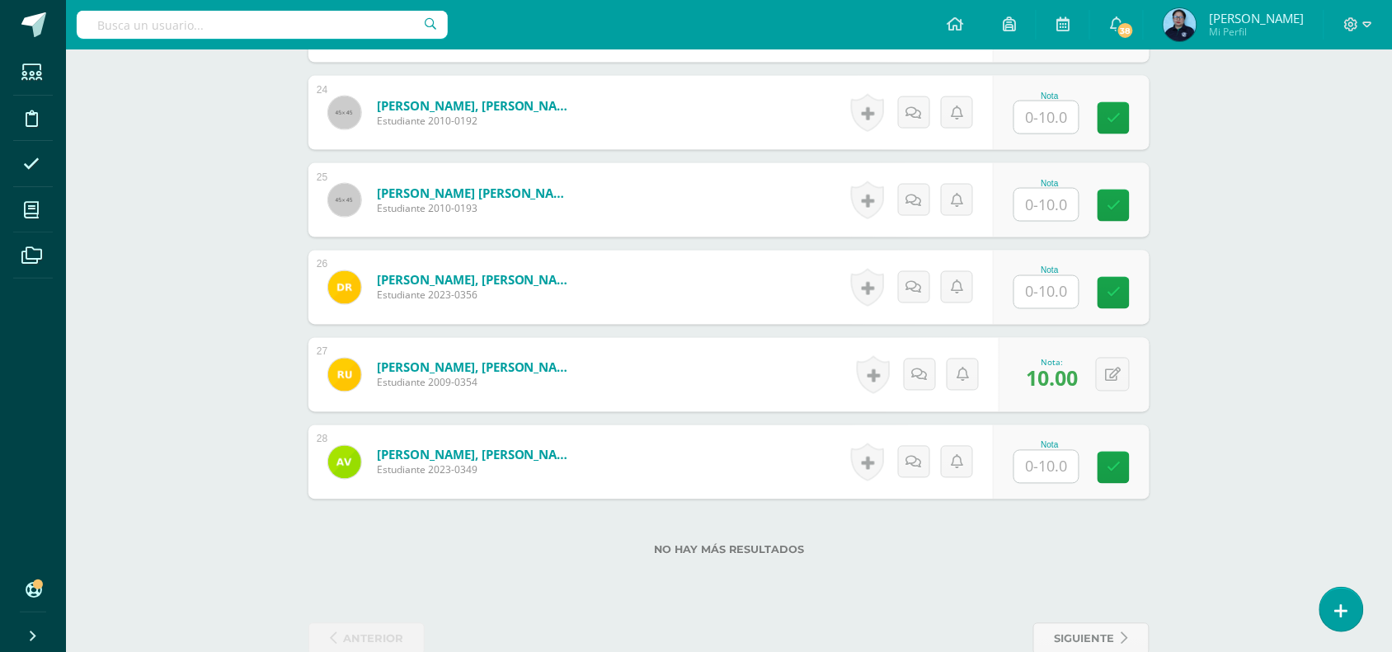
scroll to position [2518, 0]
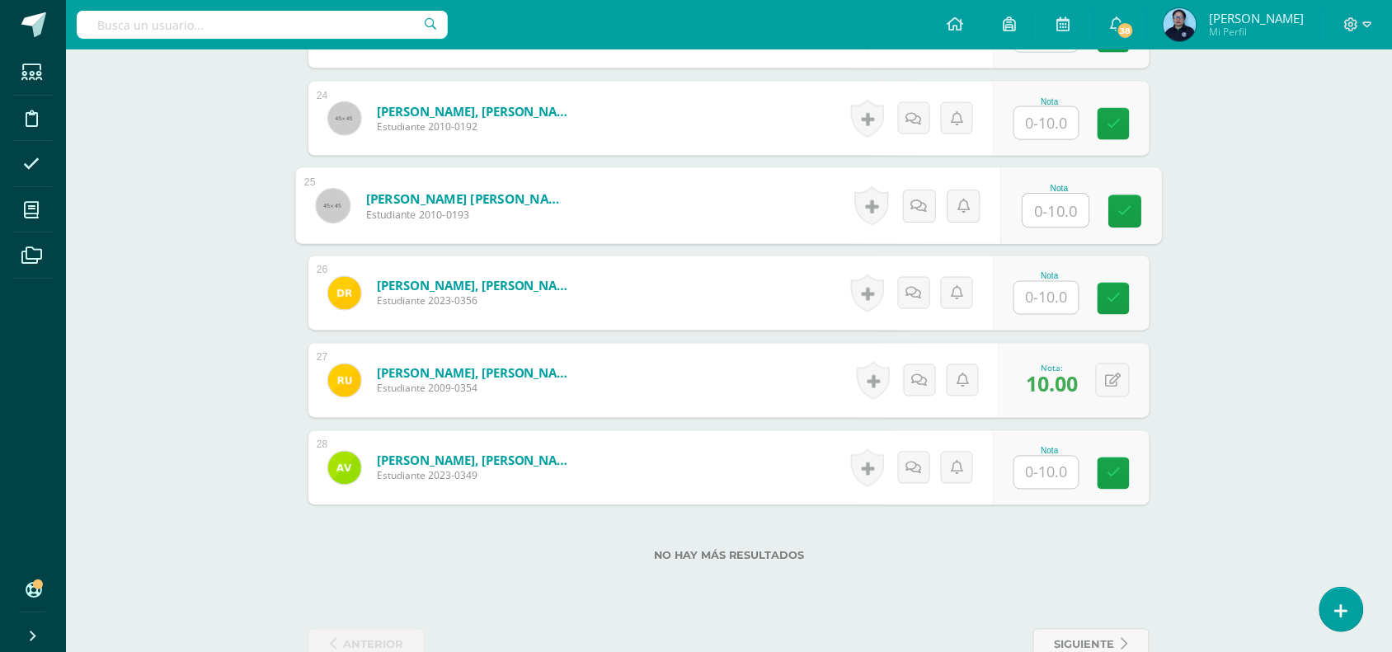
click at [1050, 213] on input "text" at bounding box center [1056, 211] width 66 height 33
type input "9"
click at [1126, 207] on icon at bounding box center [1125, 212] width 15 height 14
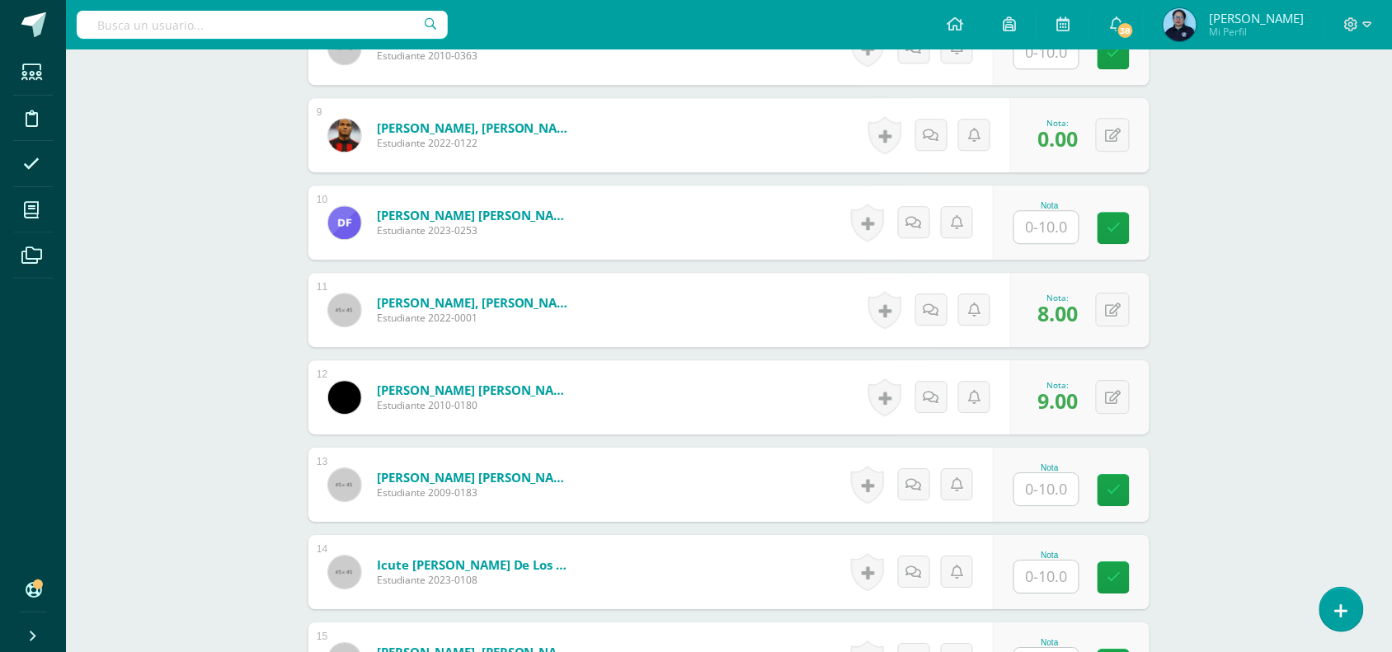
scroll to position [1363, 0]
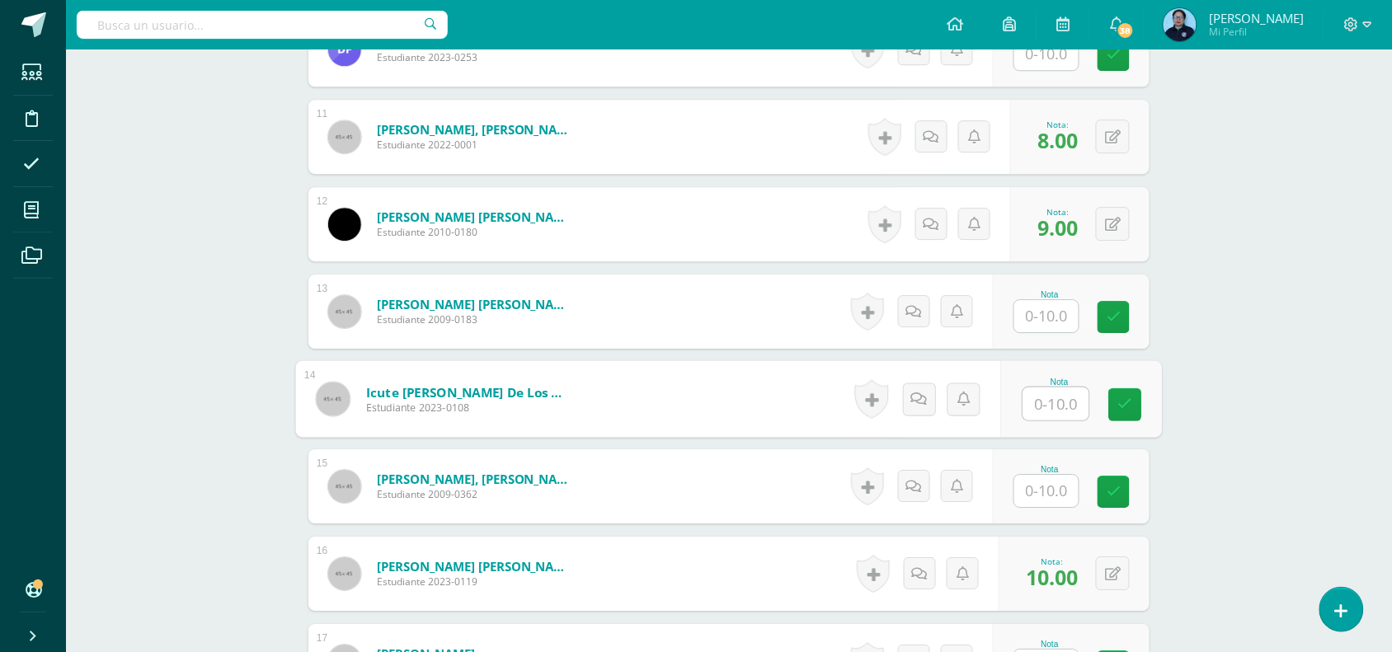
click at [1056, 402] on input "text" at bounding box center [1056, 404] width 66 height 33
type input "9"
click at [1122, 402] on icon at bounding box center [1125, 404] width 15 height 14
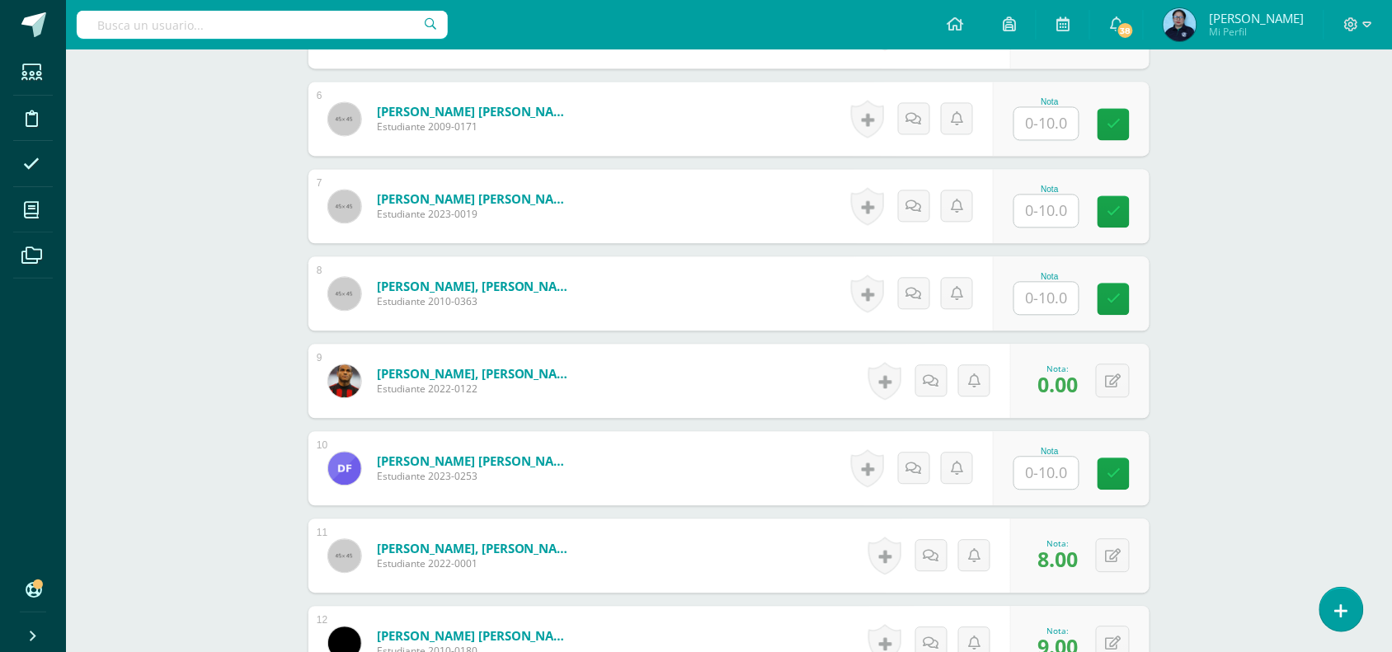
scroll to position [933, 0]
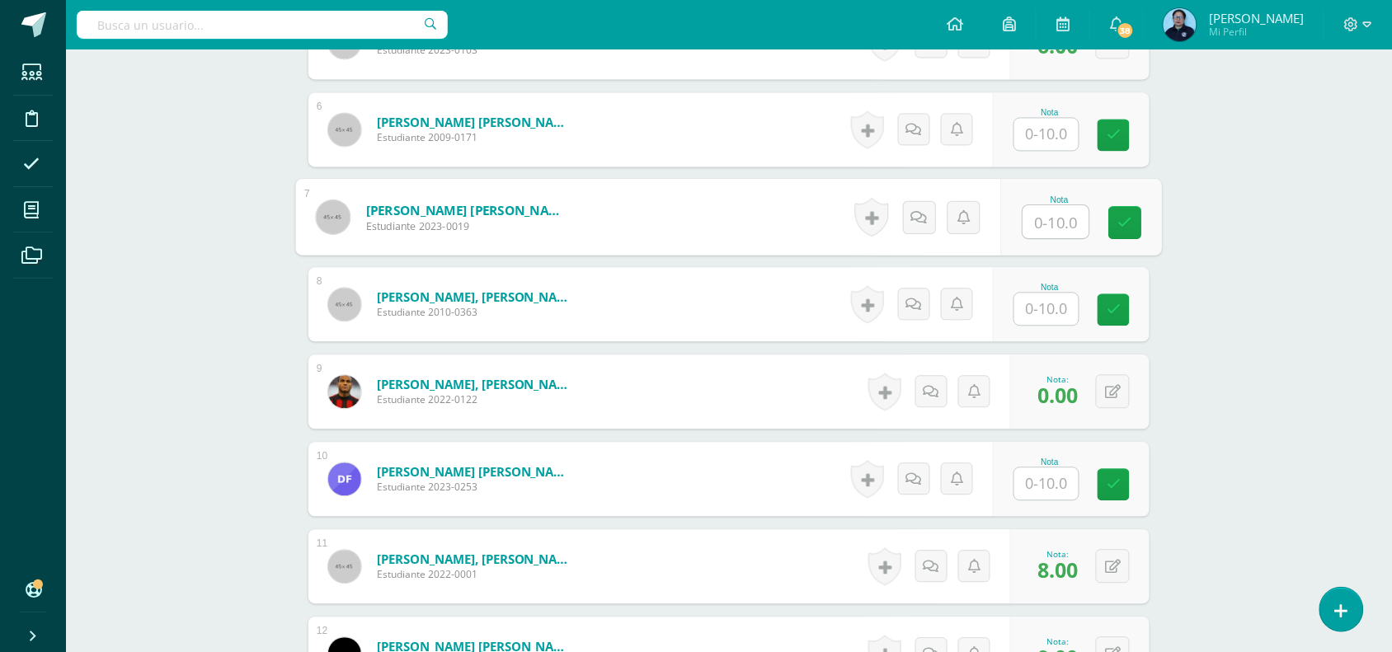
click at [1050, 224] on input "text" at bounding box center [1056, 221] width 66 height 33
click at [1143, 217] on div "Nota 6" at bounding box center [1071, 217] width 157 height 74
click at [1113, 224] on icon at bounding box center [1114, 222] width 14 height 14
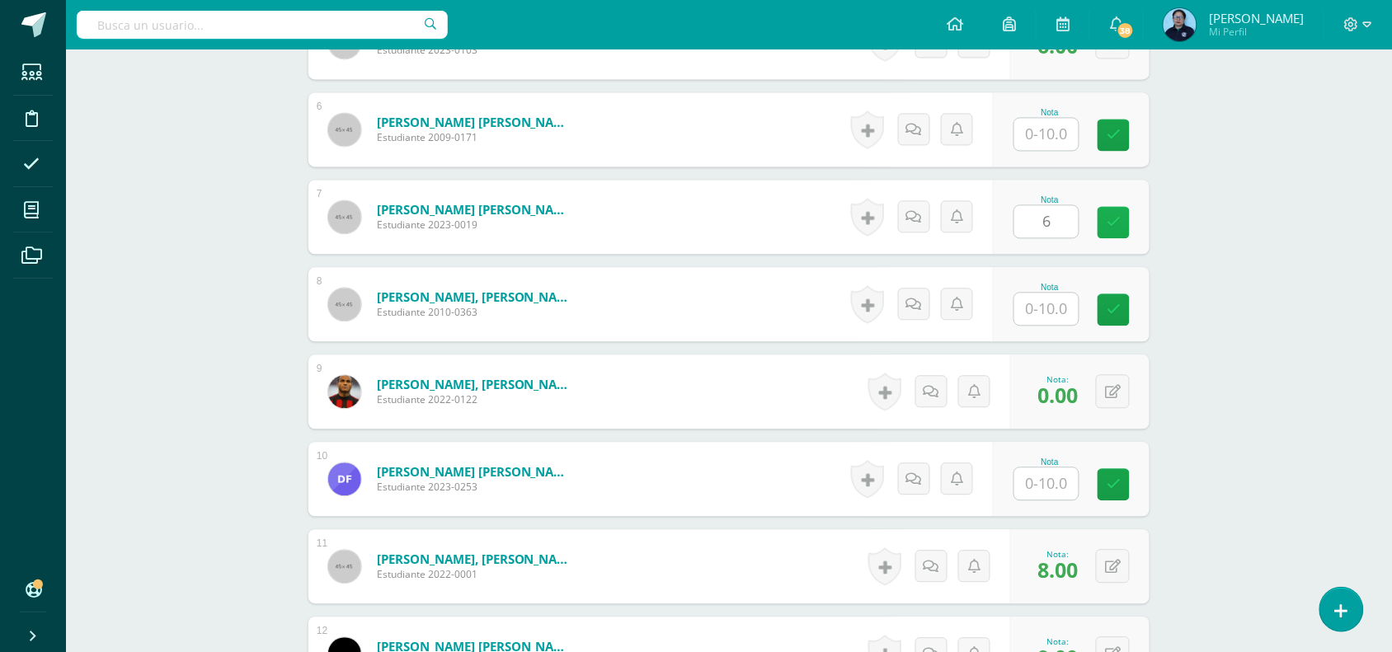
type input "0"
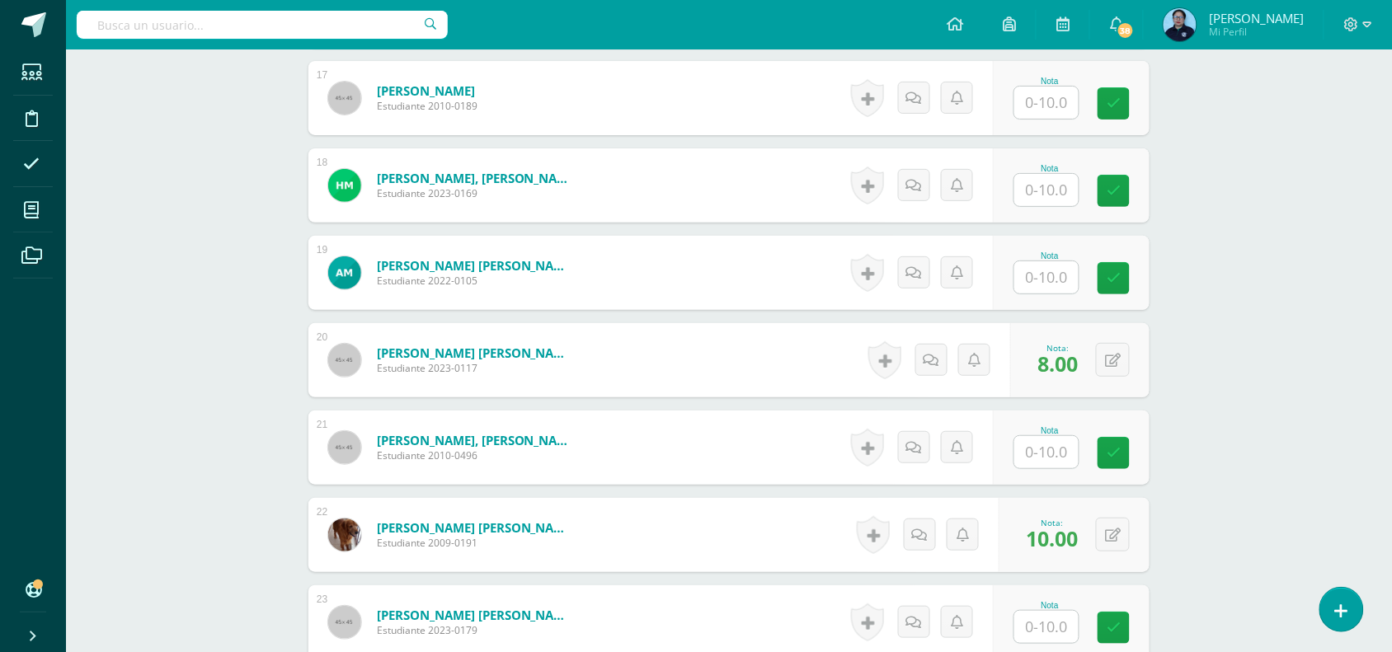
scroll to position [1964, 0]
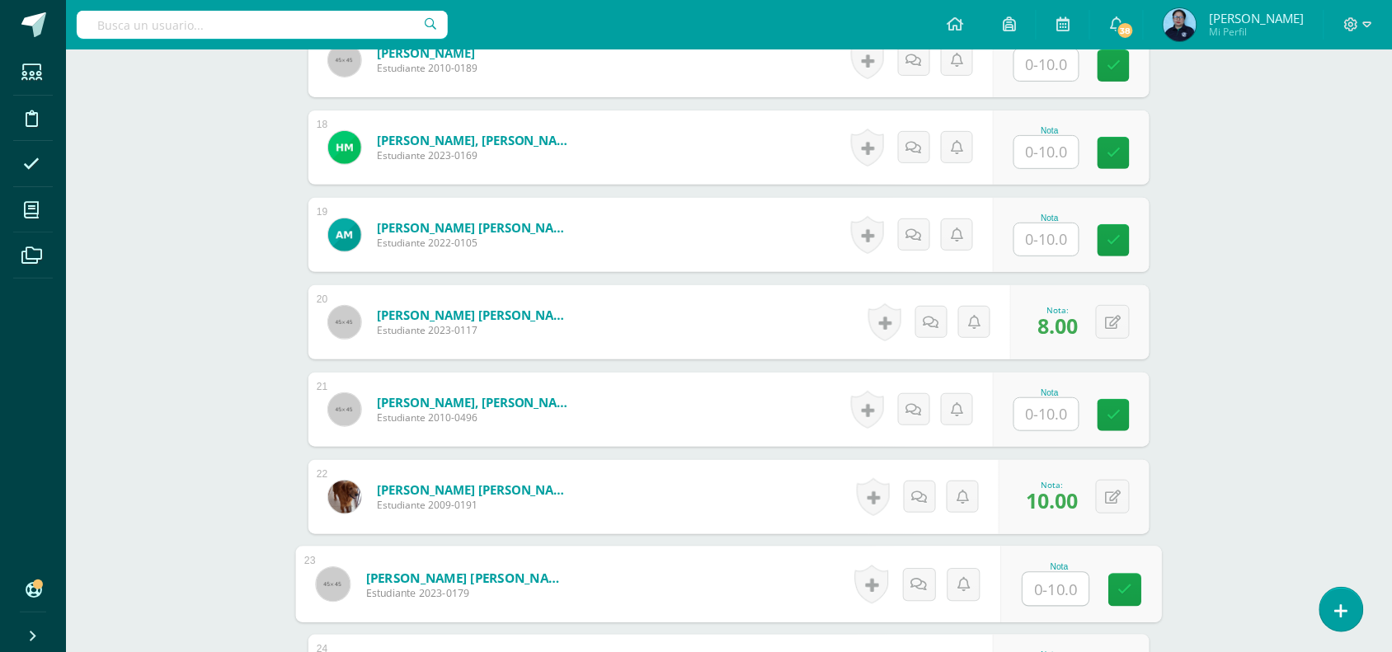
click at [1035, 595] on input "text" at bounding box center [1056, 589] width 66 height 33
type input "8"
click at [1111, 596] on link at bounding box center [1125, 590] width 33 height 33
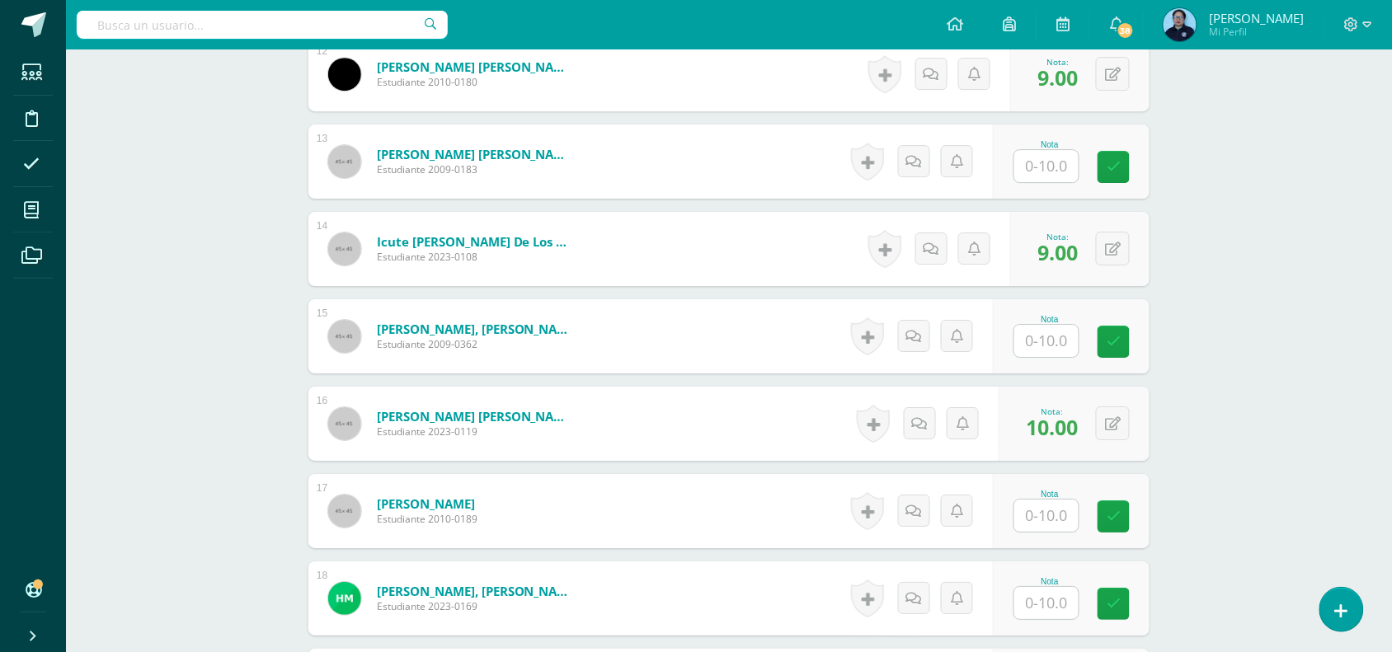
scroll to position [1511, 0]
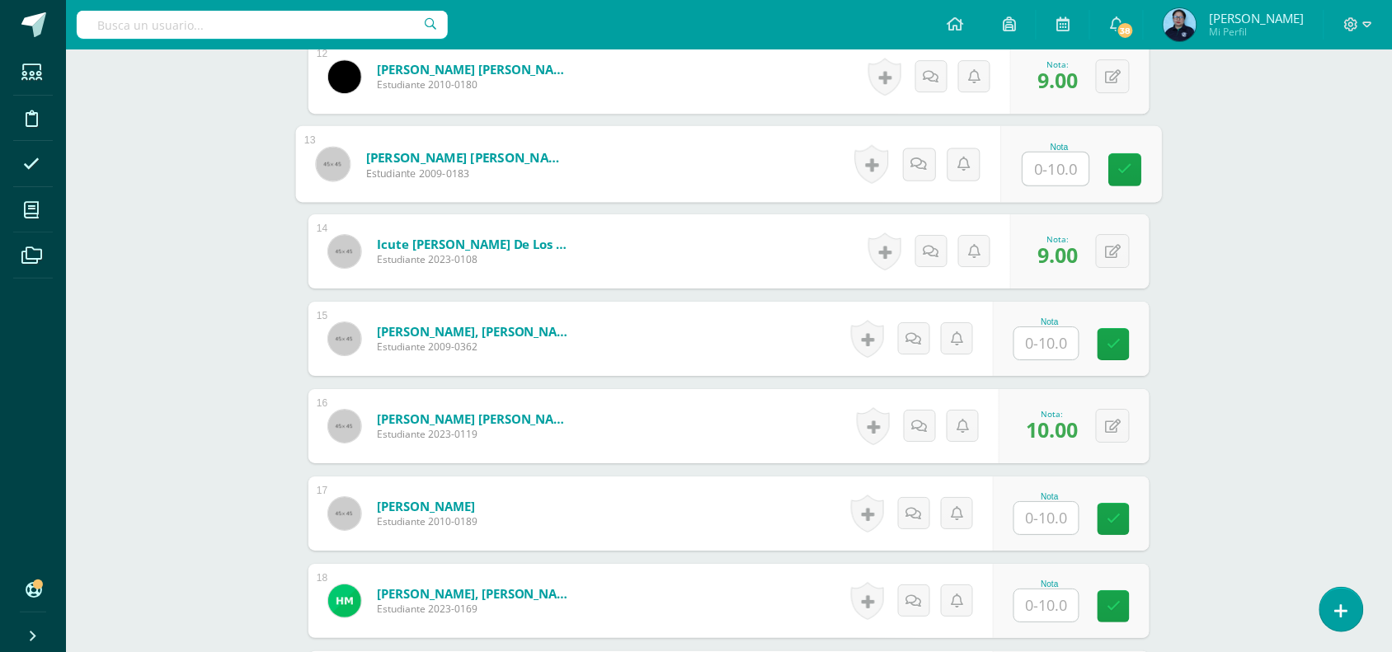
click at [1046, 167] on input "text" at bounding box center [1056, 169] width 66 height 33
click at [1127, 167] on icon at bounding box center [1125, 169] width 15 height 14
type input "10"
click at [1131, 162] on icon at bounding box center [1125, 169] width 15 height 14
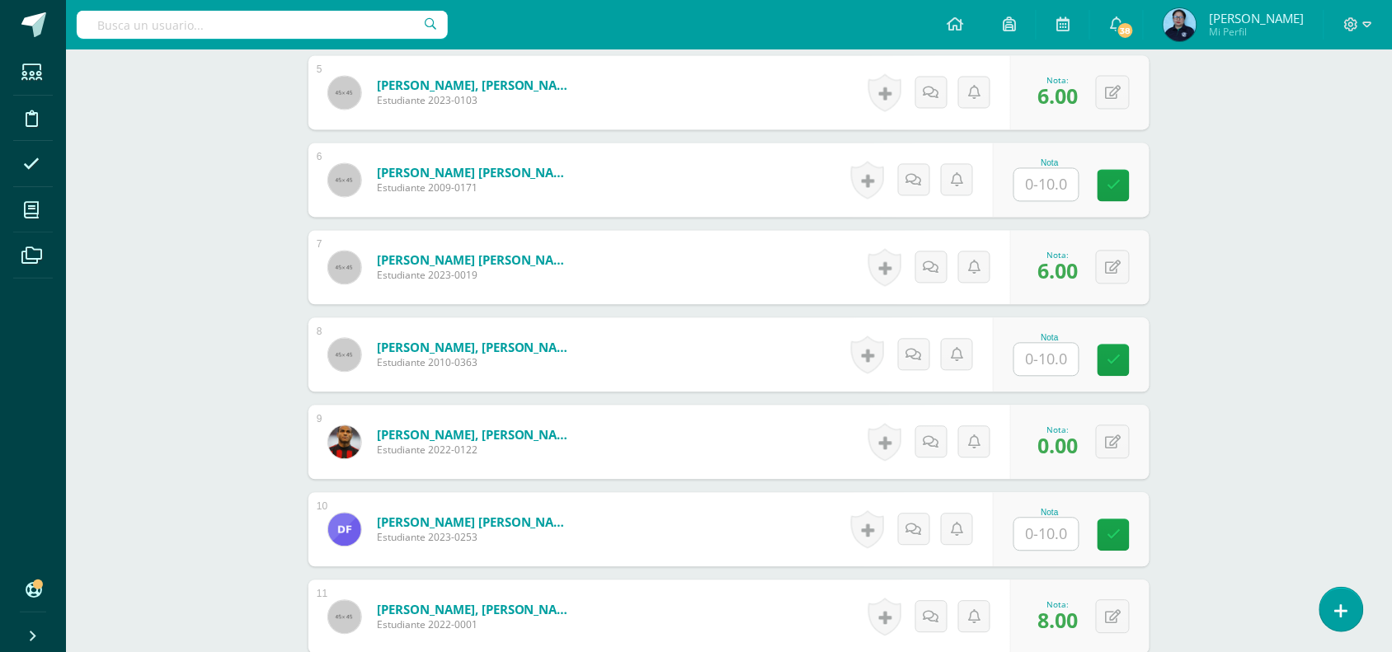
scroll to position [849, 0]
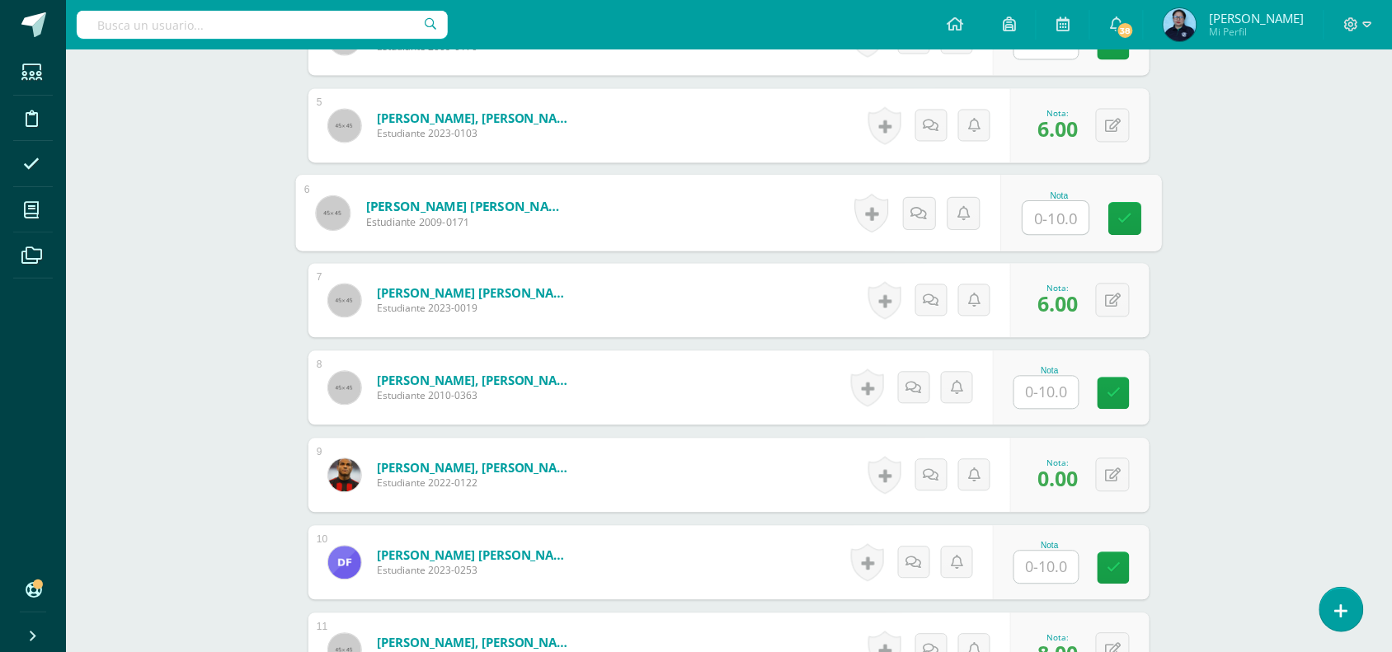
click at [1045, 219] on input "text" at bounding box center [1056, 218] width 66 height 33
type input "10"
click at [1131, 219] on icon at bounding box center [1125, 219] width 15 height 14
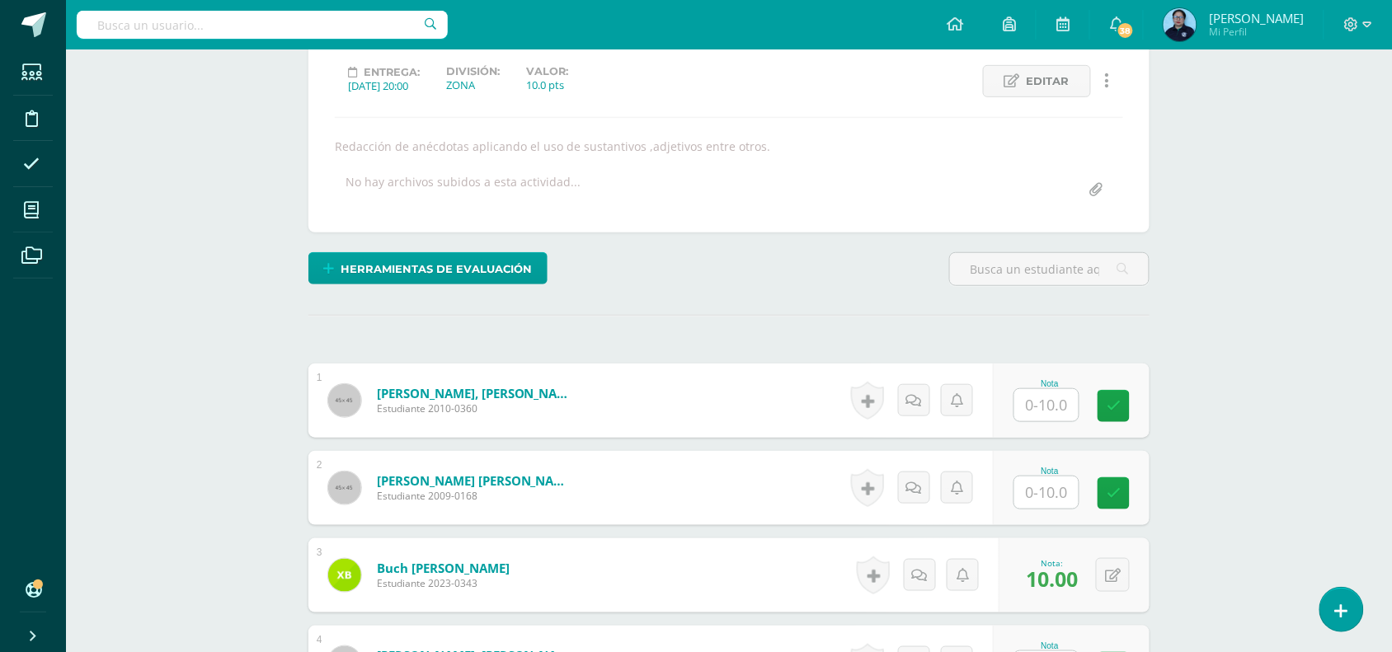
scroll to position [237, 0]
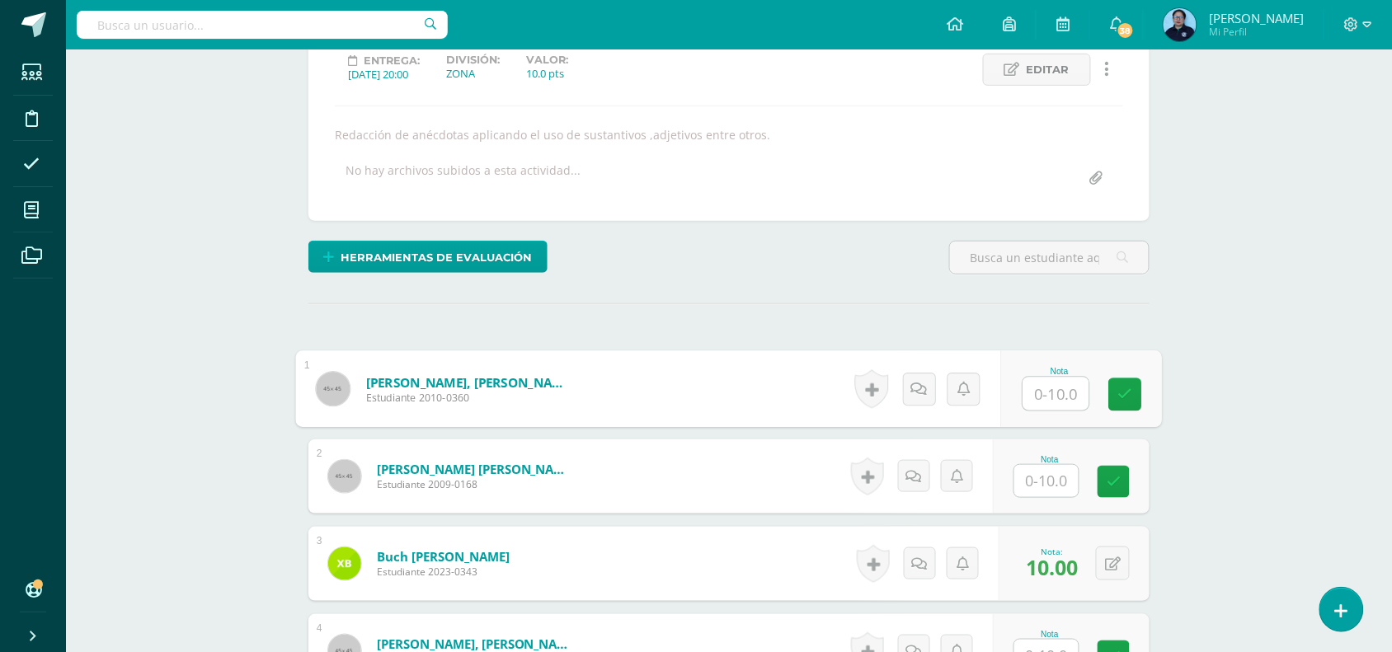
click at [1066, 388] on input "text" at bounding box center [1056, 394] width 66 height 33
type input "9"
click at [1138, 393] on link at bounding box center [1125, 394] width 33 height 33
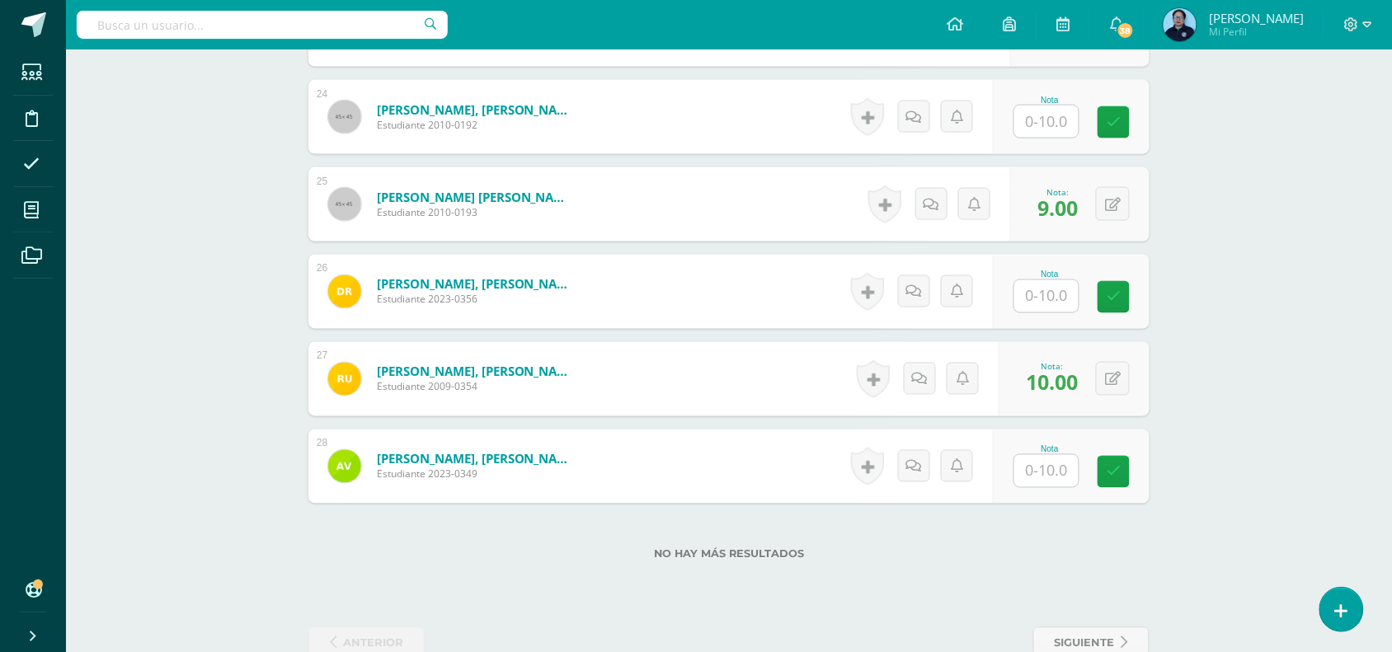
scroll to position [2546, 0]
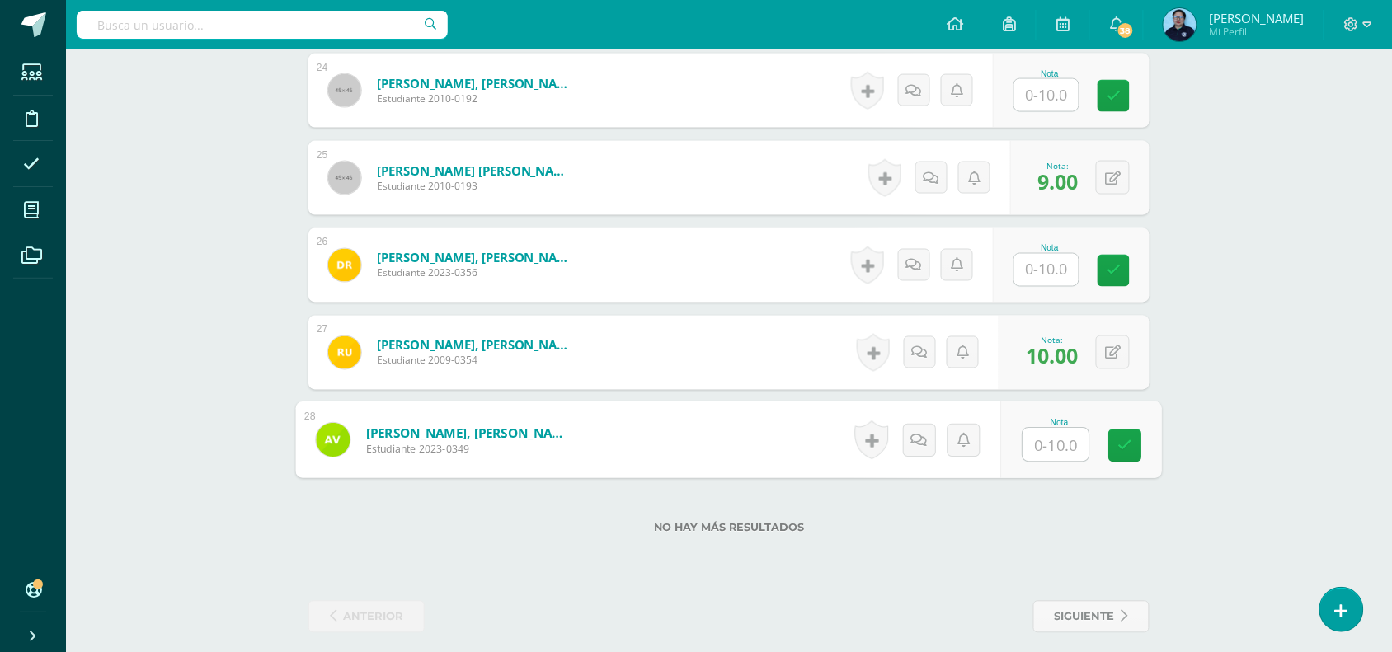
click at [1033, 450] on input "text" at bounding box center [1056, 445] width 66 height 33
type input "10"
click at [1121, 442] on icon at bounding box center [1125, 446] width 15 height 14
click at [1136, 437] on div "0 Logros Logros obtenidos Aún no hay logros agregados Nota: 10.00" at bounding box center [1074, 440] width 151 height 74
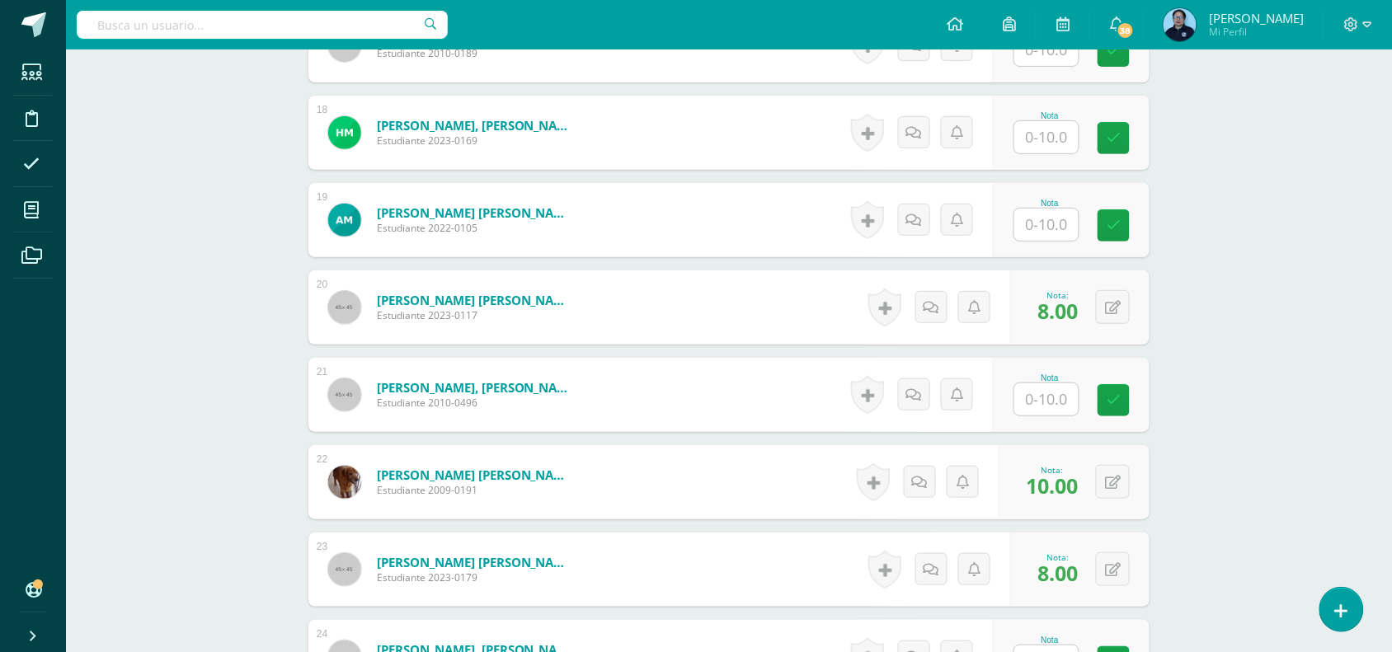
scroll to position [1968, 0]
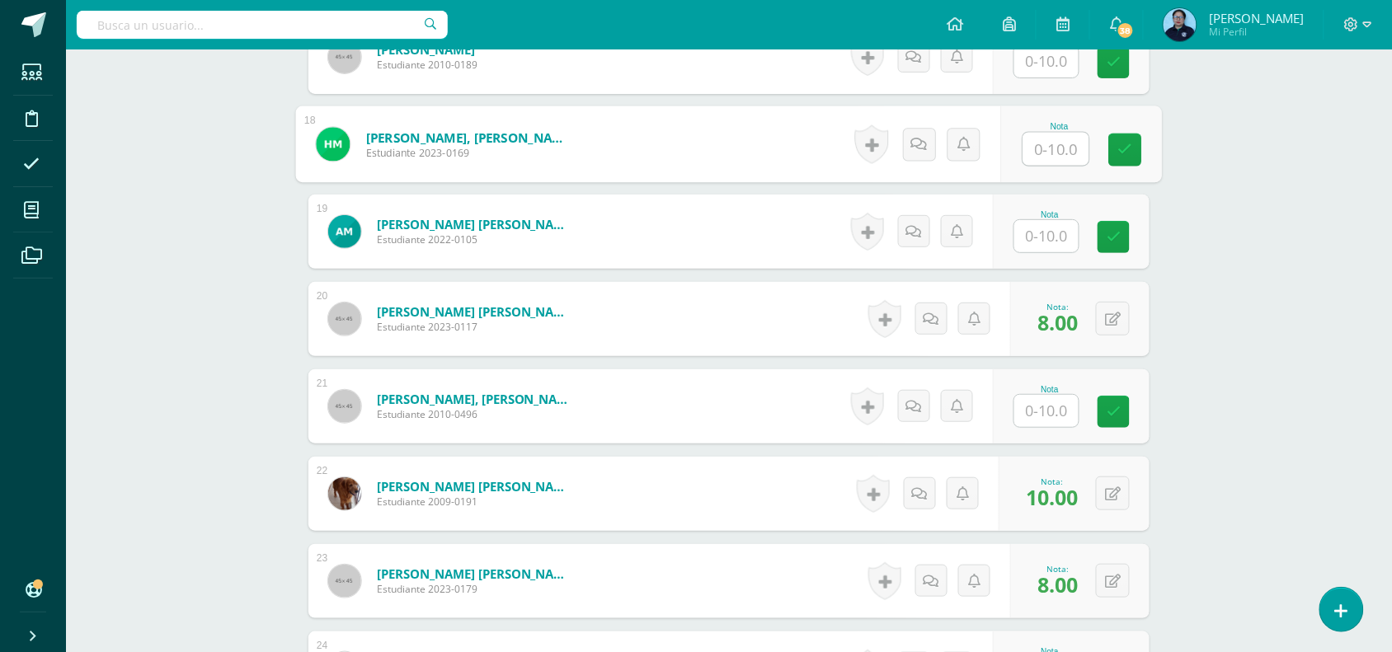
click at [1053, 155] on input "text" at bounding box center [1056, 149] width 66 height 33
click at [1132, 144] on link at bounding box center [1125, 150] width 33 height 33
type input "10.00"
click at [1112, 146] on button at bounding box center [1124, 144] width 35 height 35
type input "8"
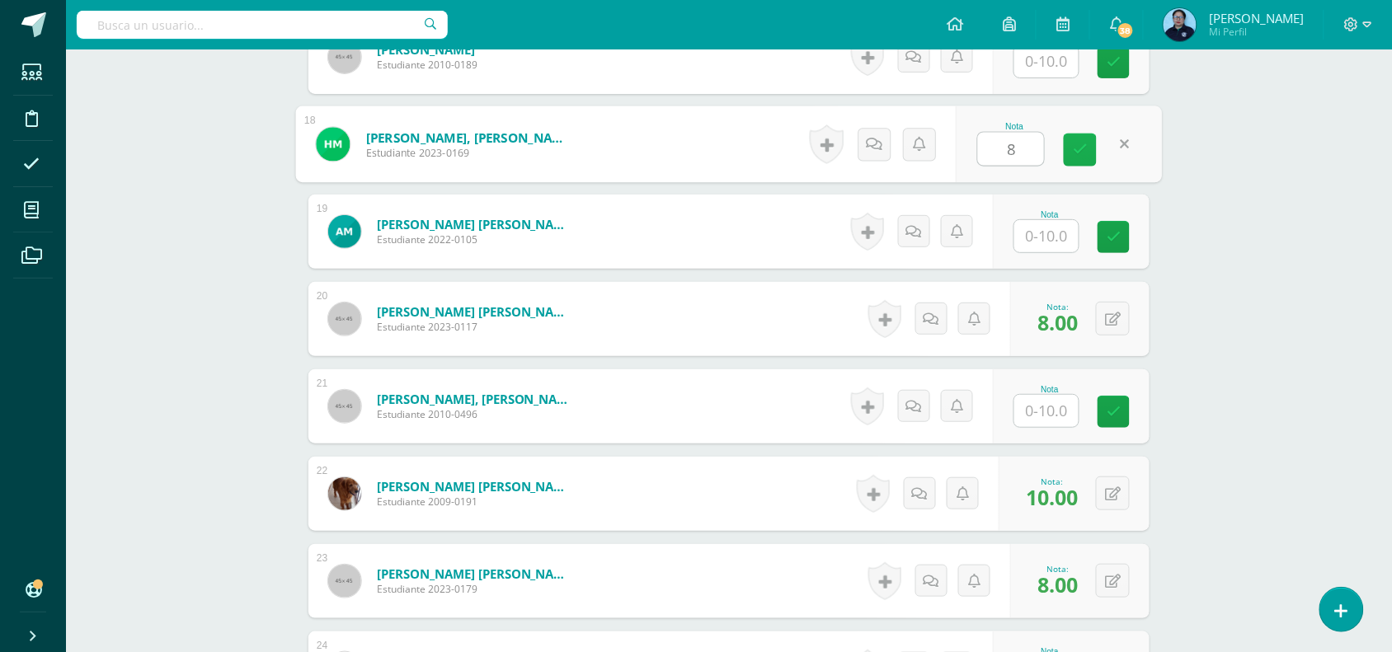
click at [1082, 149] on icon at bounding box center [1080, 150] width 15 height 14
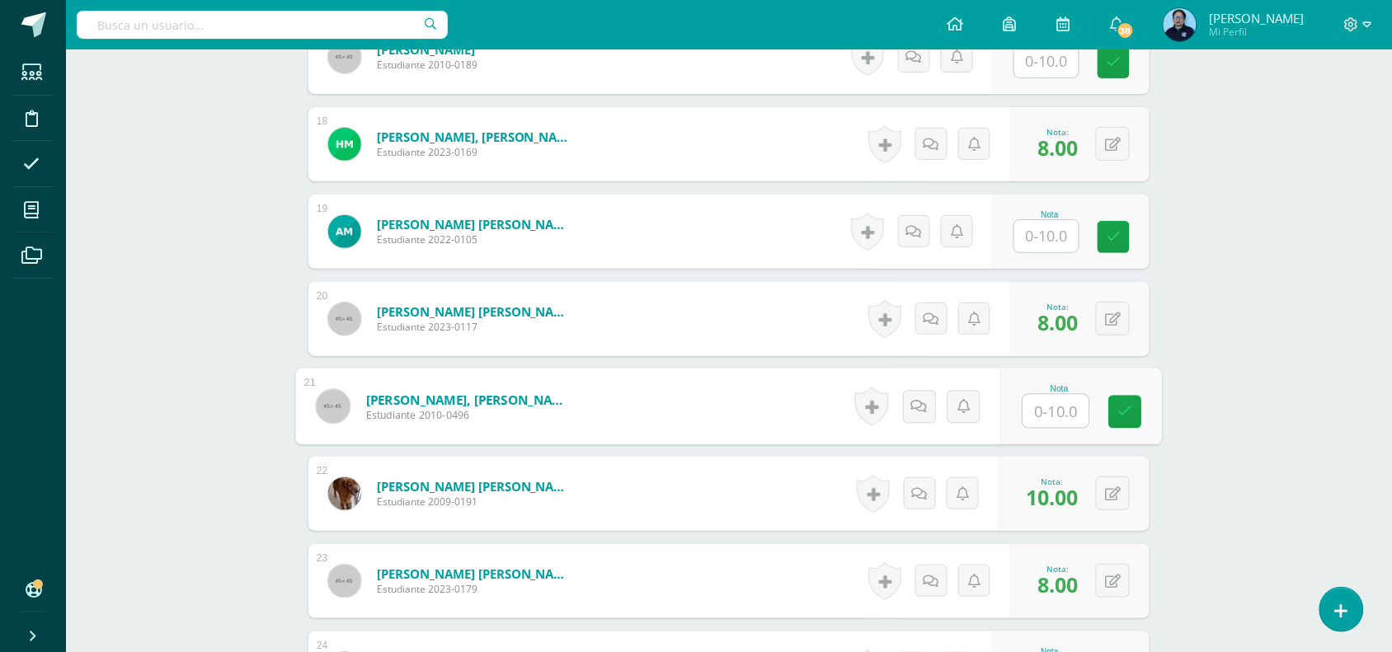
click at [1044, 412] on input "text" at bounding box center [1056, 411] width 66 height 33
type input "2"
type input "10"
click at [1124, 408] on icon at bounding box center [1125, 412] width 15 height 14
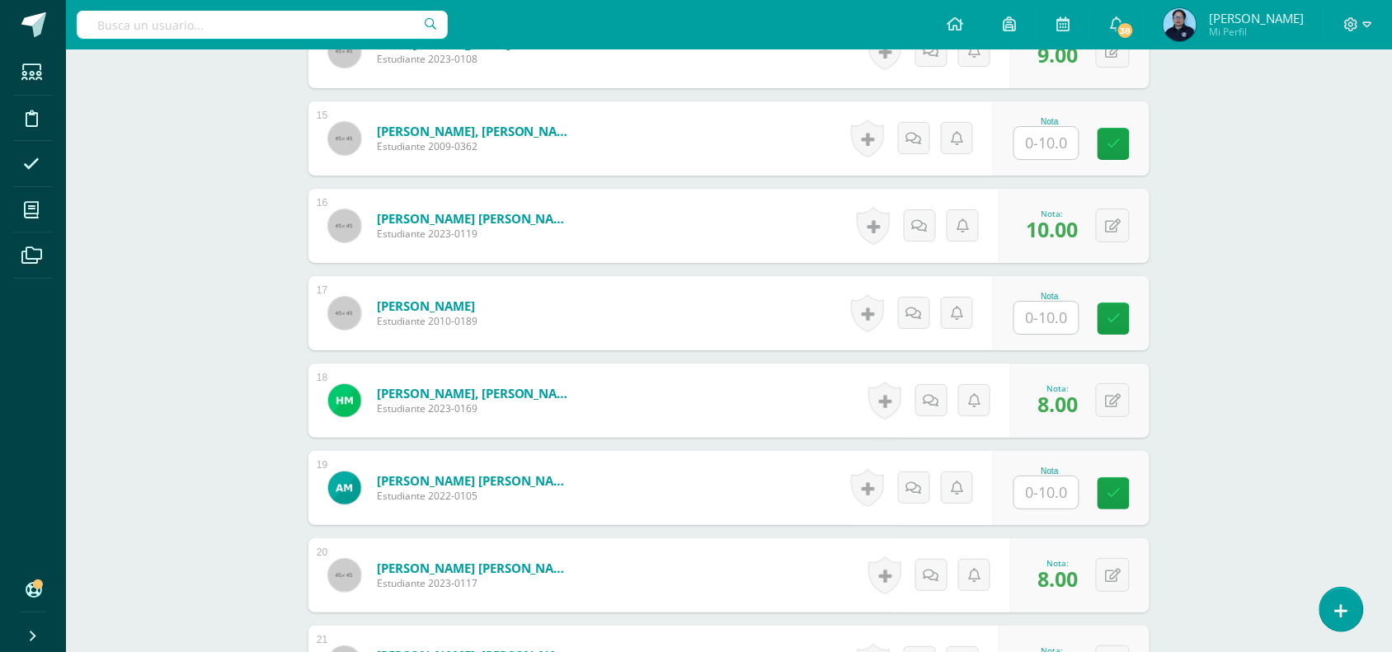
scroll to position [1707, 0]
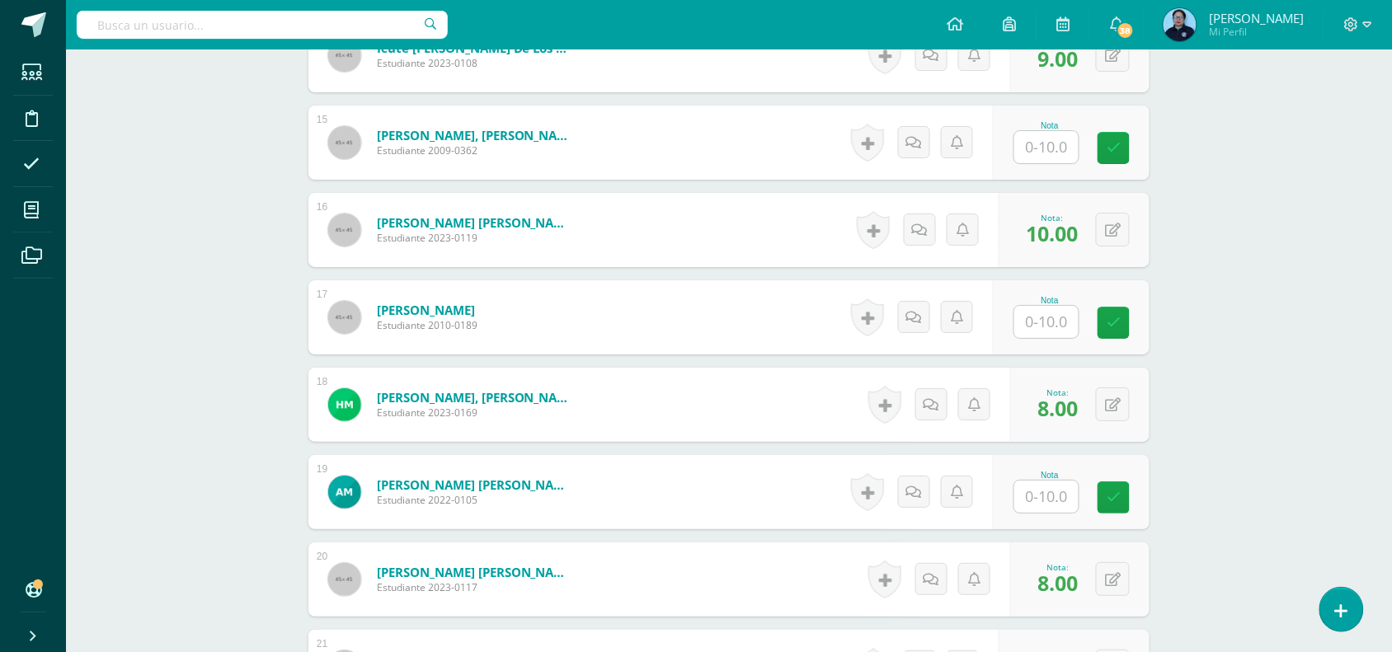
drag, startPoint x: 1390, startPoint y: 481, endPoint x: 1407, endPoint y: 538, distance: 60.0
click at [1050, 153] on input "text" at bounding box center [1056, 147] width 66 height 33
type input "8"
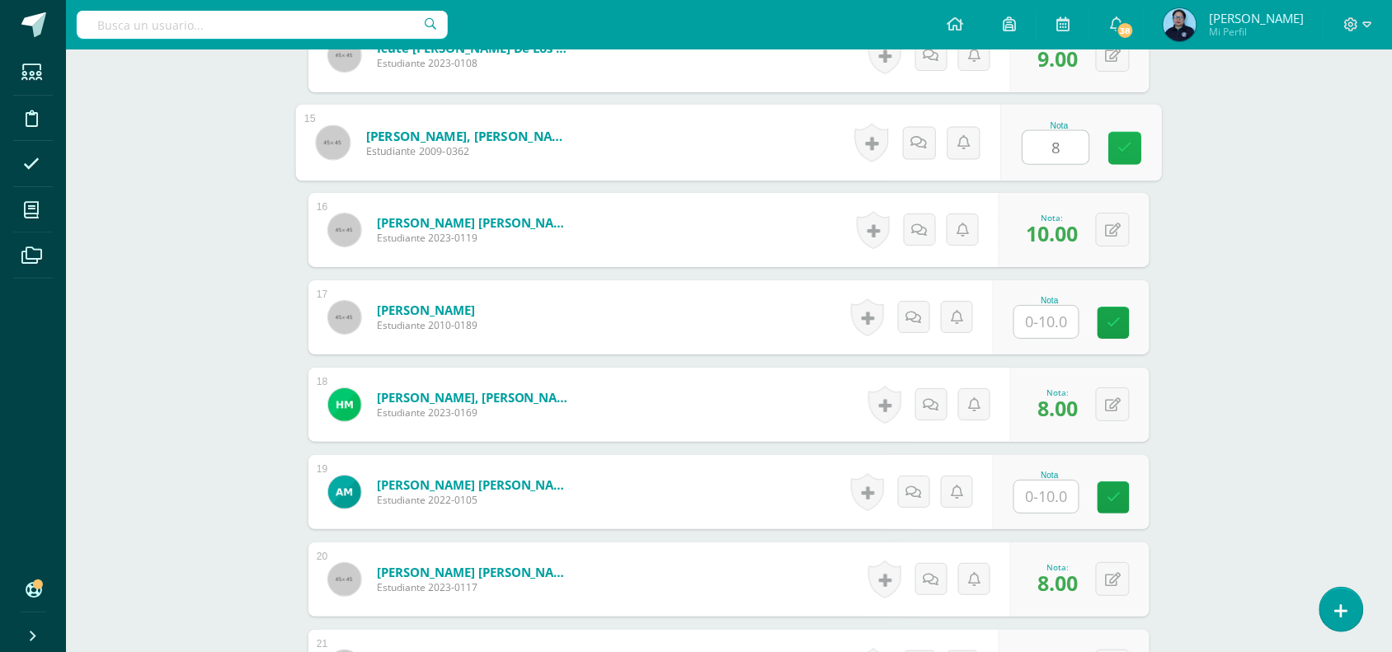
click at [1127, 141] on icon at bounding box center [1125, 148] width 15 height 14
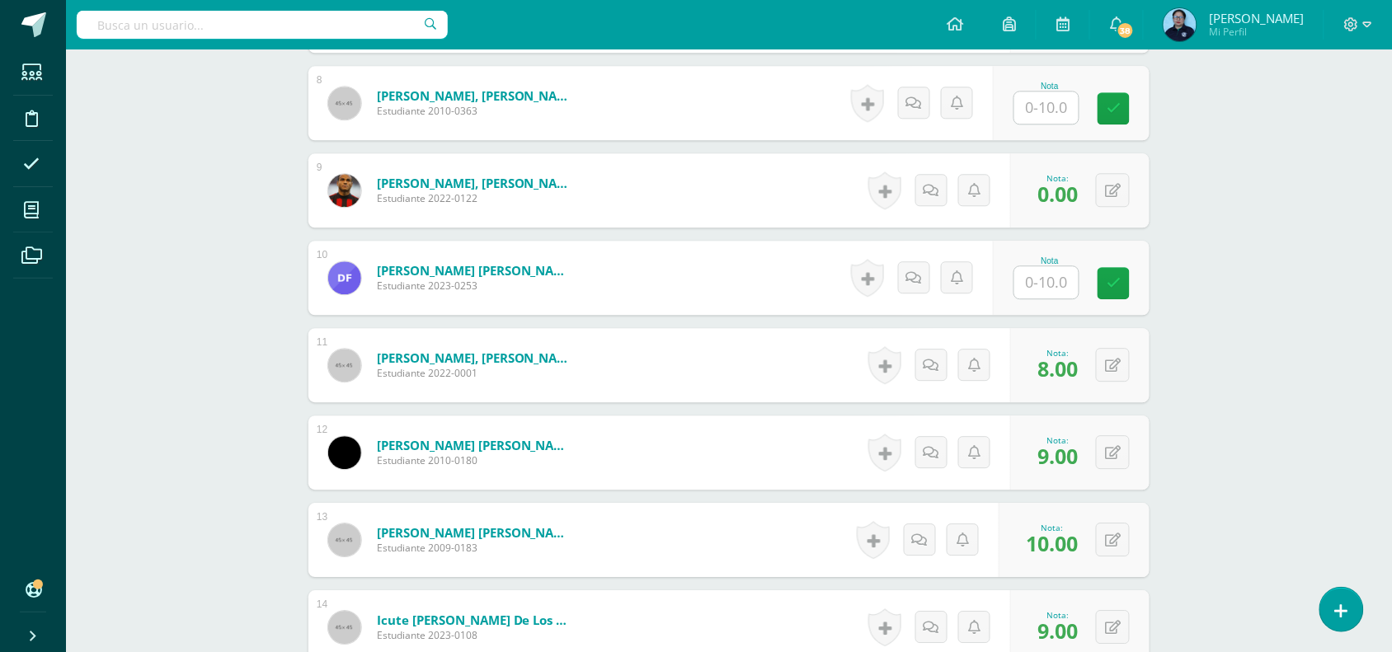
scroll to position [1130, 0]
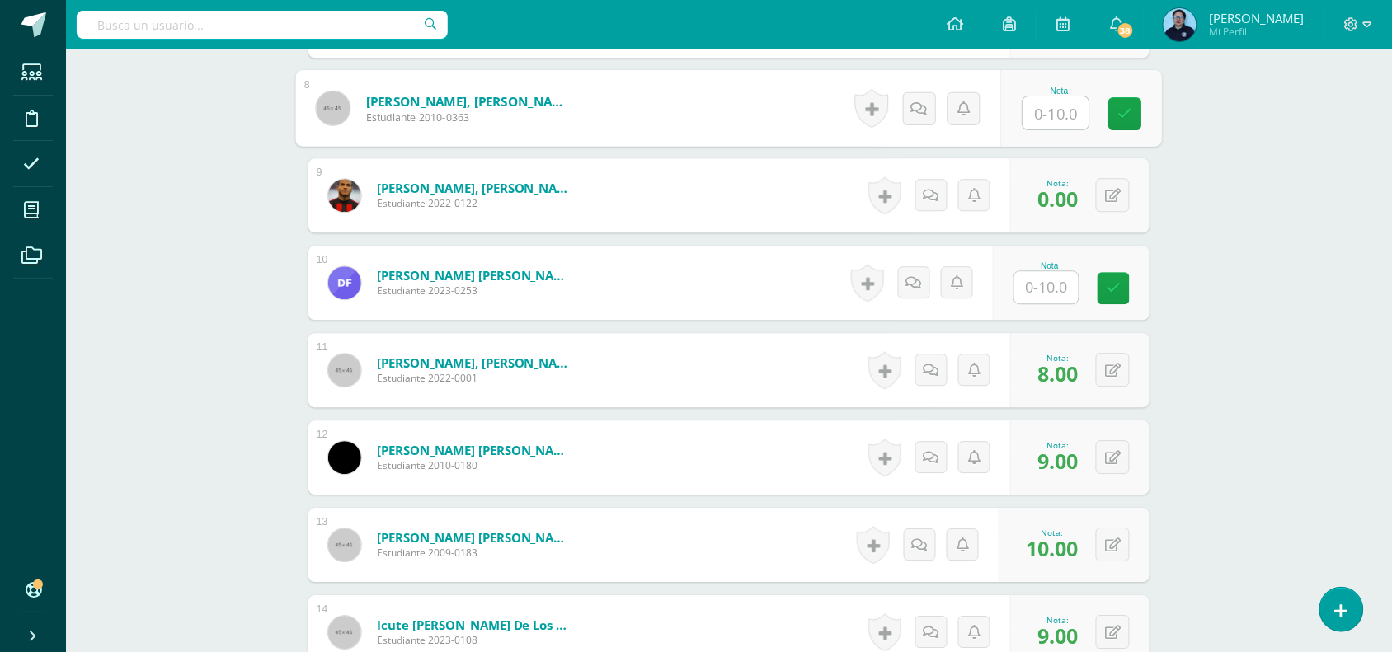
click at [1046, 110] on input "text" at bounding box center [1056, 112] width 66 height 33
type input "9"
click at [1127, 115] on icon at bounding box center [1125, 113] width 15 height 14
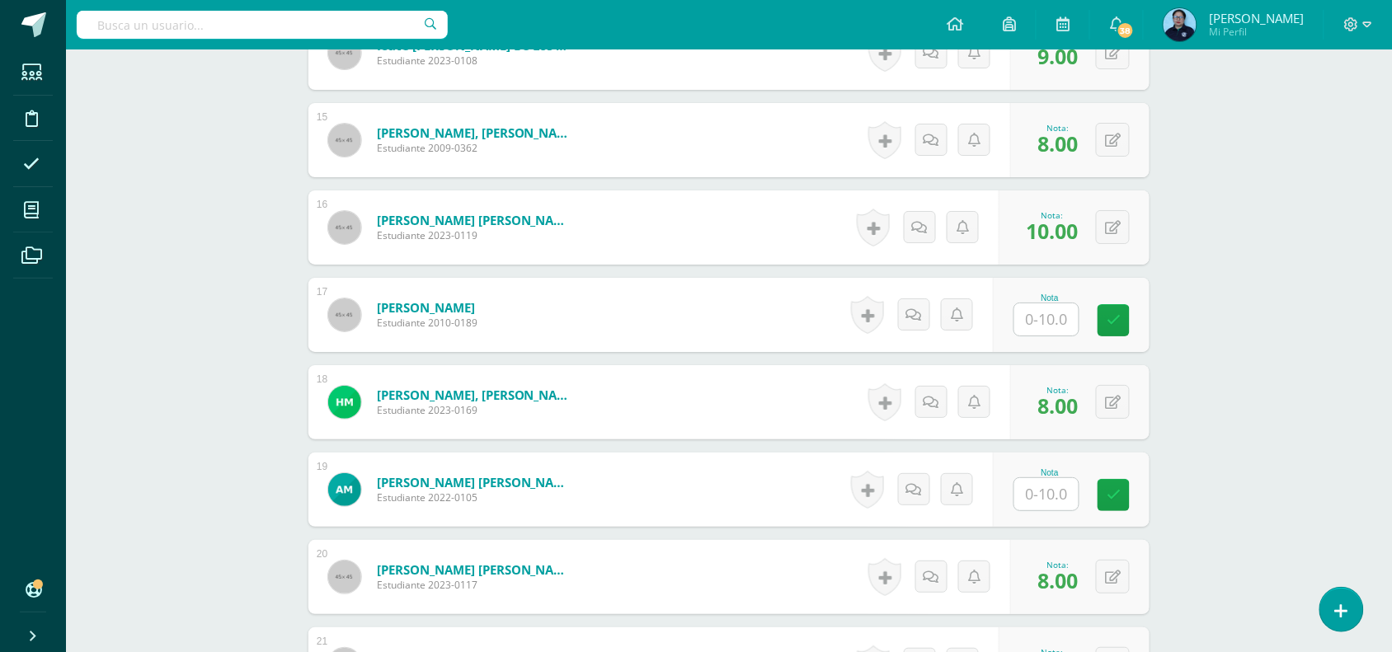
scroll to position [1716, 0]
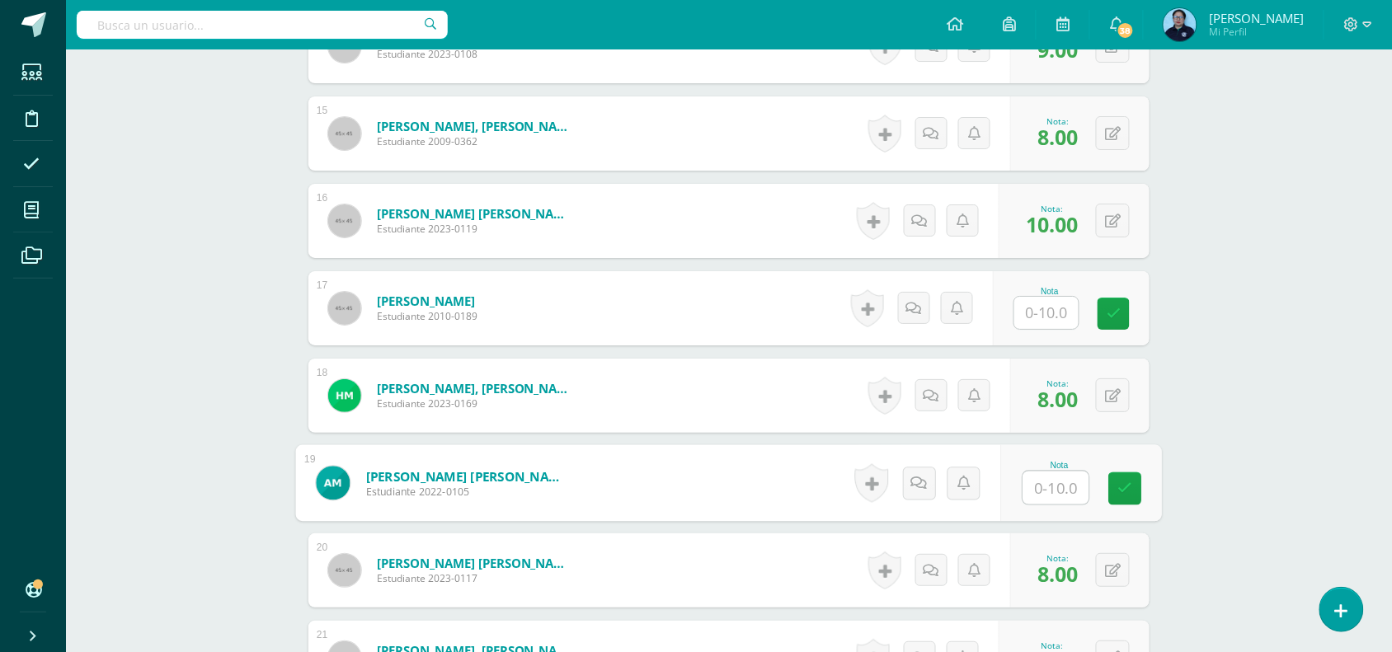
click at [1060, 491] on input "text" at bounding box center [1056, 488] width 66 height 33
type input "10"
click at [1122, 487] on icon at bounding box center [1125, 489] width 15 height 14
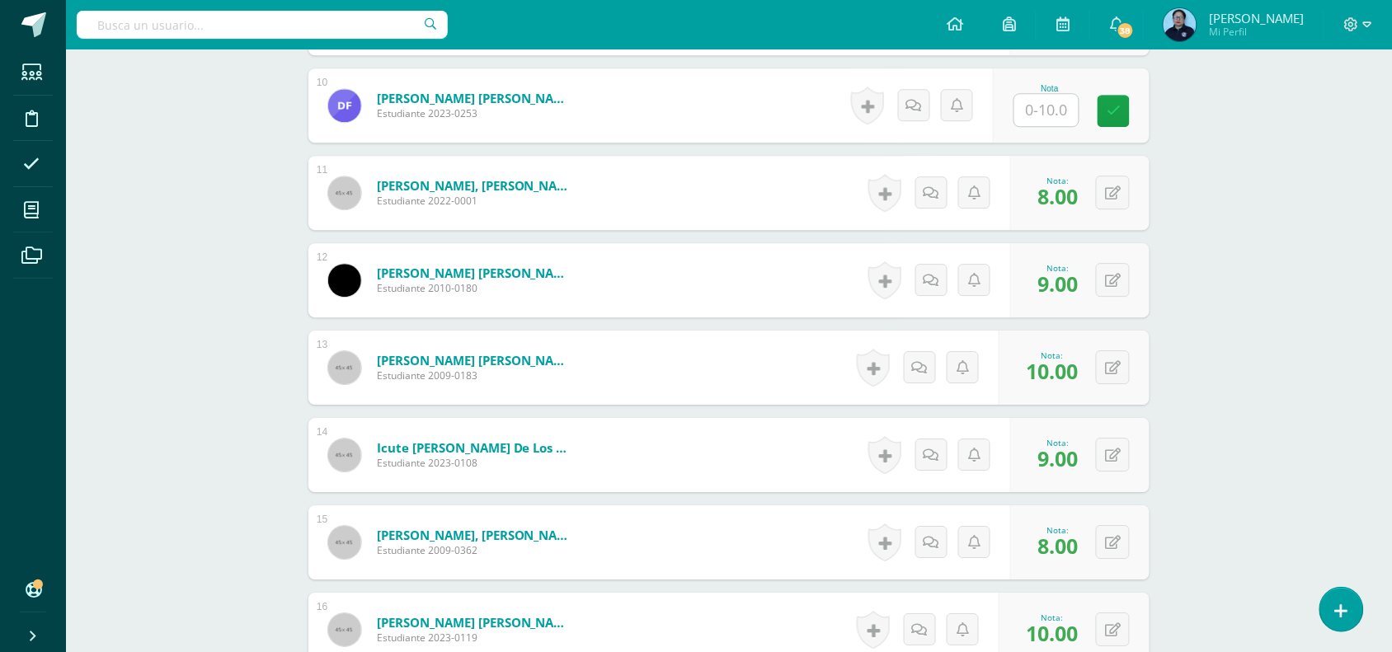
scroll to position [1303, 0]
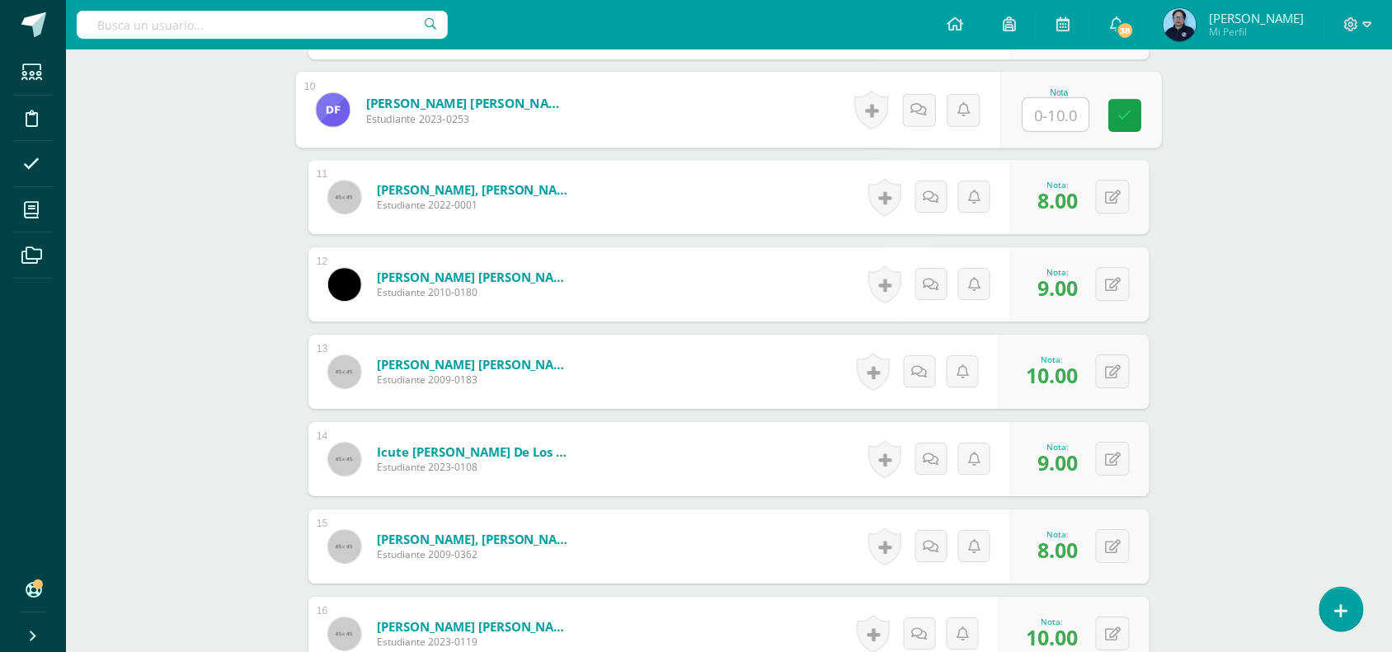
click at [1049, 116] on input "text" at bounding box center [1056, 114] width 66 height 33
type input "9"
click at [1117, 110] on link at bounding box center [1125, 115] width 33 height 33
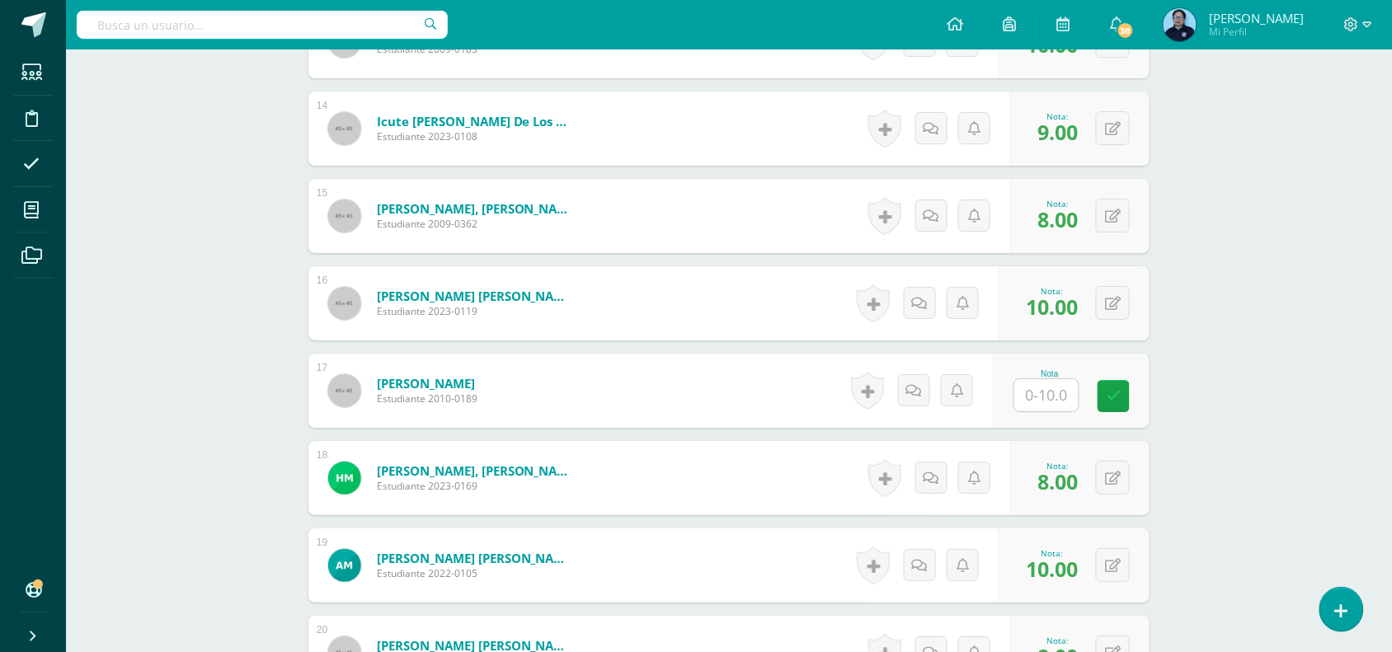
scroll to position [1643, 0]
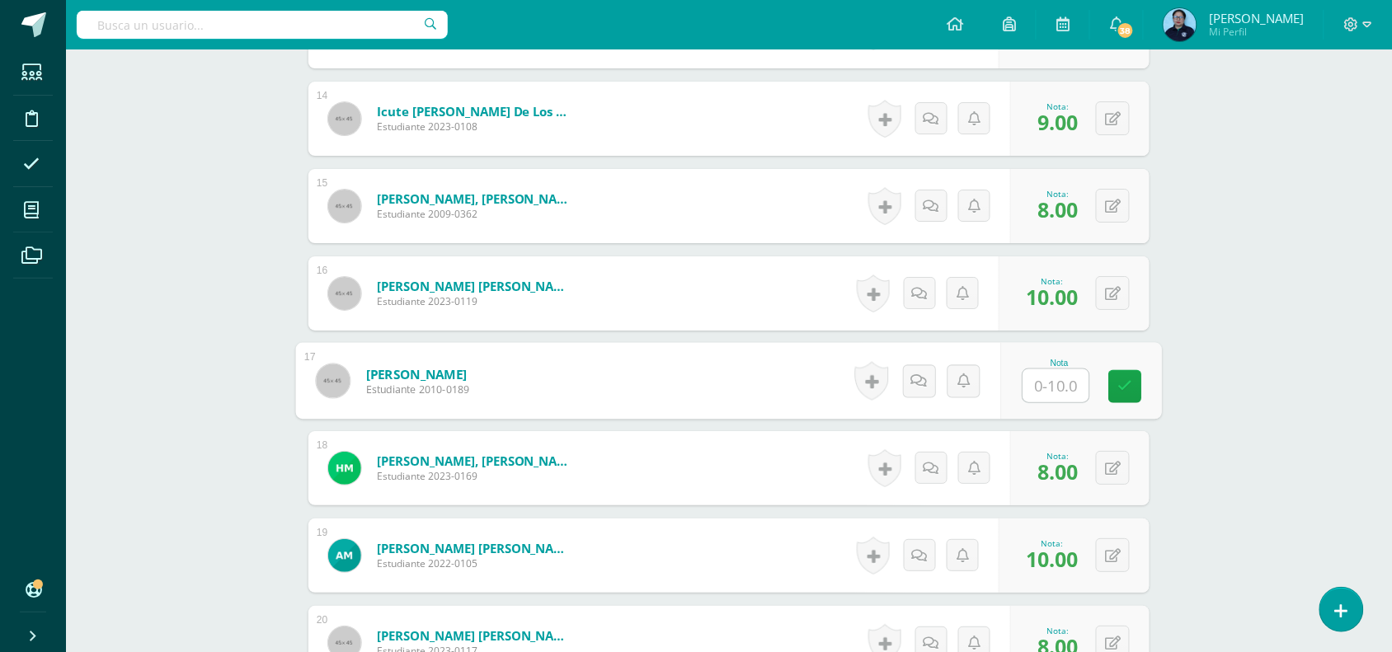
click at [1050, 379] on input "text" at bounding box center [1056, 385] width 66 height 33
type input "9"
click at [1113, 383] on link at bounding box center [1125, 386] width 33 height 33
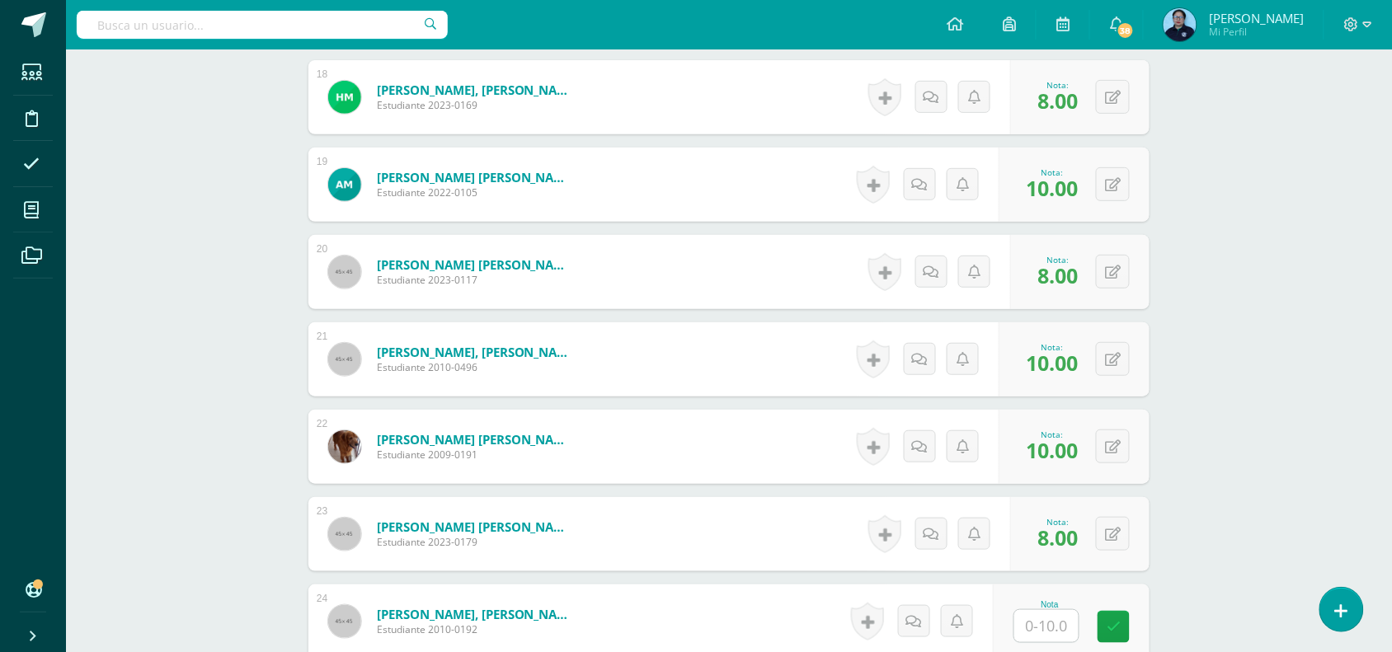
scroll to position [2056, 0]
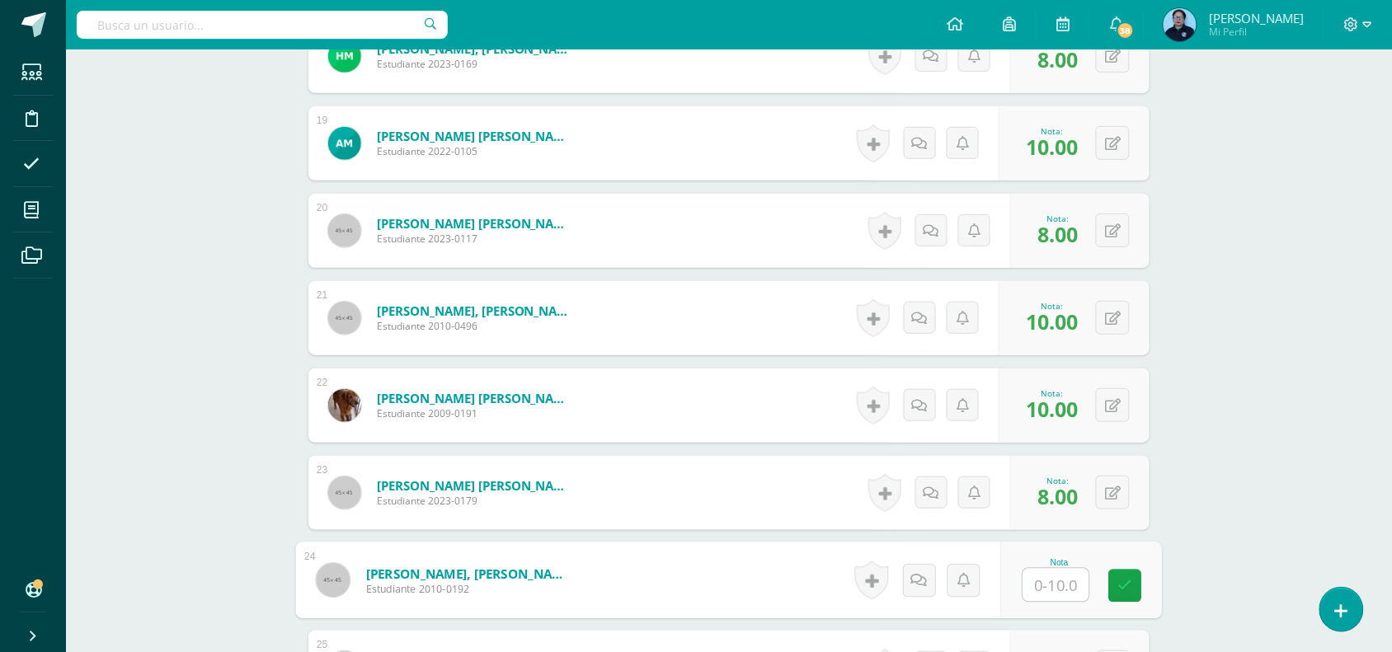
click at [1056, 581] on input "text" at bounding box center [1056, 585] width 66 height 33
type input "7"
click at [1124, 581] on icon at bounding box center [1125, 586] width 15 height 14
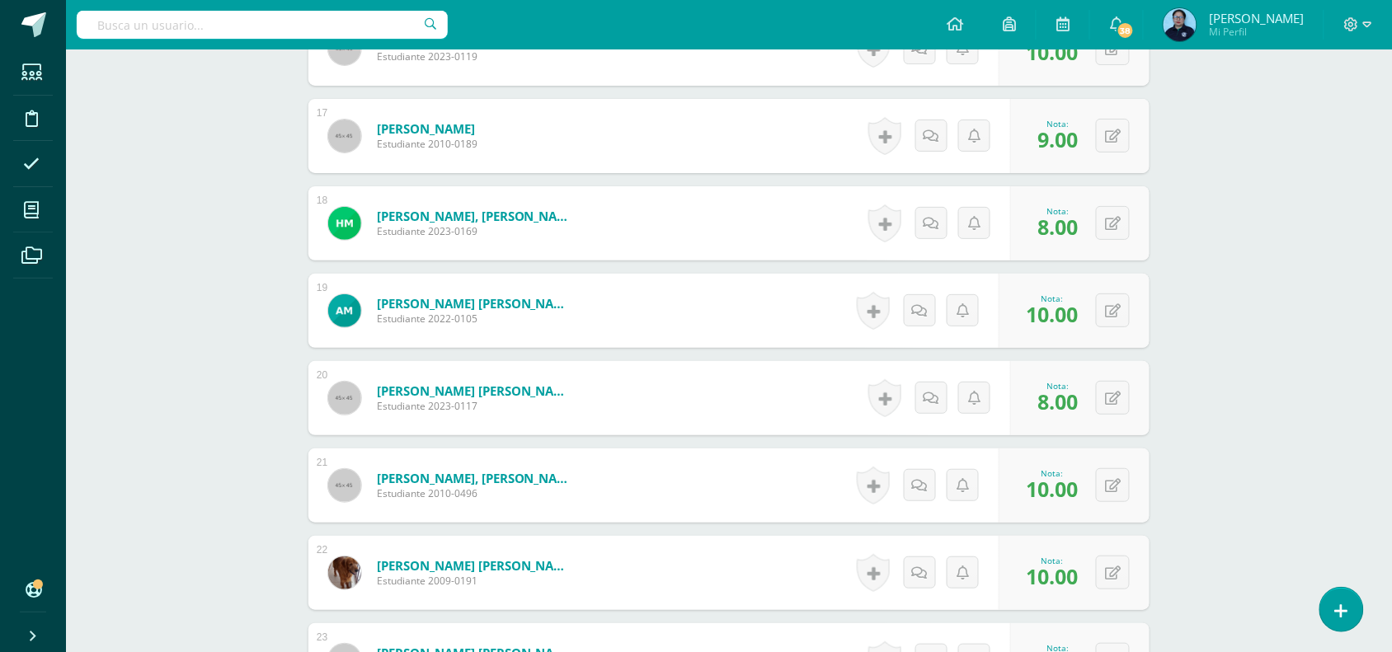
scroll to position [1884, 0]
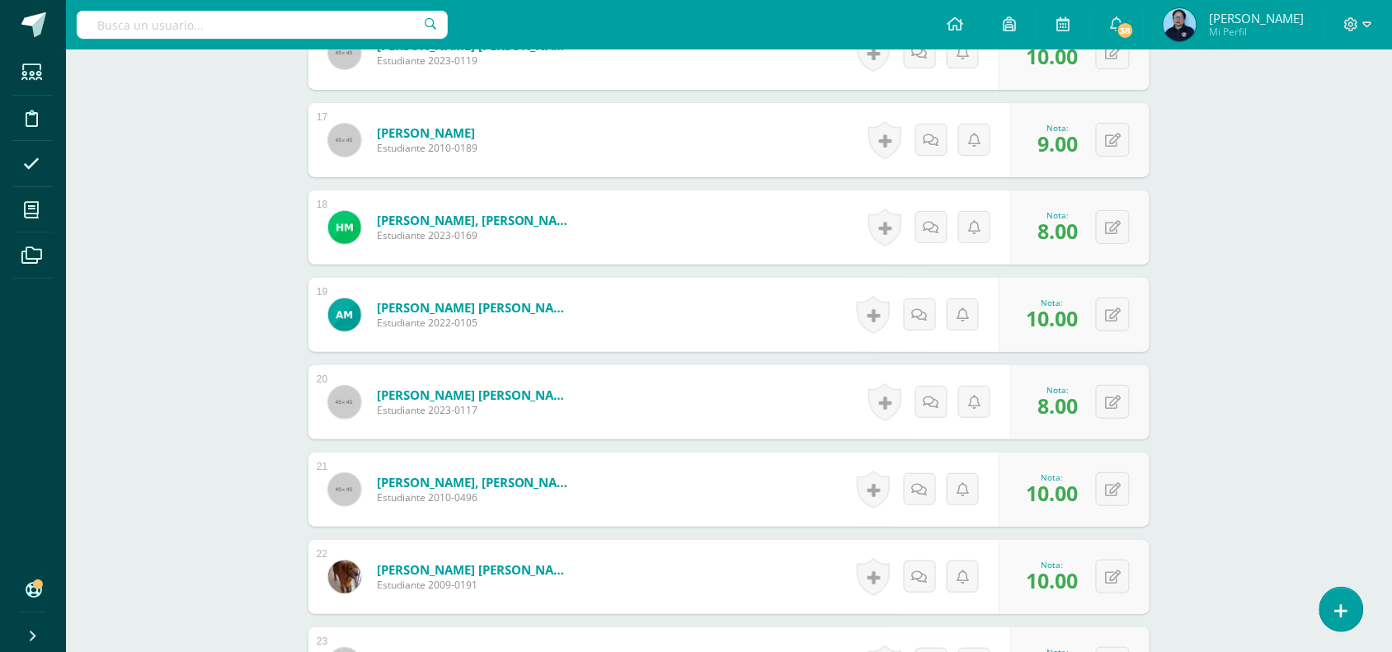
drag, startPoint x: 1382, startPoint y: 515, endPoint x: 1407, endPoint y: 442, distance: 77.4
click at [1113, 143] on button at bounding box center [1113, 140] width 34 height 34
type input "10"
click at [1089, 146] on link at bounding box center [1080, 145] width 33 height 33
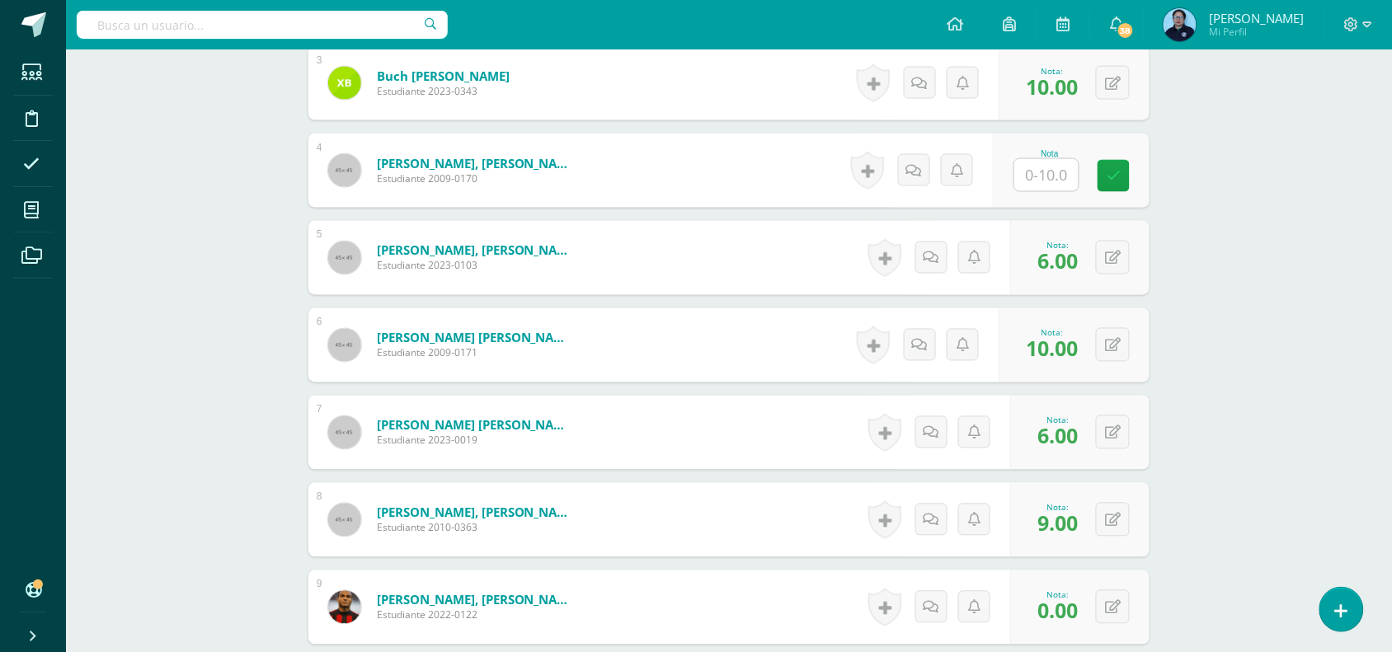
scroll to position [707, 0]
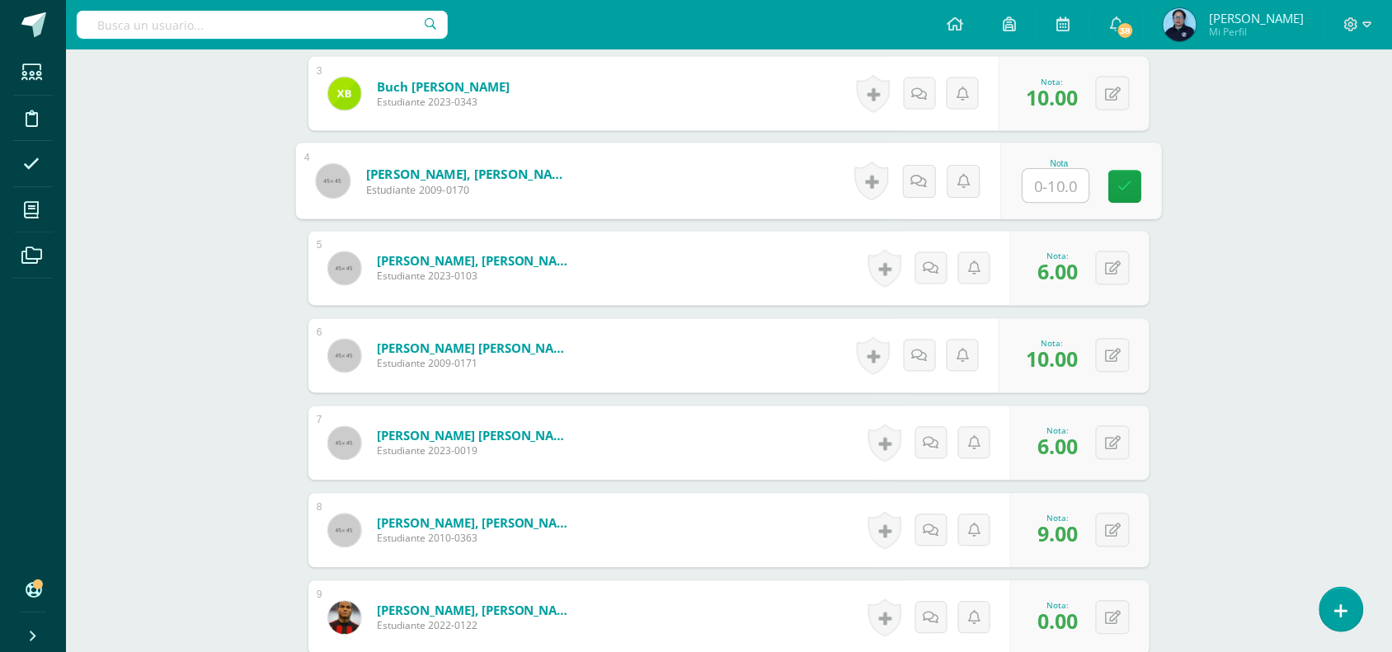
click at [1047, 190] on input "text" at bounding box center [1056, 186] width 66 height 33
type input "10"
click at [1126, 186] on icon at bounding box center [1125, 187] width 15 height 14
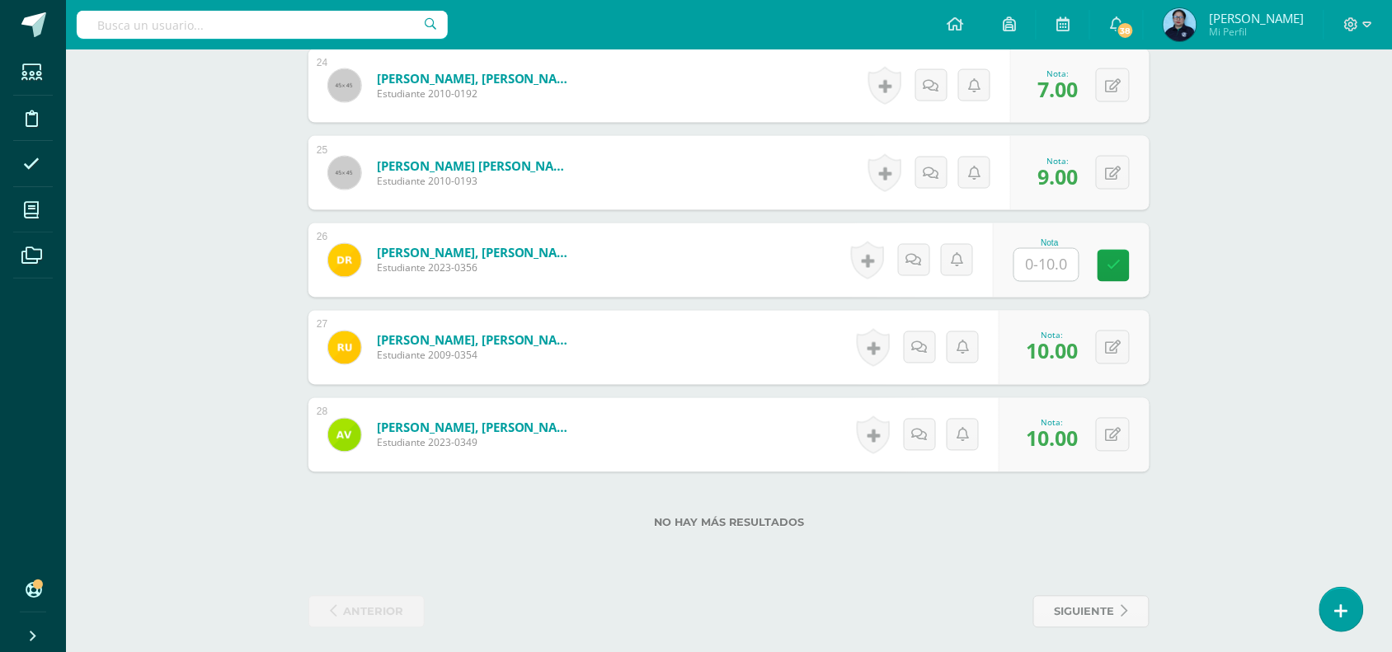
scroll to position [2559, 0]
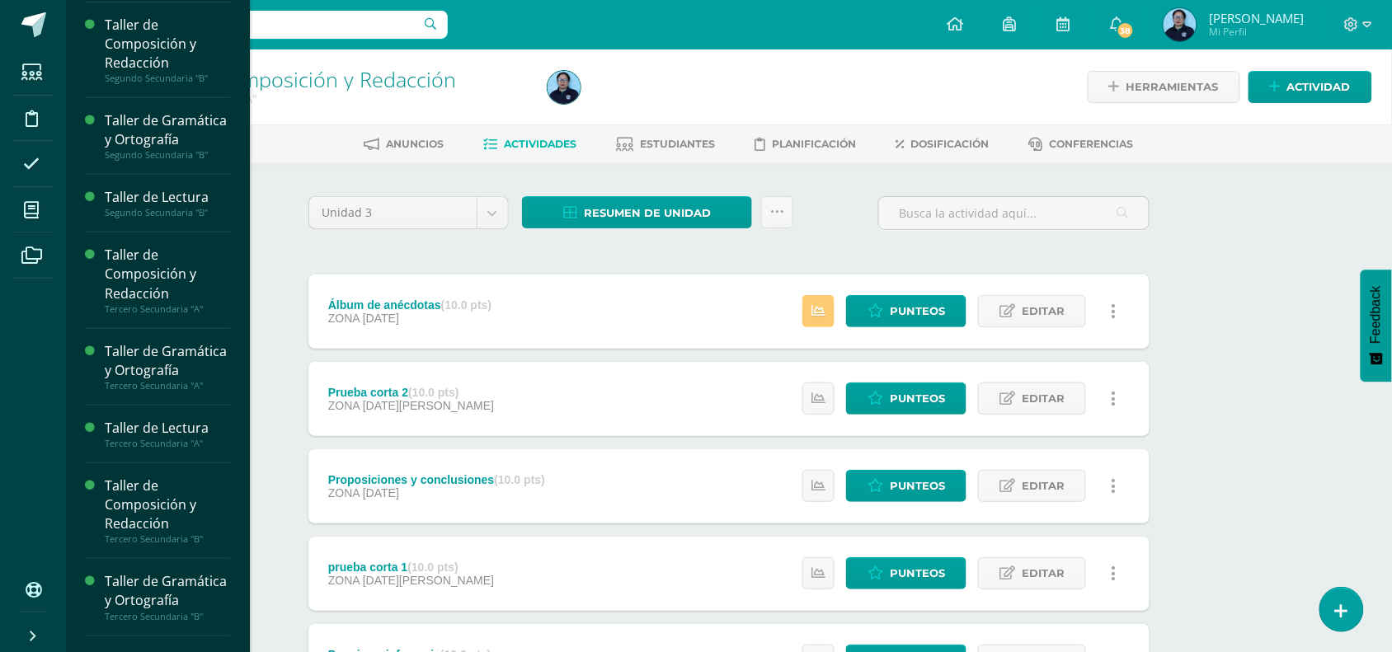
scroll to position [237, 0]
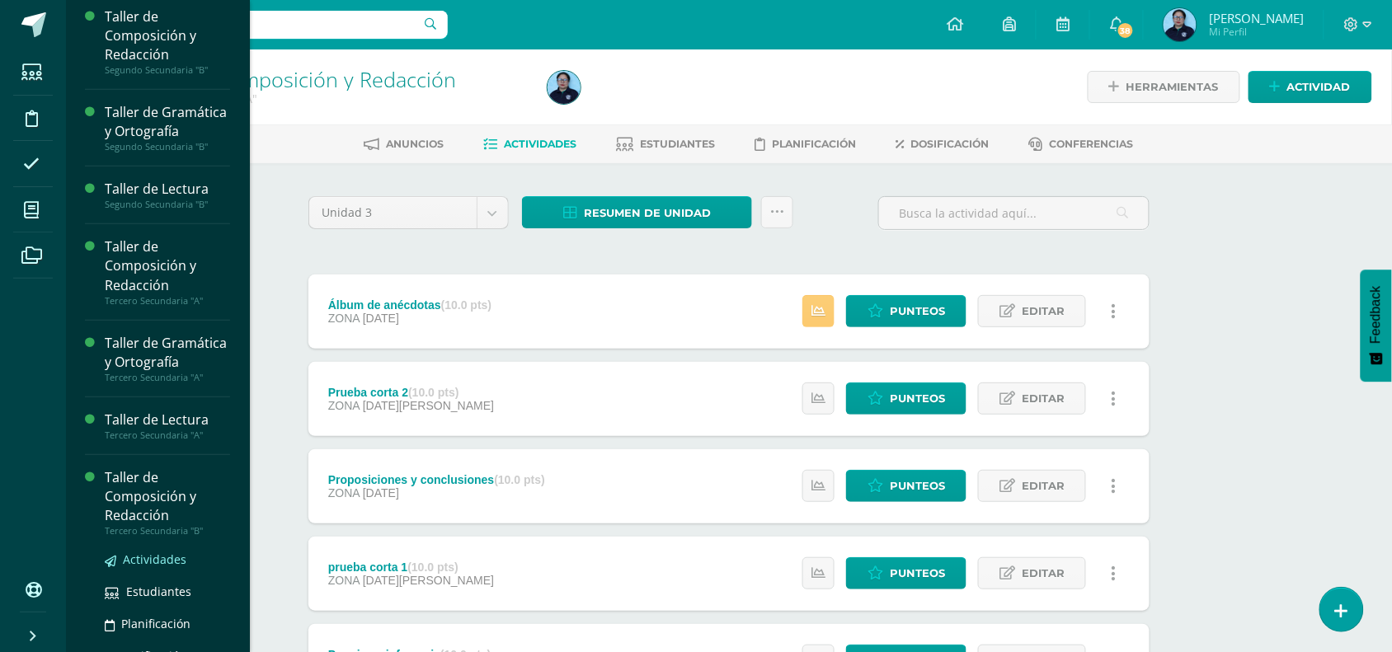
click at [150, 567] on span "Actividades" at bounding box center [154, 560] width 63 height 16
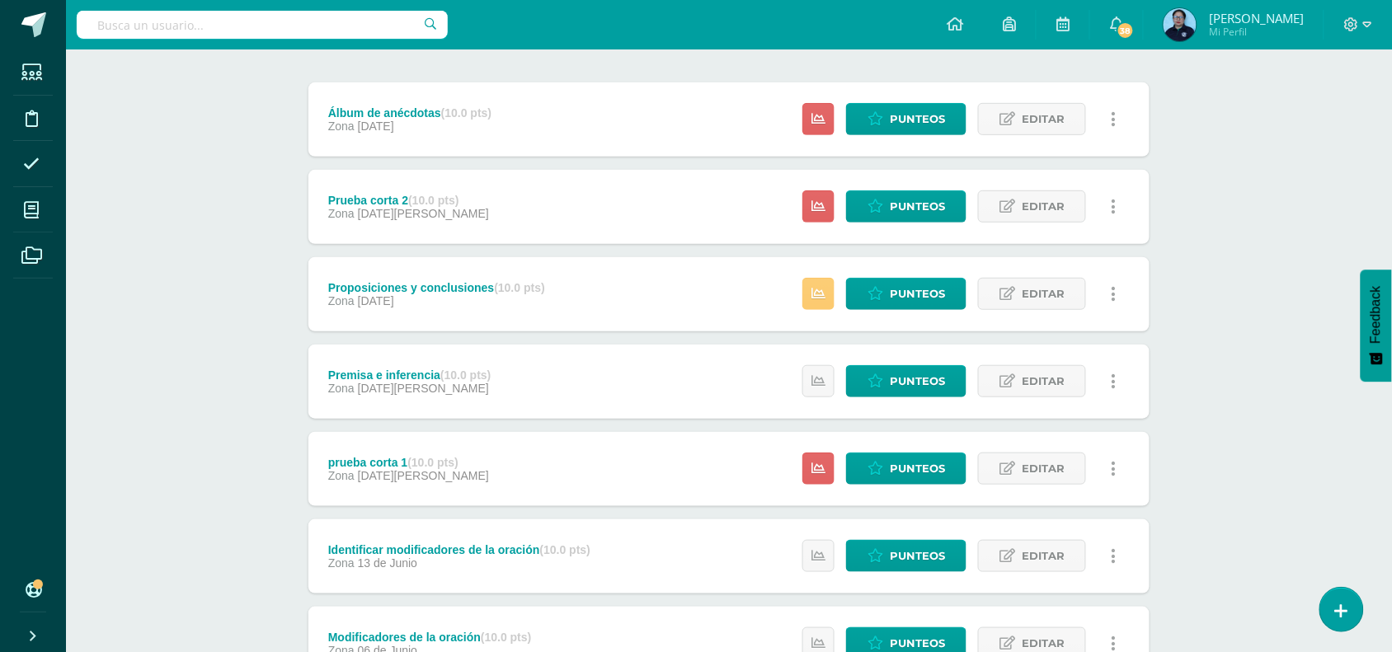
scroll to position [206, 0]
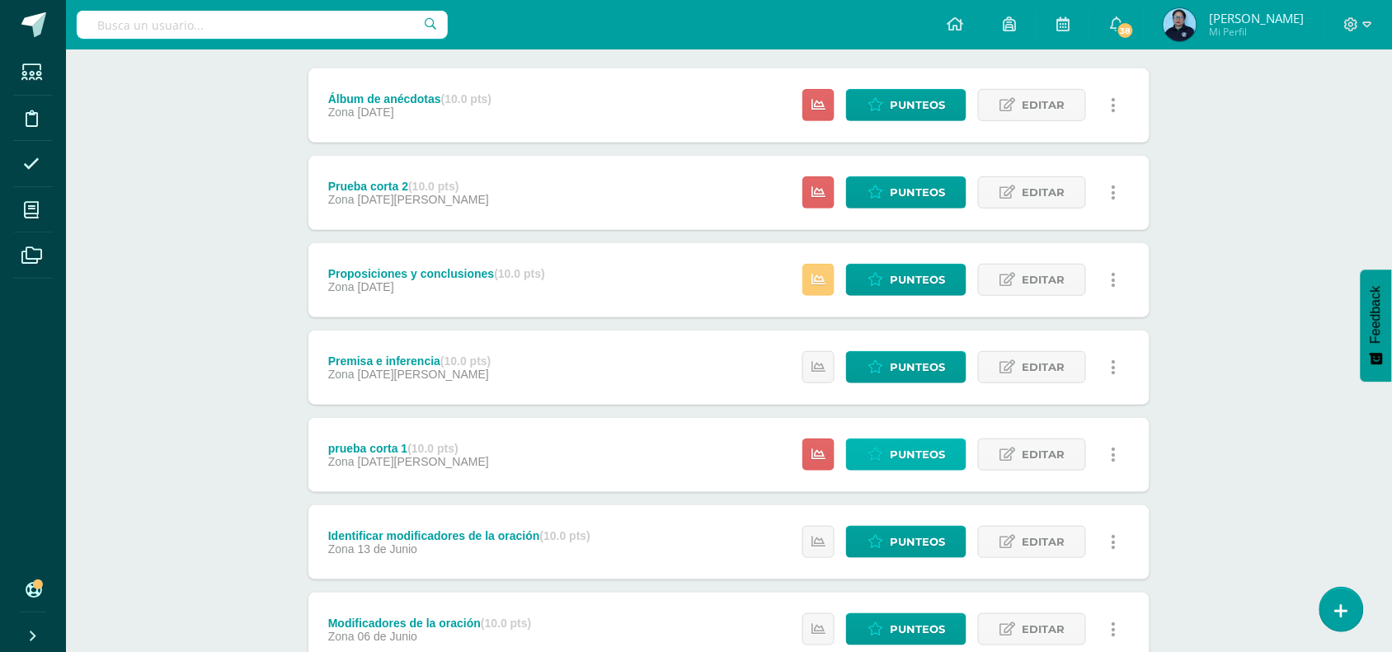
click at [911, 462] on span "Punteos" at bounding box center [917, 455] width 55 height 31
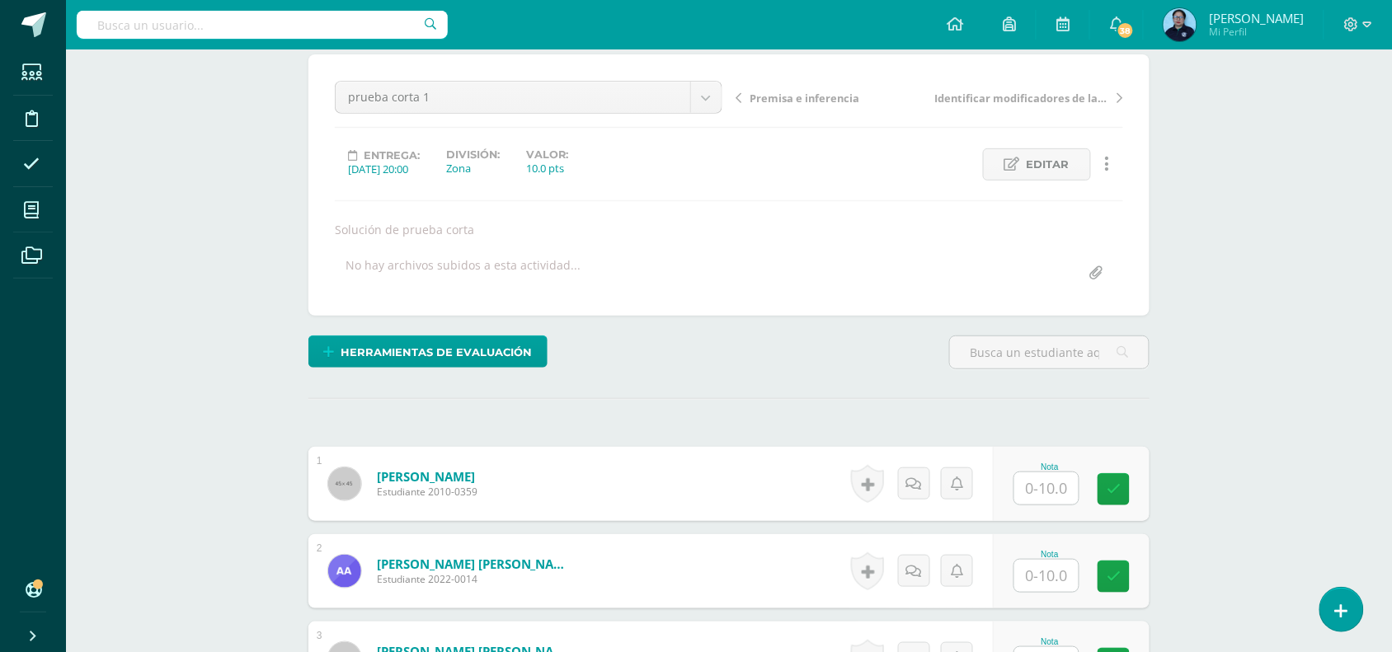
scroll to position [143, 0]
click at [1057, 485] on input "text" at bounding box center [1056, 488] width 66 height 33
type input "10"
click at [1053, 578] on input "text" at bounding box center [1056, 575] width 66 height 33
type input "9"
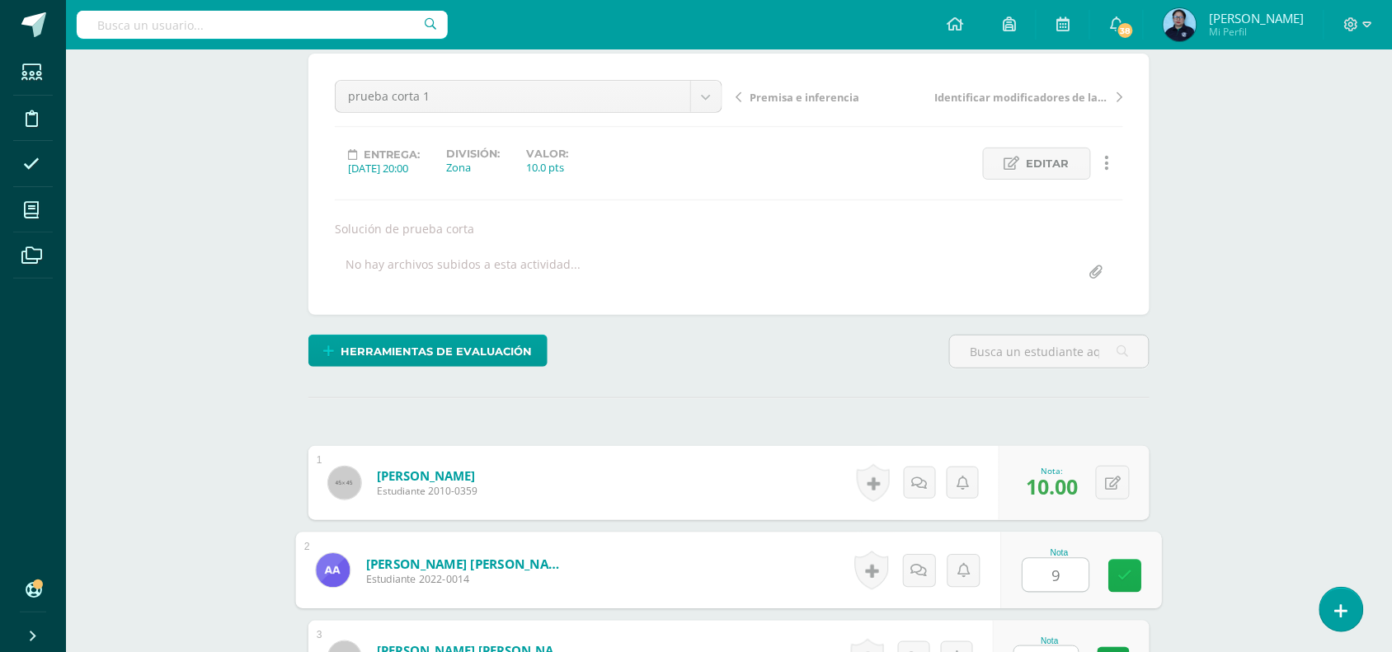
click at [1122, 569] on icon at bounding box center [1125, 576] width 15 height 14
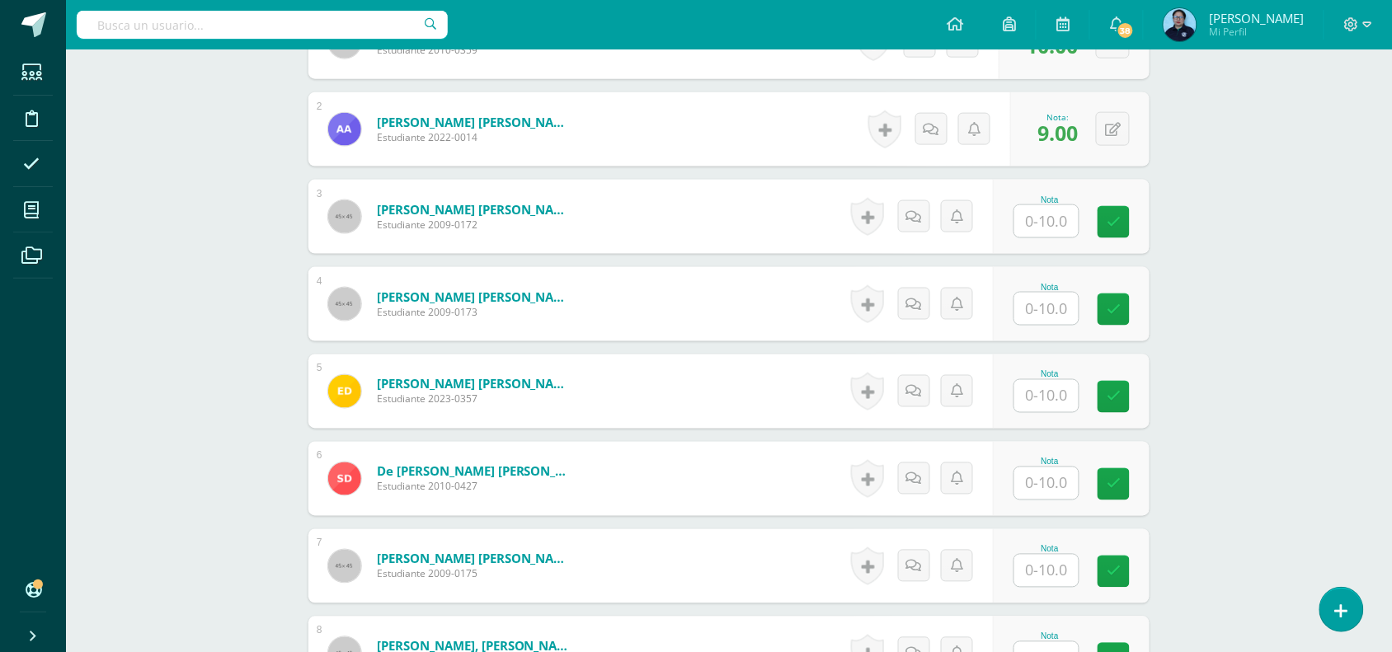
scroll to position [613, 0]
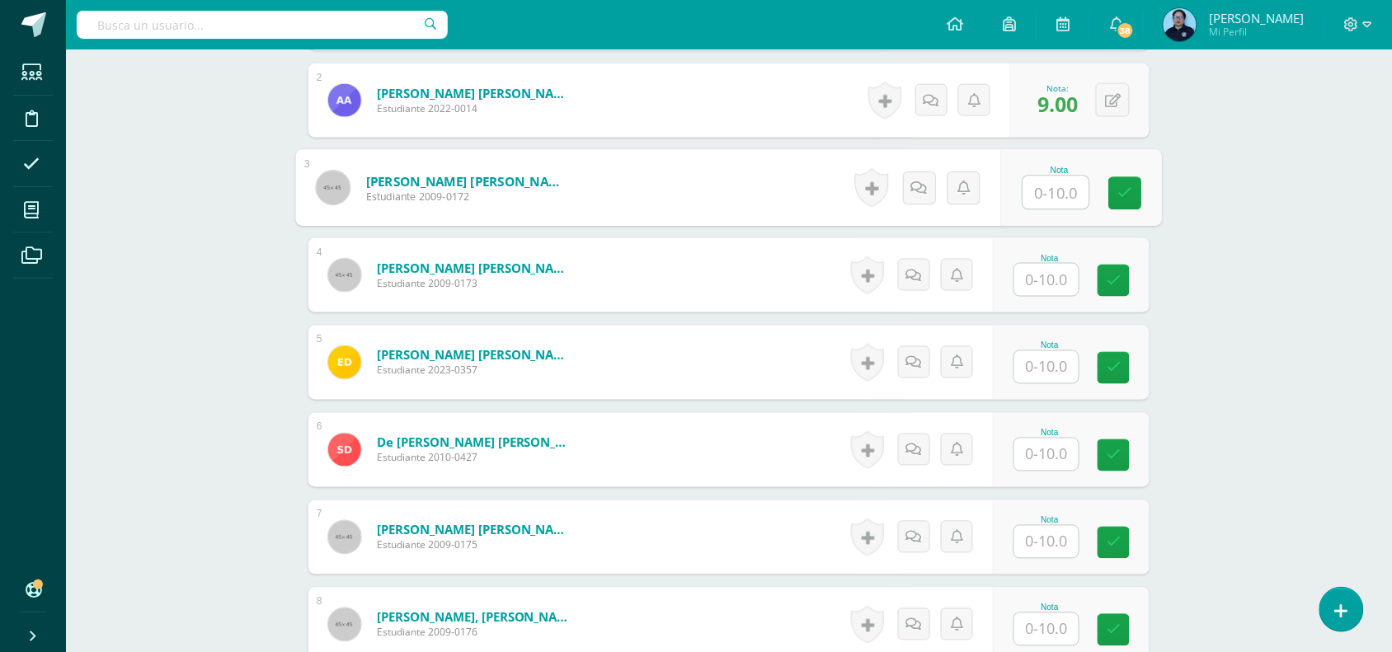
click at [1043, 191] on input "text" at bounding box center [1056, 192] width 66 height 33
type input "10"
click at [1054, 285] on input "text" at bounding box center [1056, 280] width 66 height 33
type input "10"
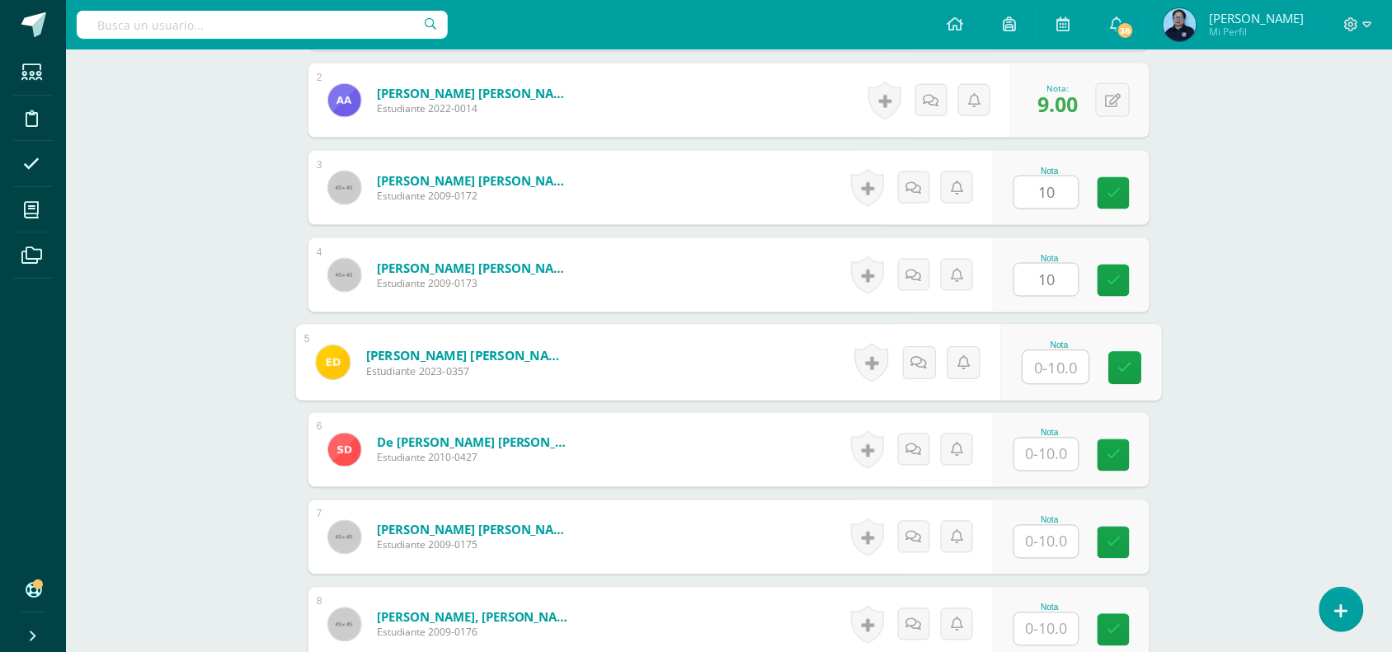
click at [1056, 374] on input "text" at bounding box center [1056, 367] width 66 height 33
type input "10"
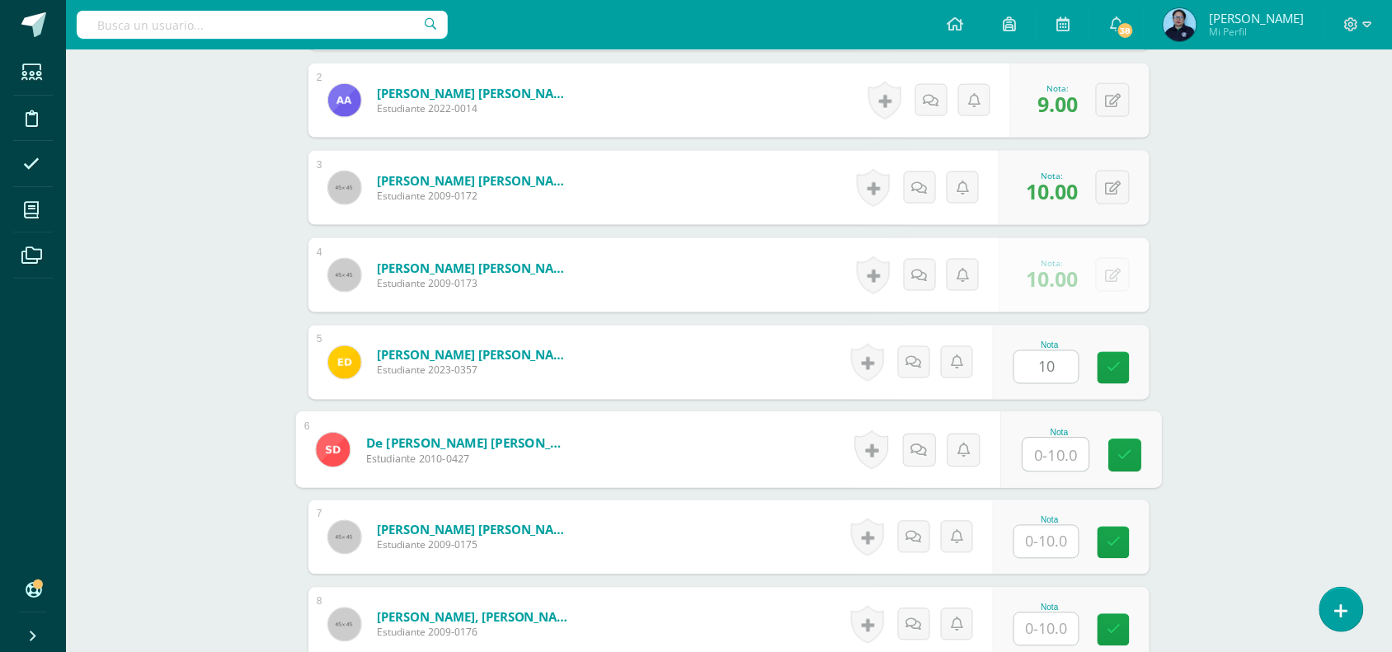
click at [1049, 452] on input "text" at bounding box center [1056, 455] width 66 height 33
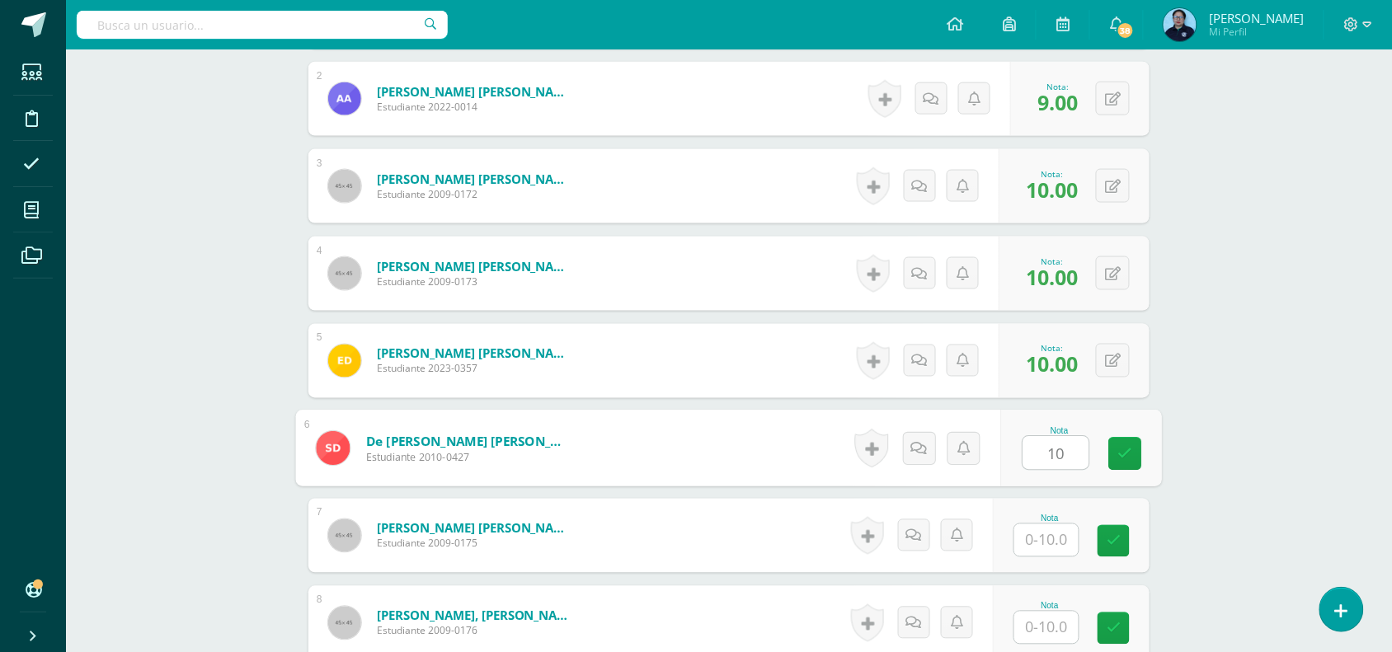
type input "10"
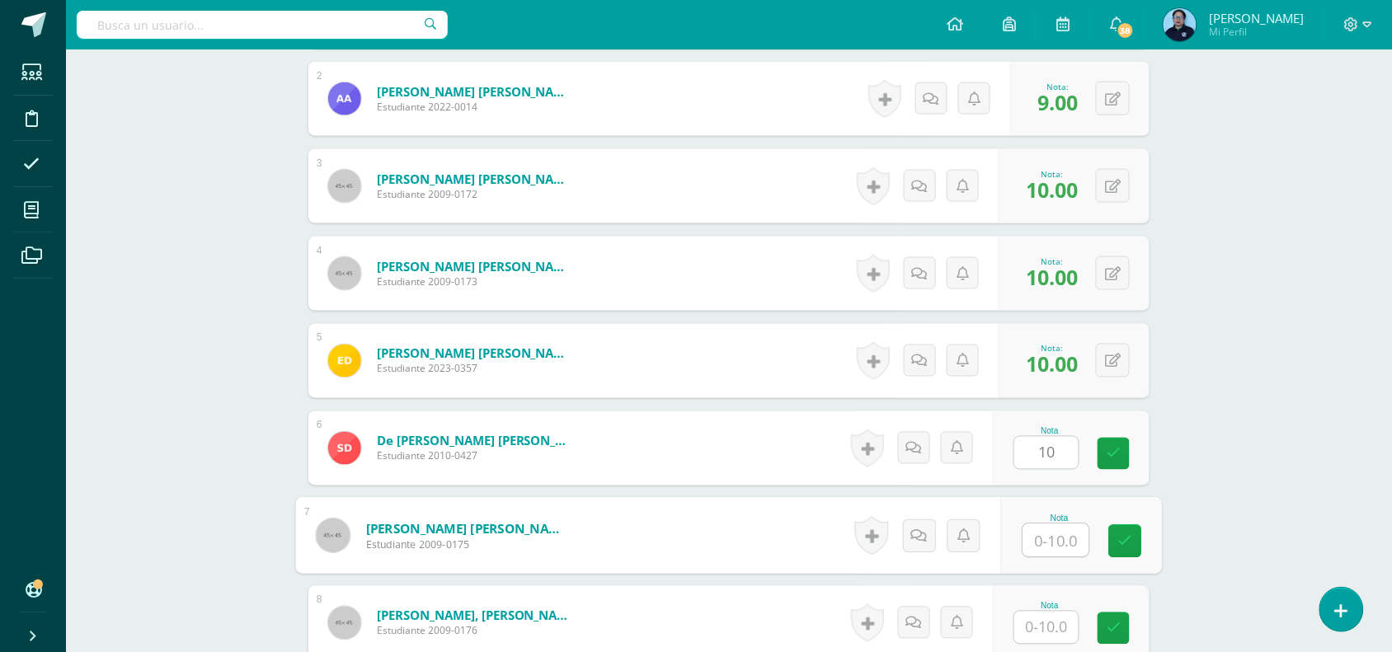
click at [1049, 538] on input "text" at bounding box center [1056, 540] width 66 height 33
type input "10"
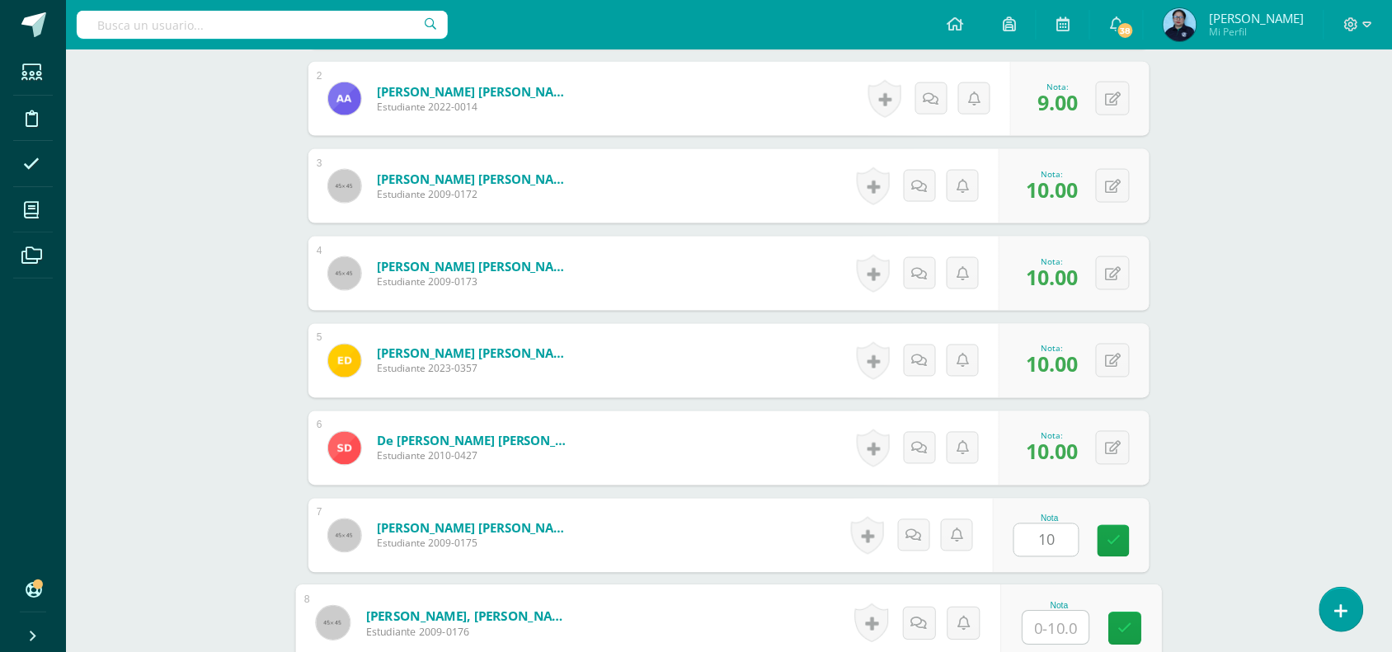
click at [1043, 623] on input "text" at bounding box center [1056, 628] width 66 height 33
click at [1123, 632] on icon at bounding box center [1125, 629] width 15 height 14
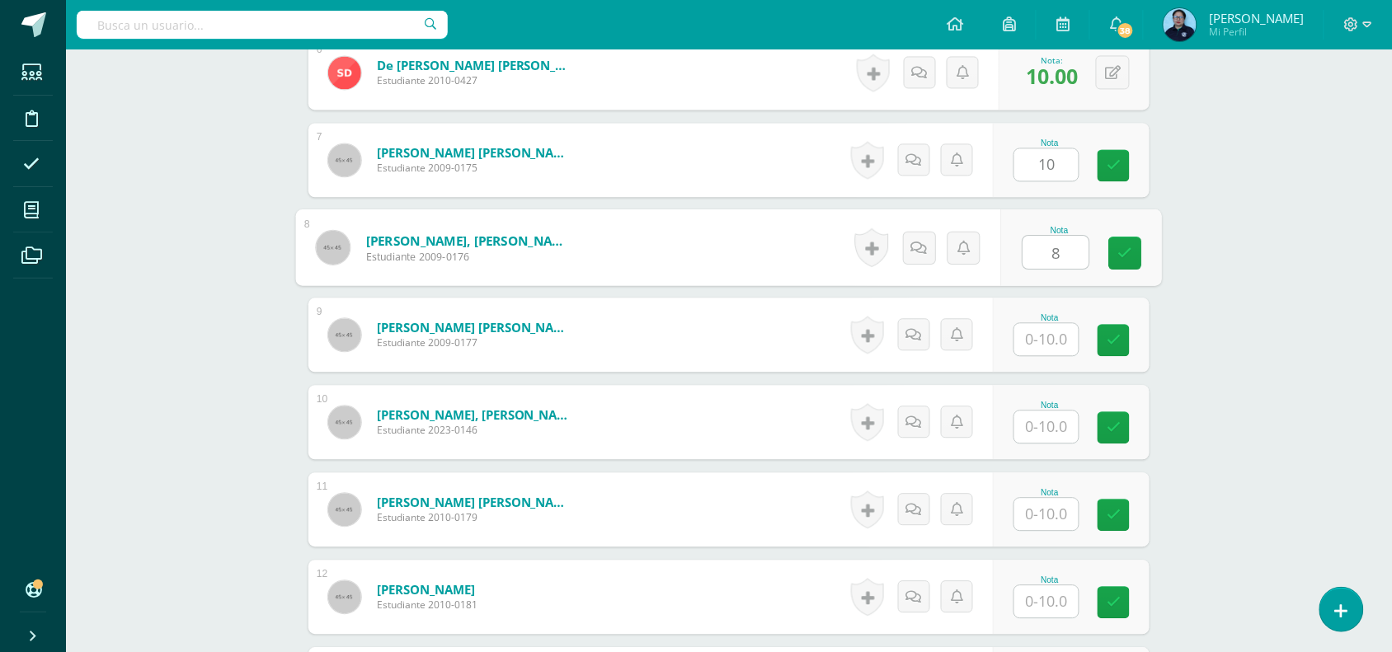
scroll to position [995, 0]
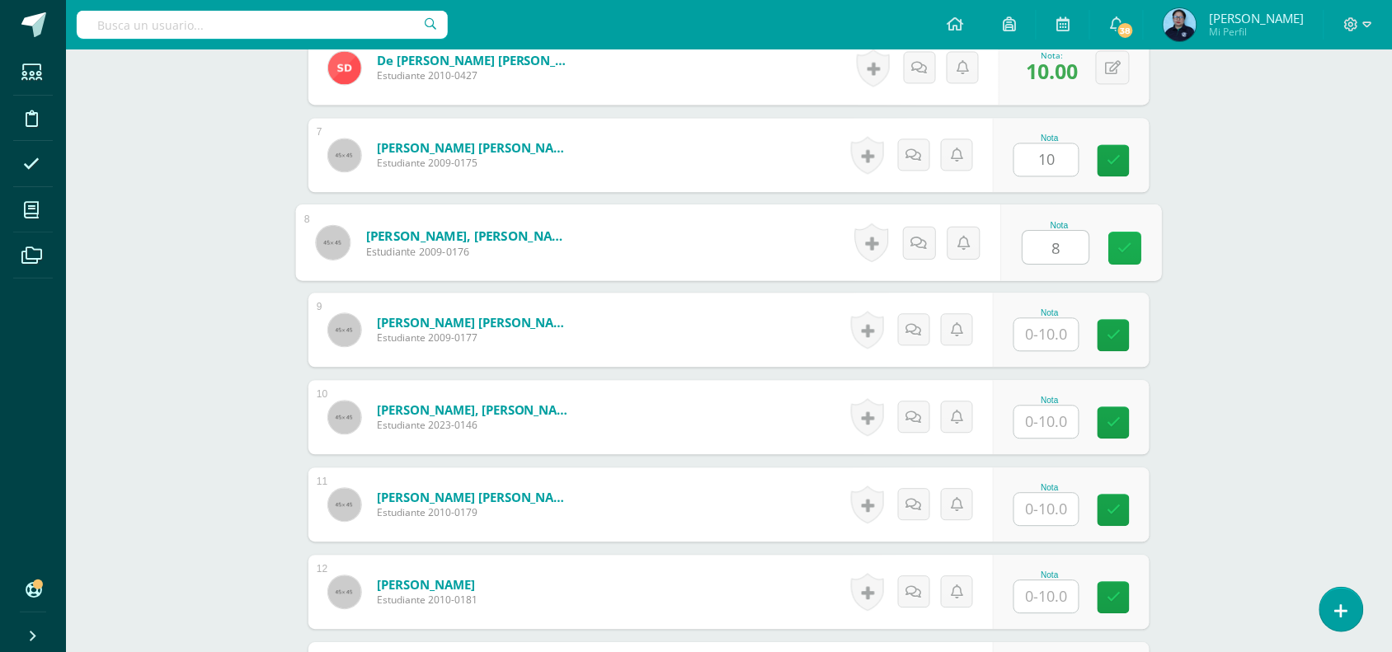
click at [1121, 248] on icon at bounding box center [1125, 248] width 15 height 14
type input "0"
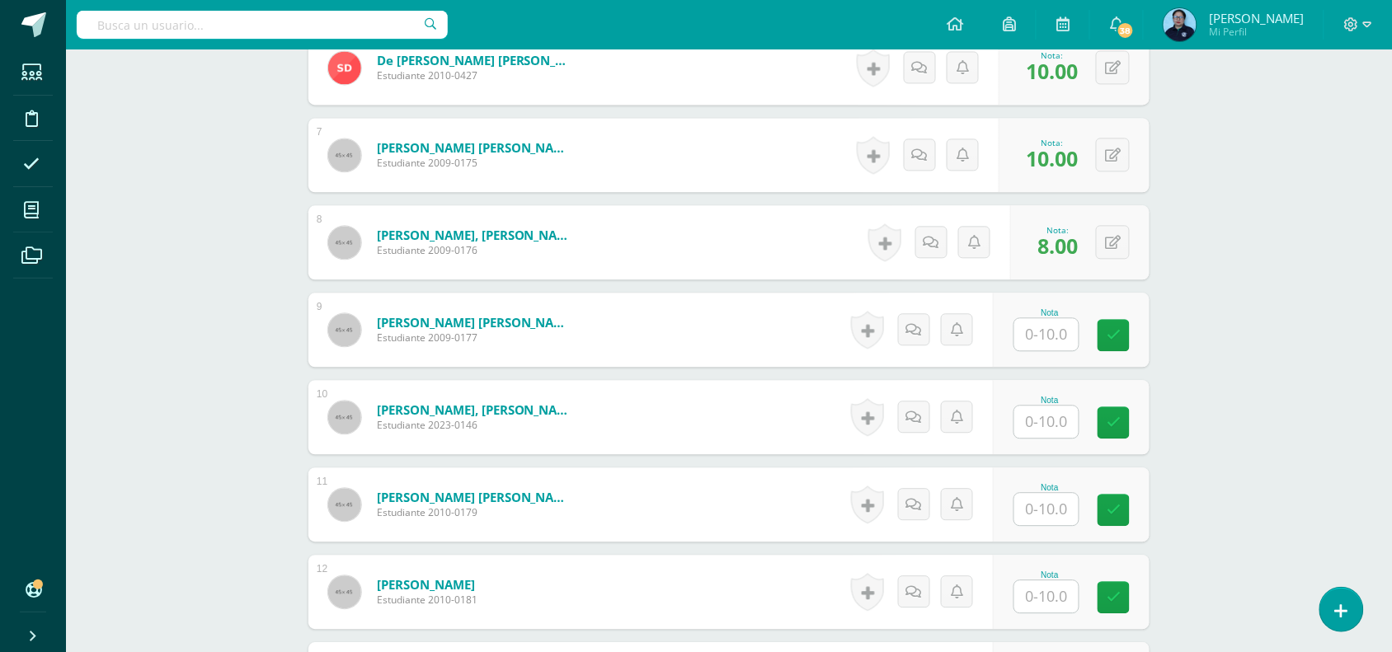
click at [1110, 153] on form "Enríquez Calvillo, Maite Fernanda Estudiante 2009-0175 Nota 10.00 0 Logros 10.00" at bounding box center [728, 155] width 841 height 74
click at [1048, 341] on input "text" at bounding box center [1056, 334] width 66 height 33
type input "1"
click at [1131, 331] on icon at bounding box center [1125, 335] width 15 height 14
type input "9"
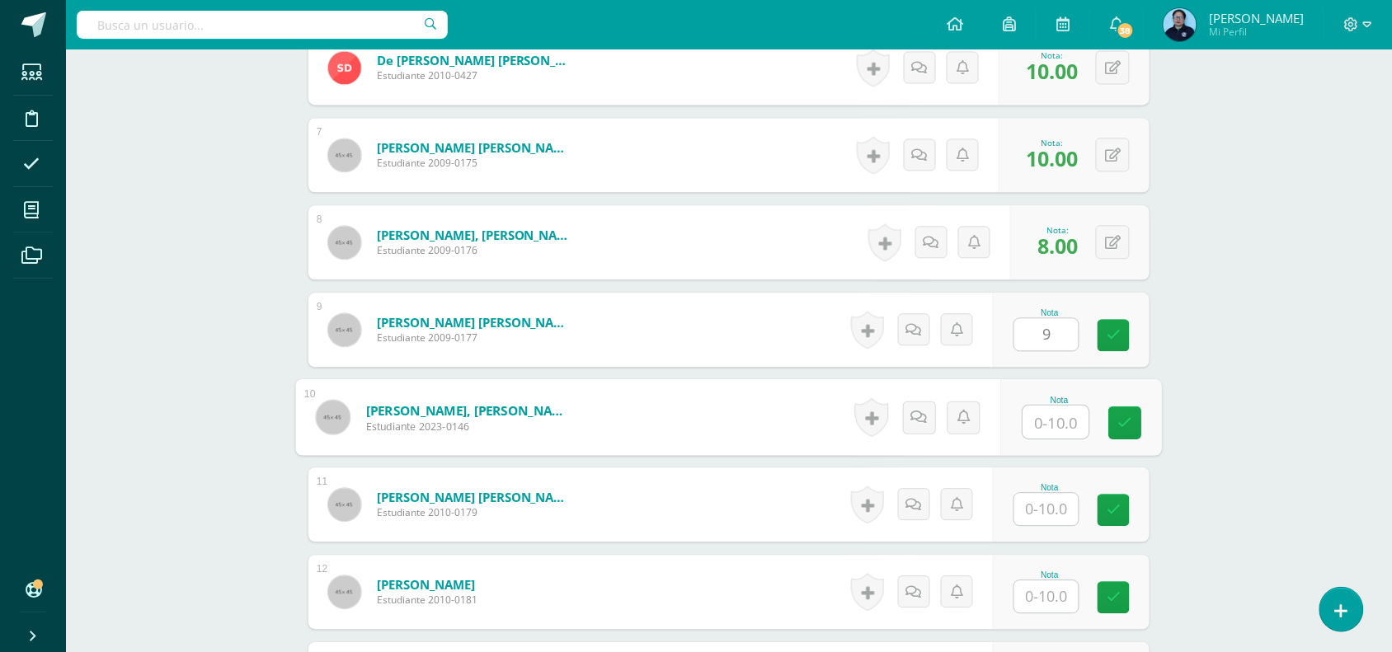
click at [1050, 427] on input "text" at bounding box center [1056, 422] width 66 height 33
type input "10"
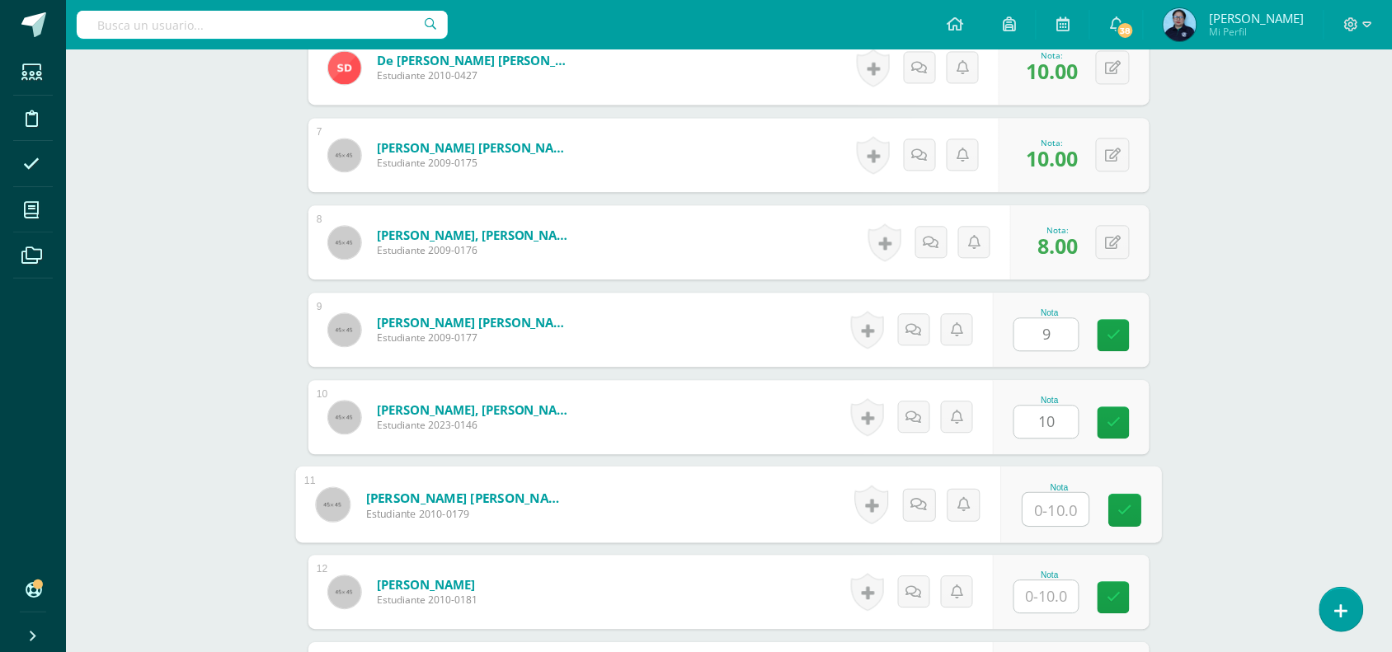
click at [1049, 522] on input "text" at bounding box center [1056, 509] width 66 height 33
type input "10"
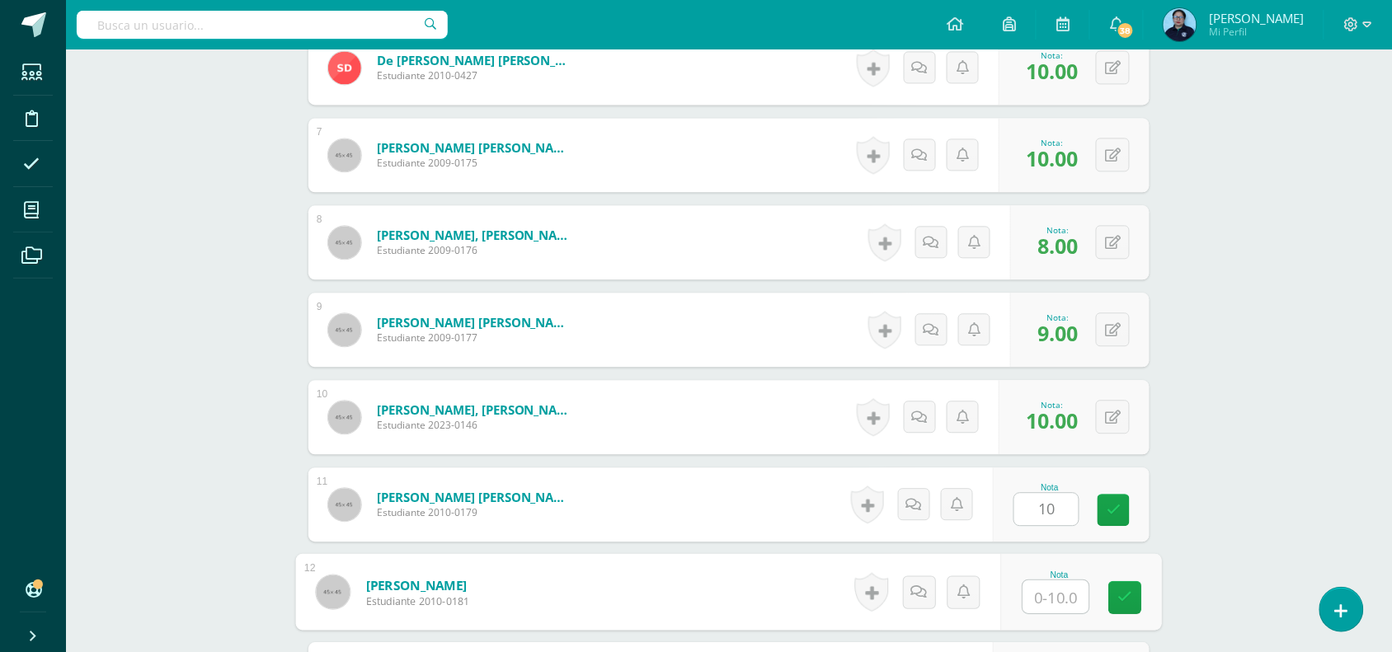
click at [1057, 599] on input "text" at bounding box center [1056, 597] width 66 height 33
click at [1126, 590] on icon at bounding box center [1125, 597] width 15 height 14
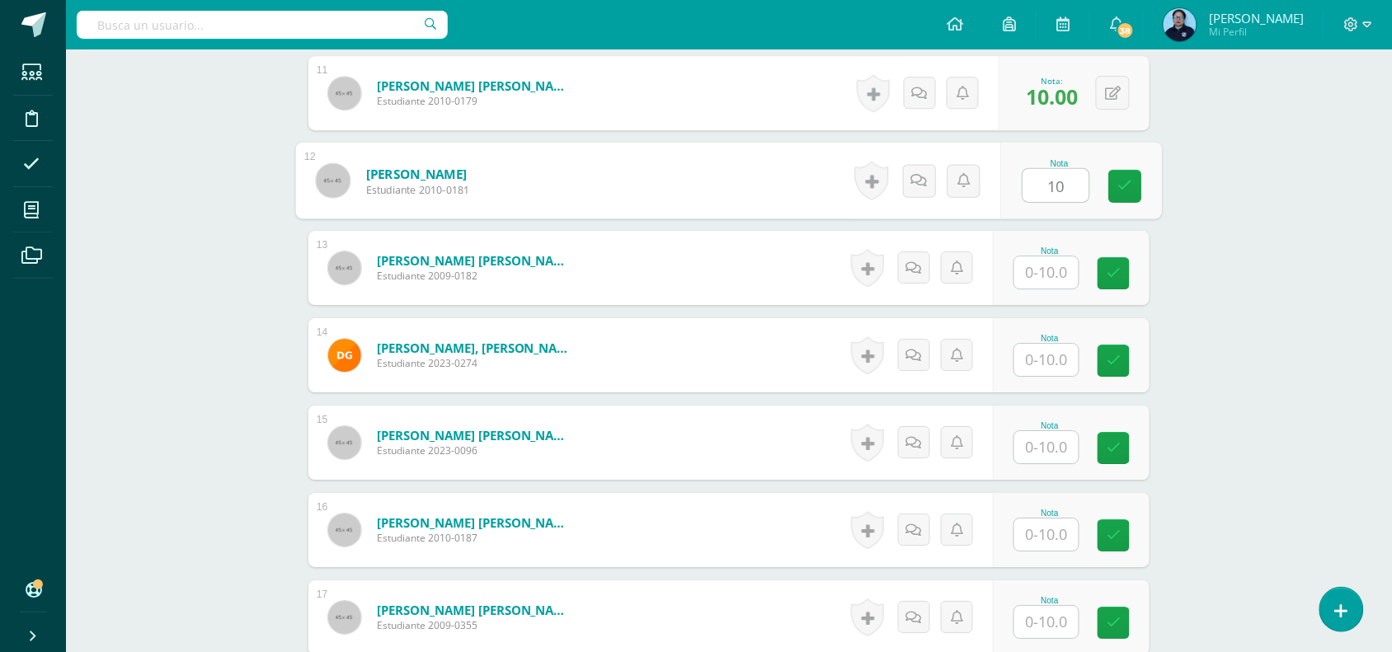
scroll to position [1422, 0]
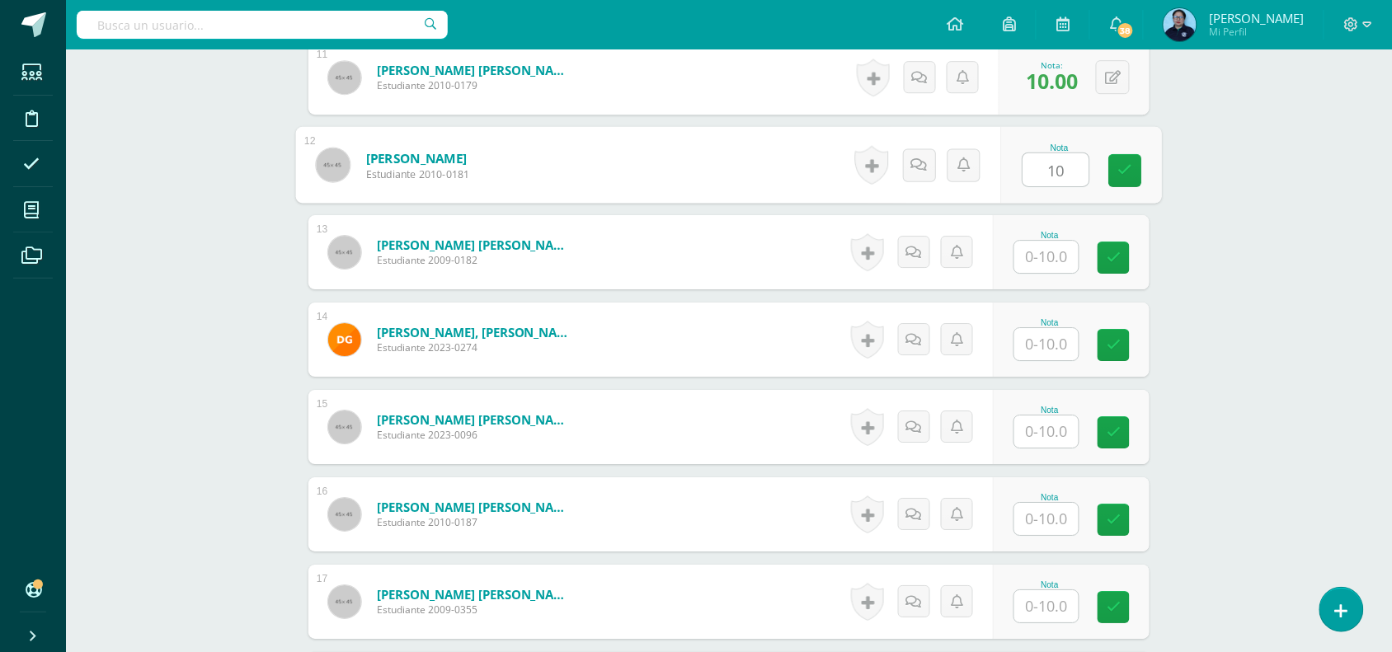
type input "10"
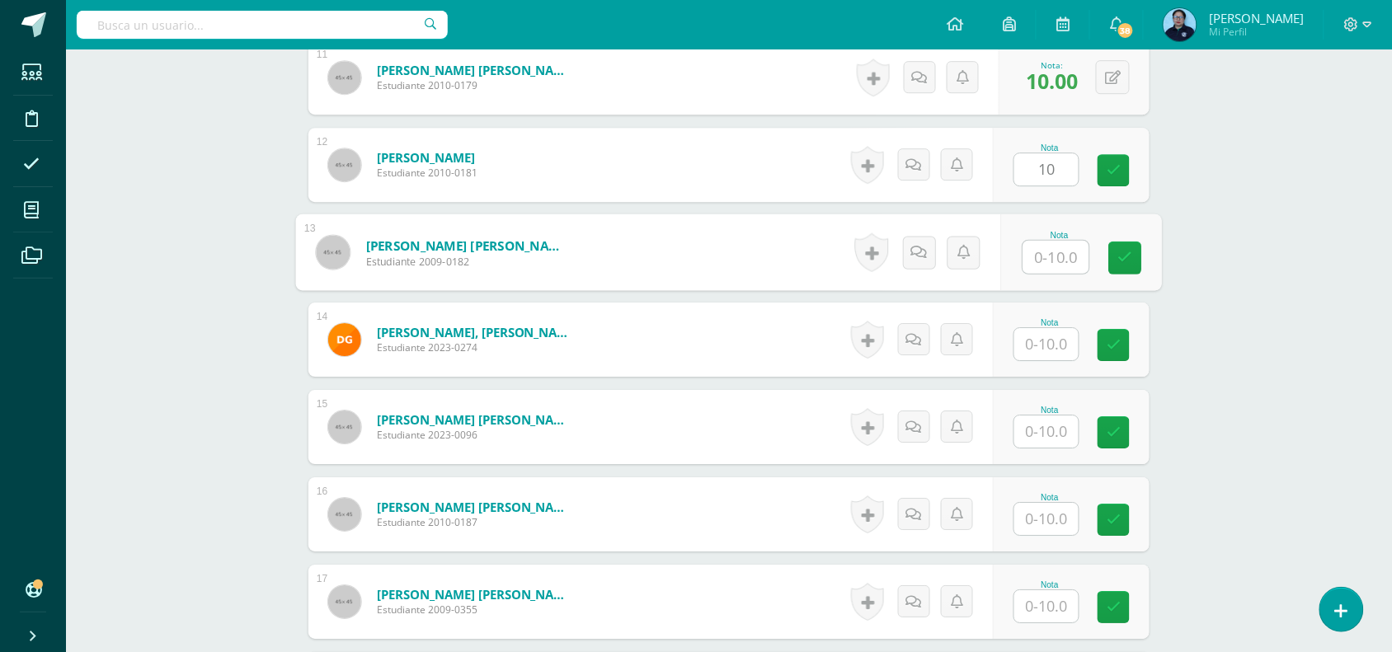
click at [1048, 252] on input "text" at bounding box center [1056, 257] width 66 height 33
type input "10"
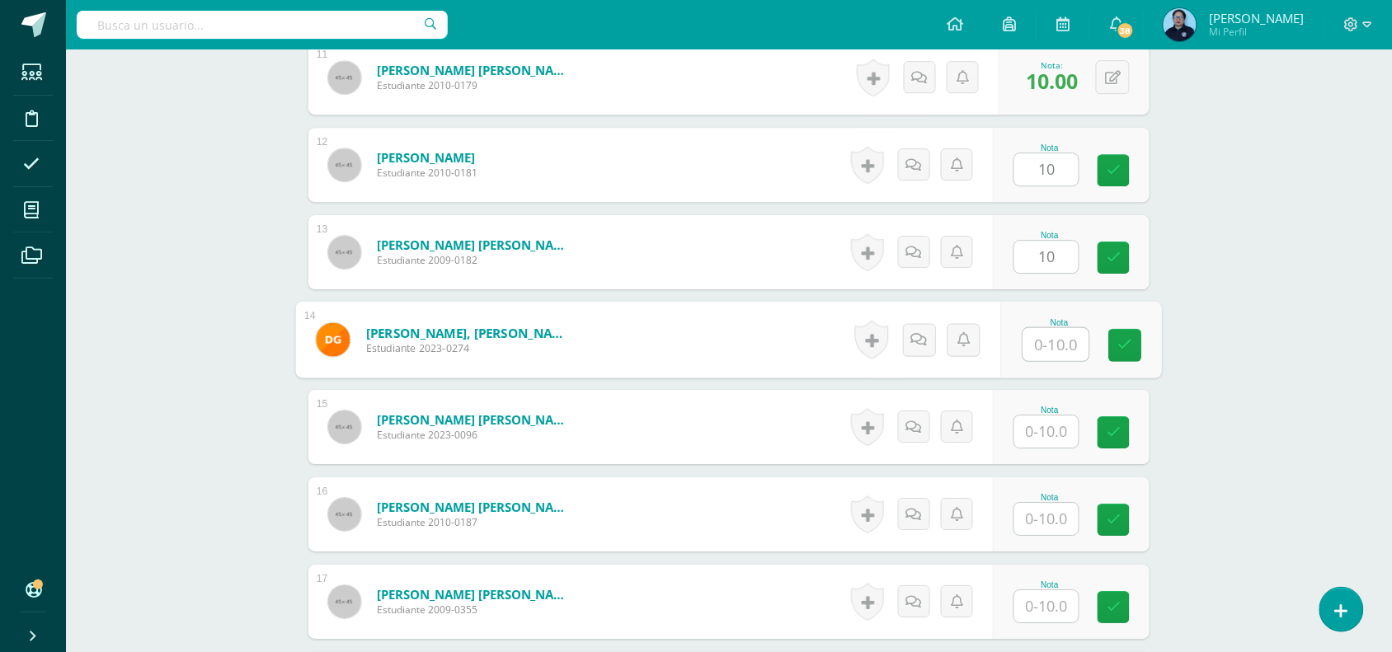
click at [1047, 346] on input "text" at bounding box center [1056, 344] width 66 height 33
type input "9"
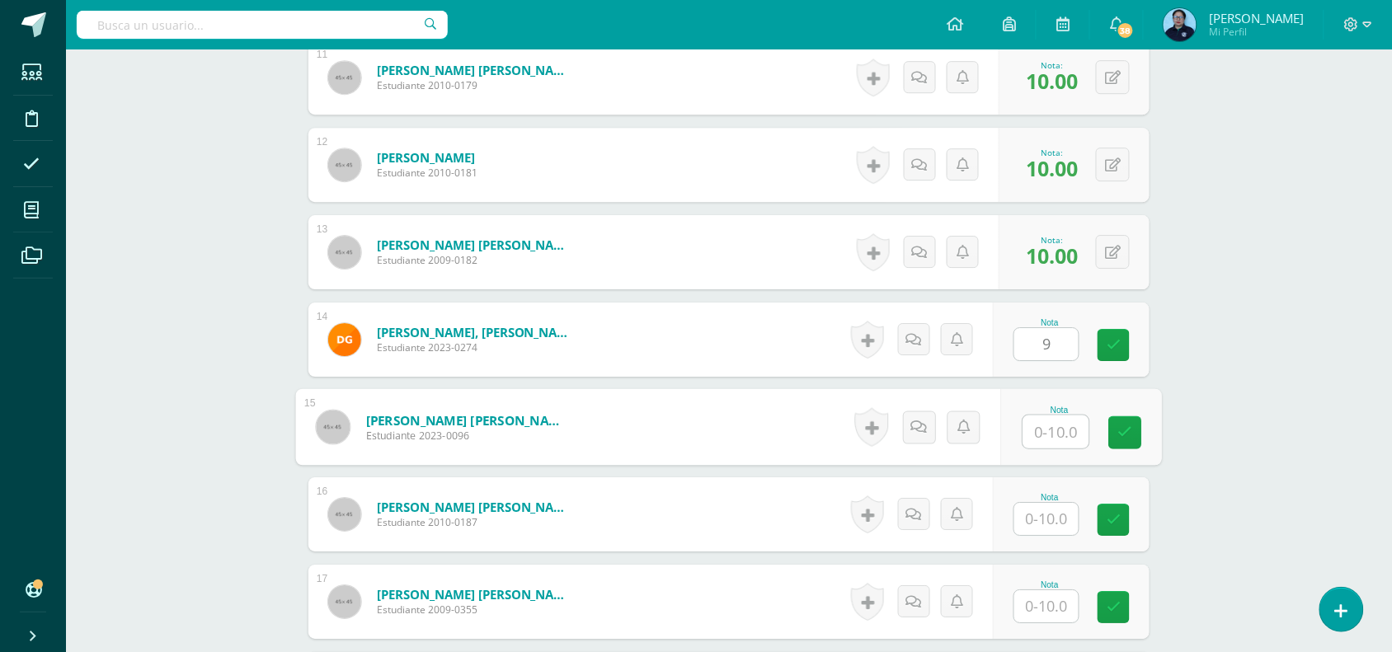
click at [1048, 430] on input "text" at bounding box center [1056, 432] width 66 height 33
type input "9"
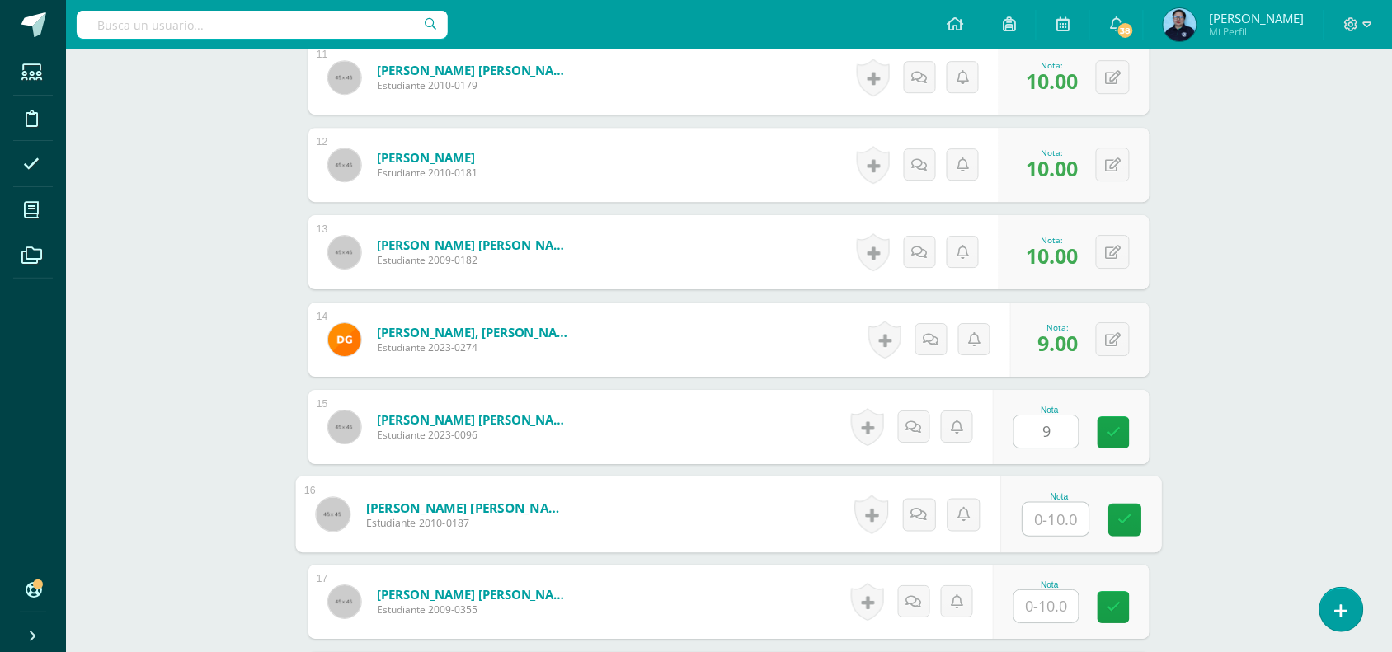
click at [1051, 520] on input "text" at bounding box center [1056, 519] width 66 height 33
type input "10"
click at [1044, 592] on input "text" at bounding box center [1046, 606] width 64 height 32
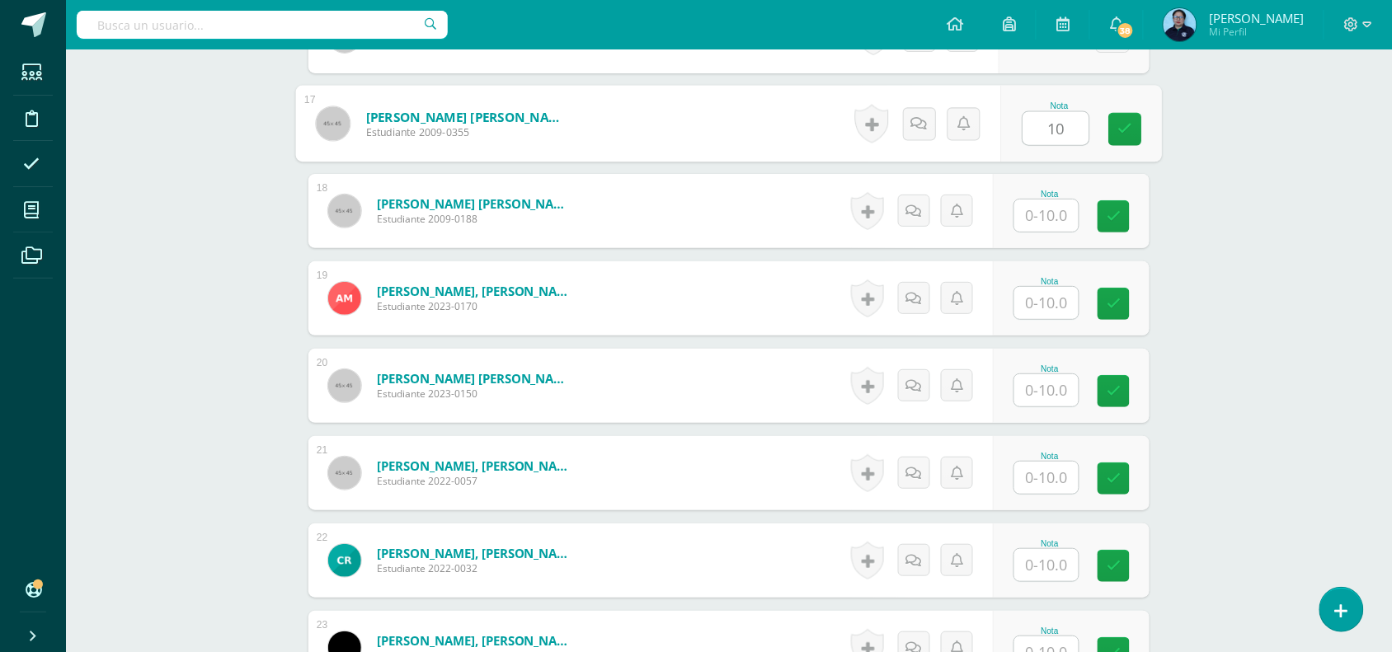
scroll to position [1951, 0]
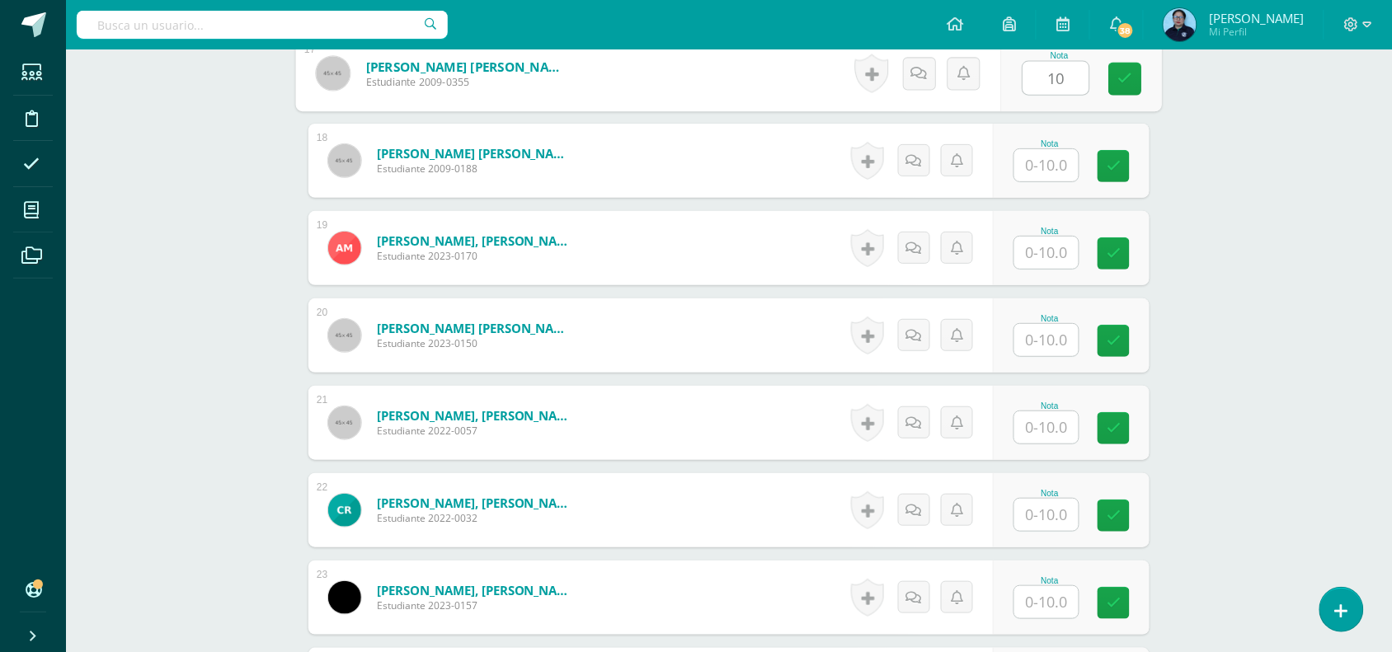
type input "10"
click at [1048, 167] on input "text" at bounding box center [1056, 165] width 66 height 33
type input "10"
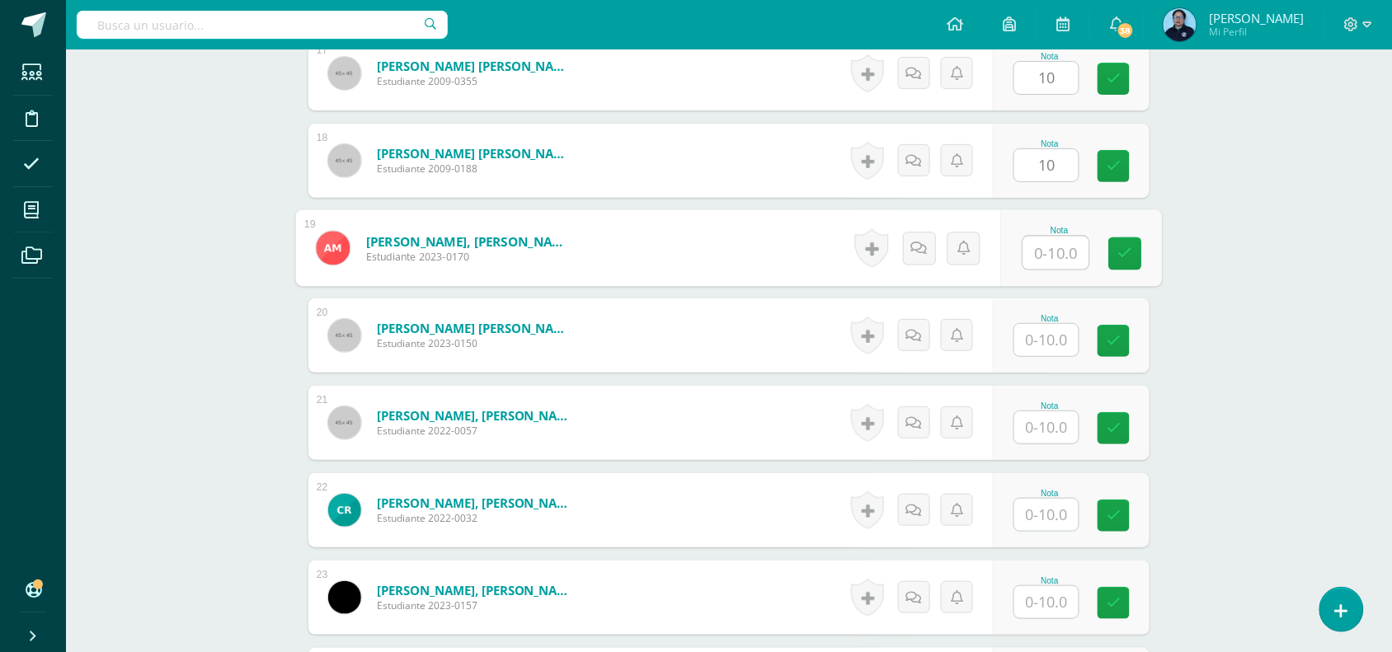
click at [1047, 250] on input "text" at bounding box center [1056, 253] width 66 height 33
type input "9"
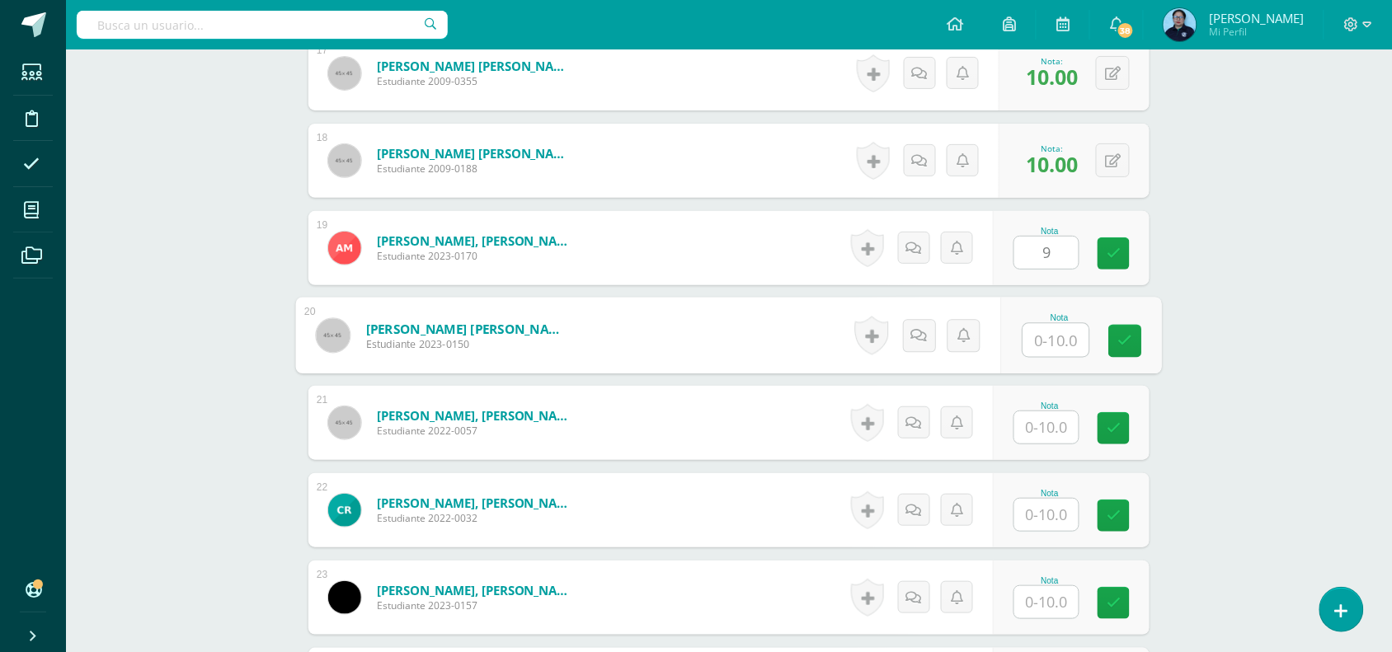
click at [1056, 336] on input "text" at bounding box center [1056, 340] width 66 height 33
type input "10"
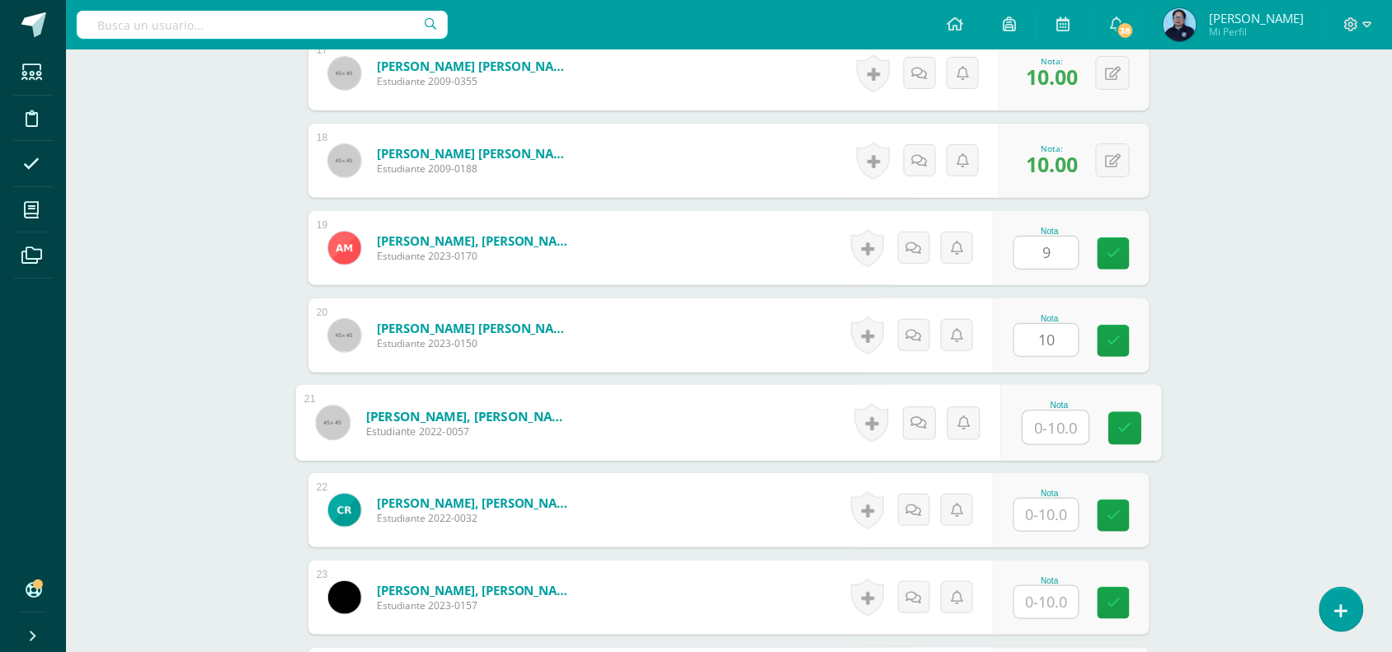
click at [1041, 437] on input "text" at bounding box center [1056, 427] width 66 height 33
type input "10"
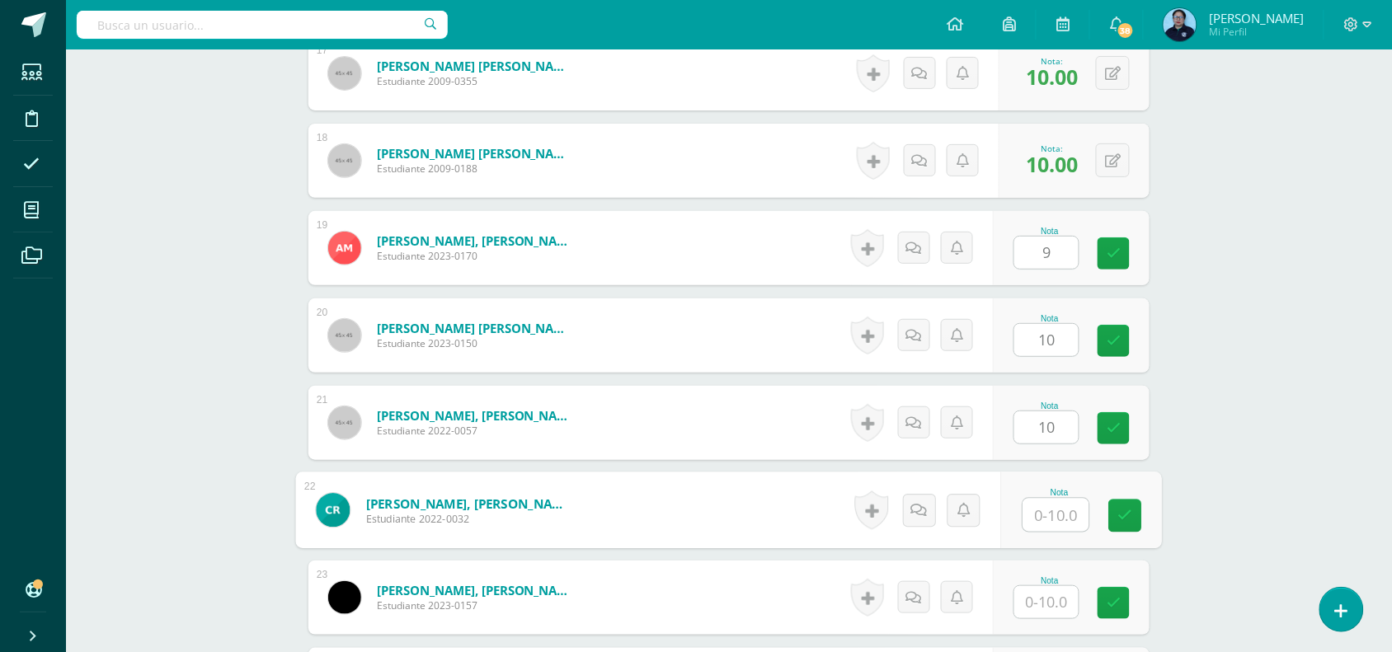
click at [1046, 515] on input "text" at bounding box center [1056, 515] width 66 height 33
type input "9"
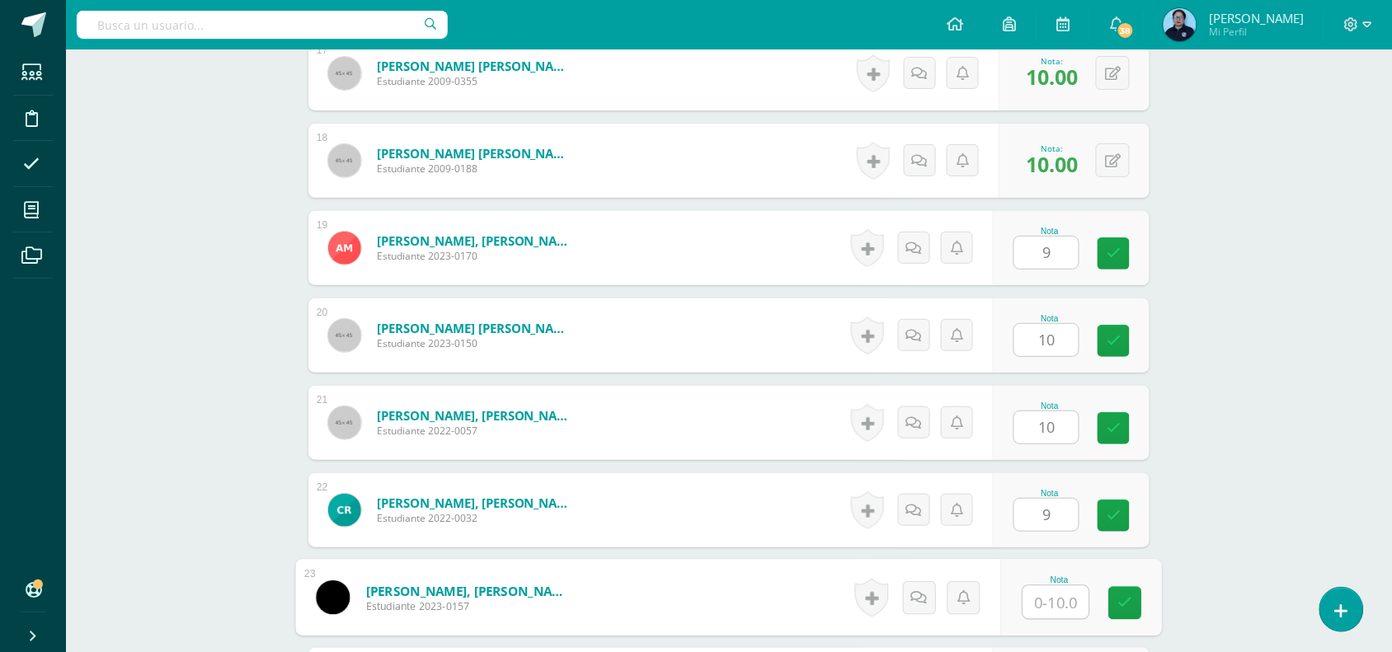
click at [1053, 603] on input "text" at bounding box center [1056, 602] width 66 height 33
type input "10"
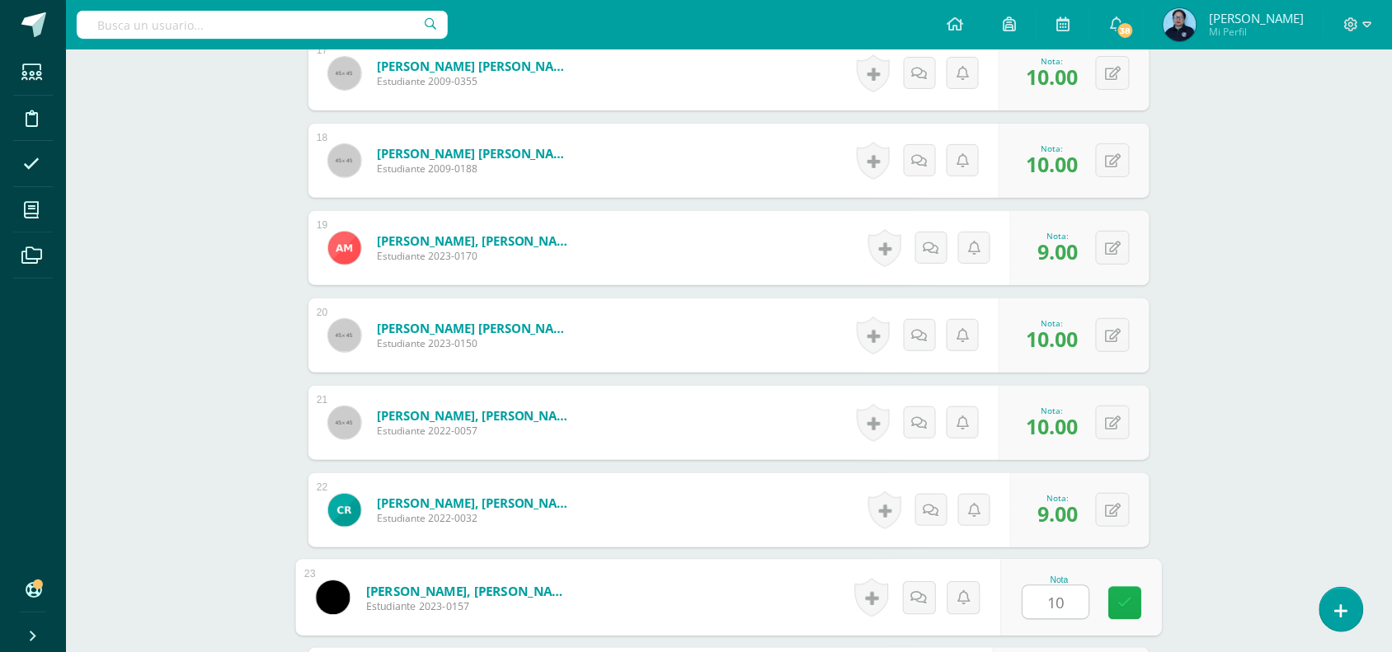
click at [1121, 598] on icon at bounding box center [1125, 603] width 15 height 14
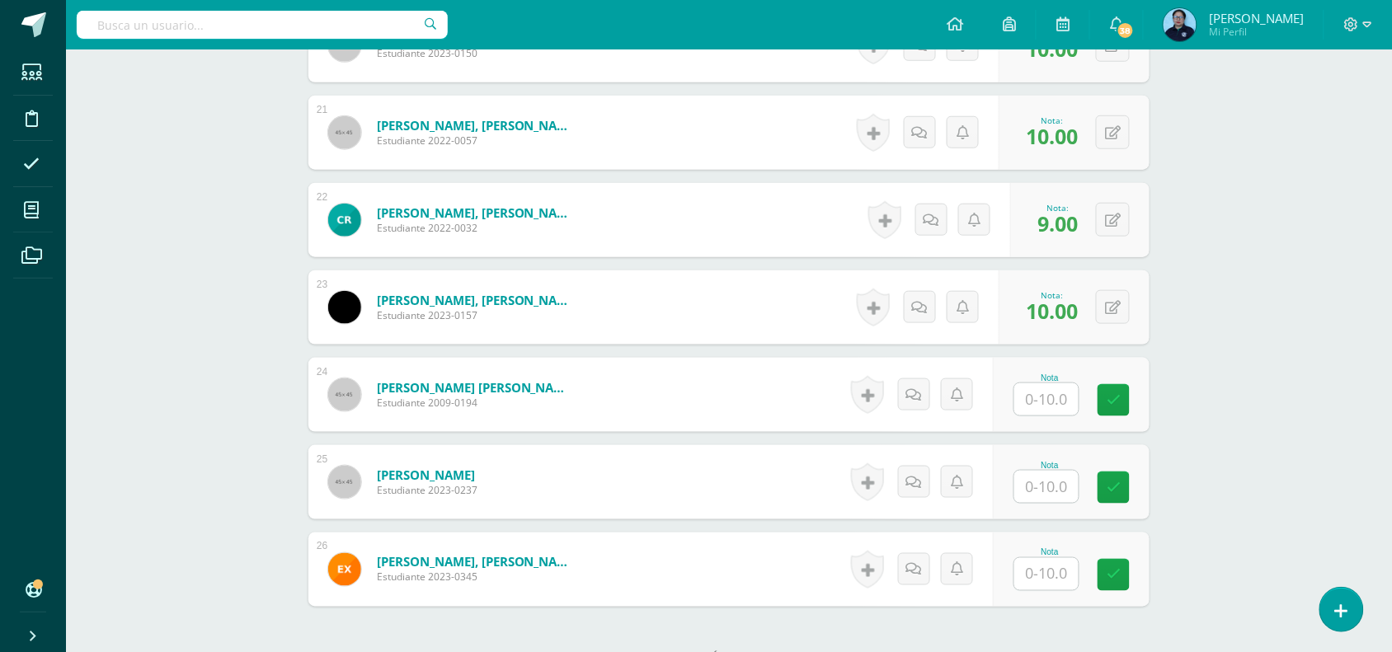
scroll to position [2385, 0]
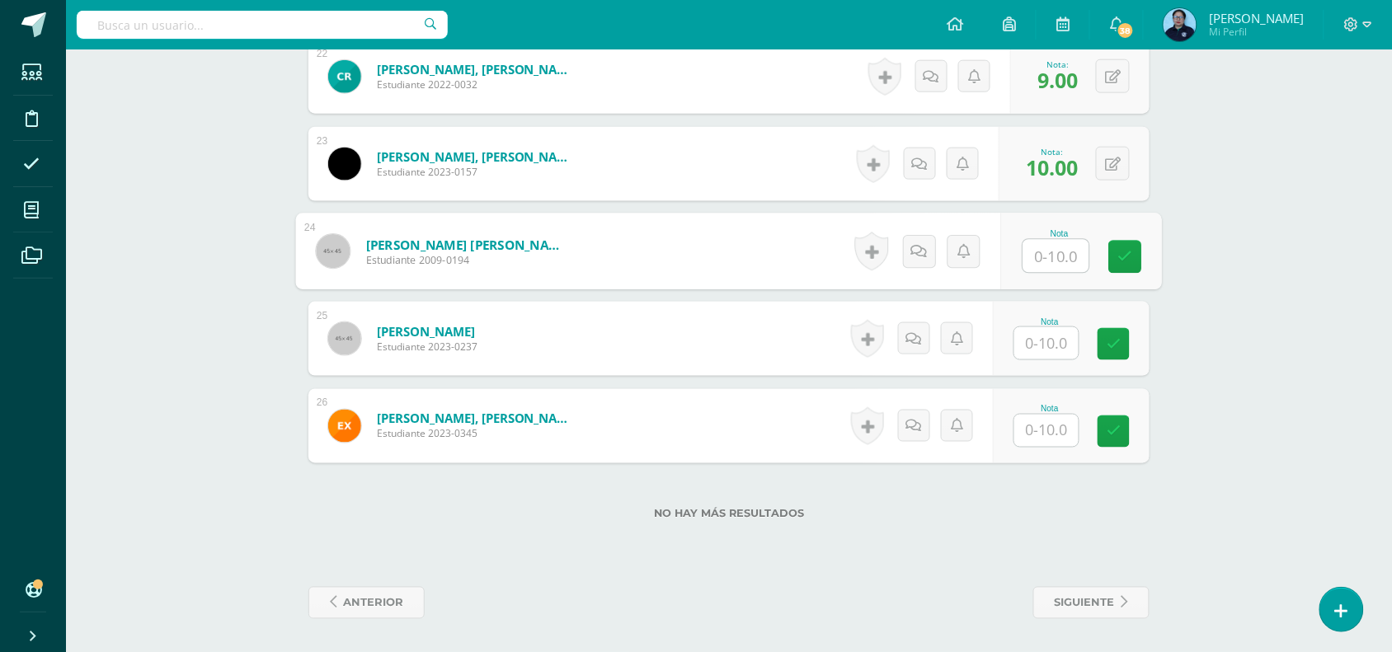
click at [1053, 244] on input "text" at bounding box center [1056, 256] width 66 height 33
type input "10"
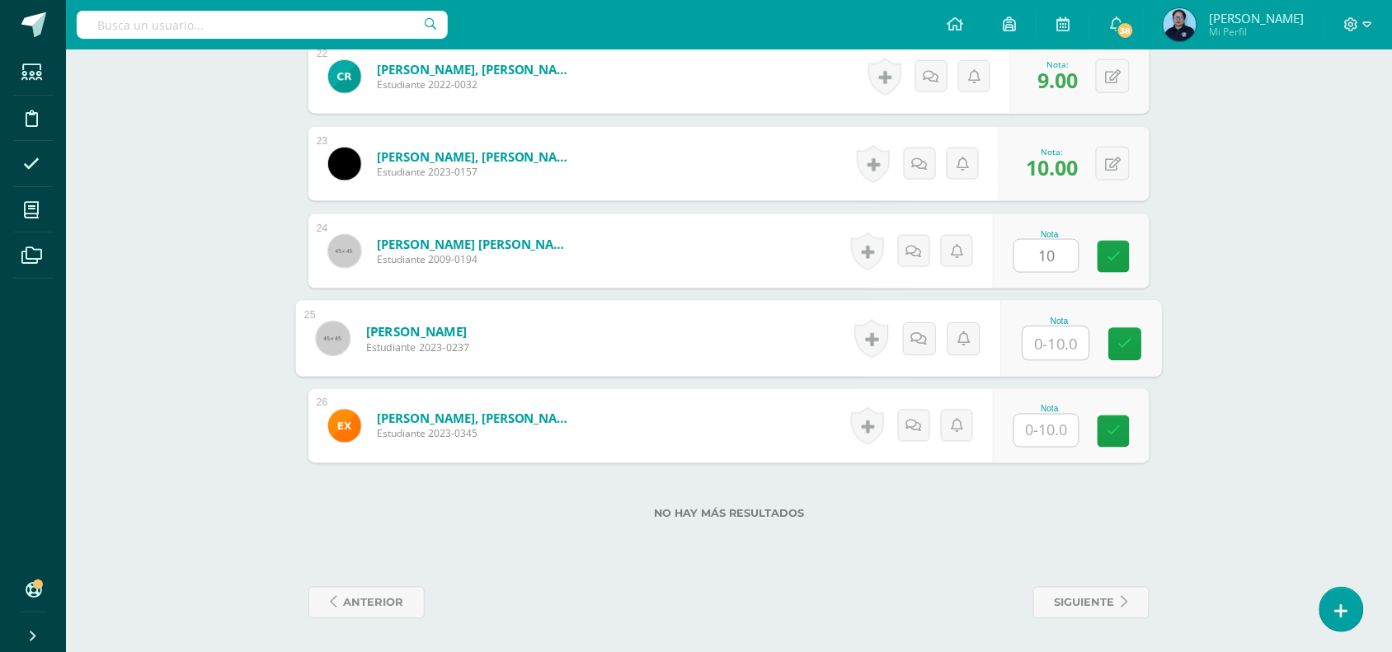
click at [1044, 342] on input "text" at bounding box center [1056, 343] width 66 height 33
type input "10"
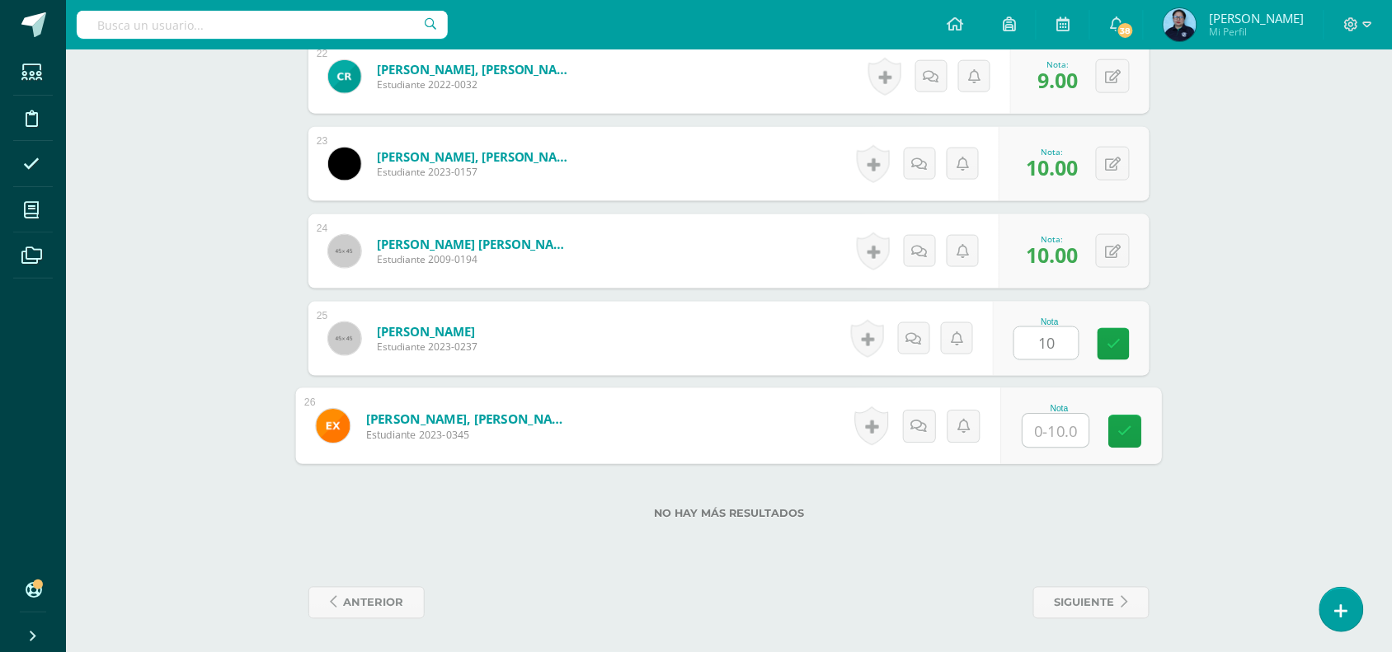
click at [1045, 430] on input "text" at bounding box center [1056, 431] width 66 height 33
type input "10"
click at [1124, 425] on icon at bounding box center [1125, 432] width 15 height 14
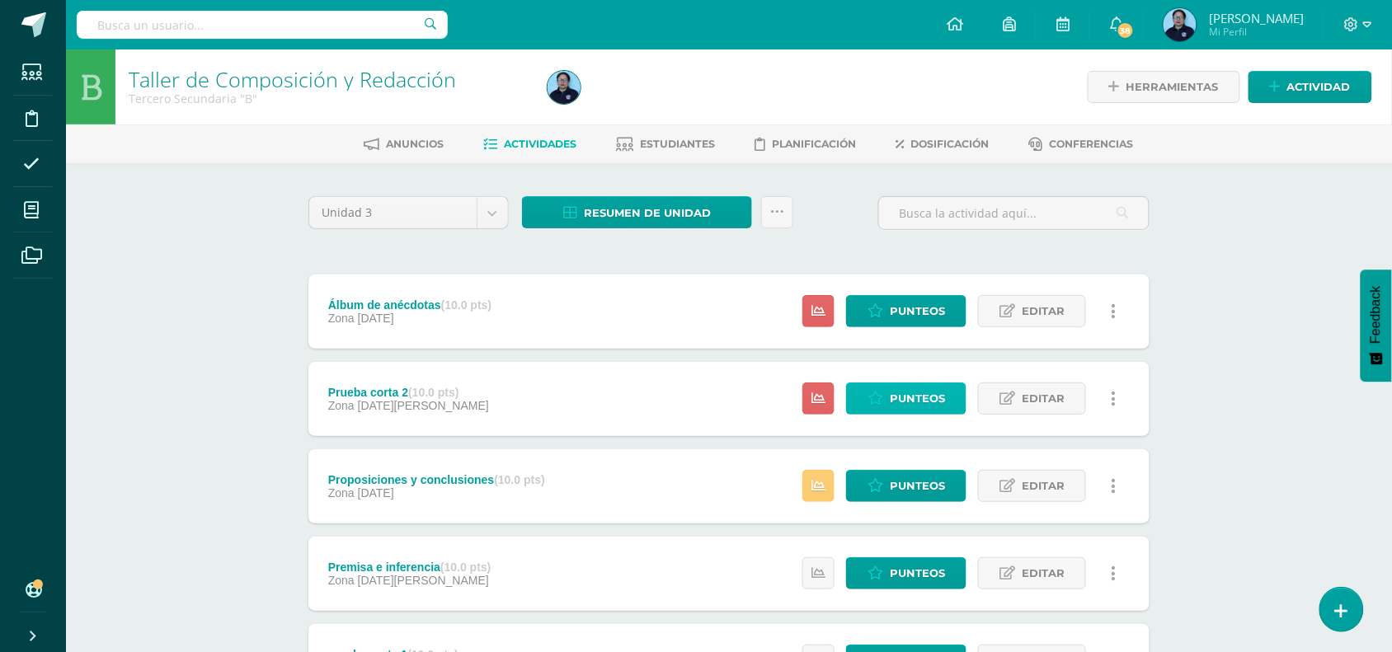
click at [915, 397] on span "Punteos" at bounding box center [917, 398] width 55 height 31
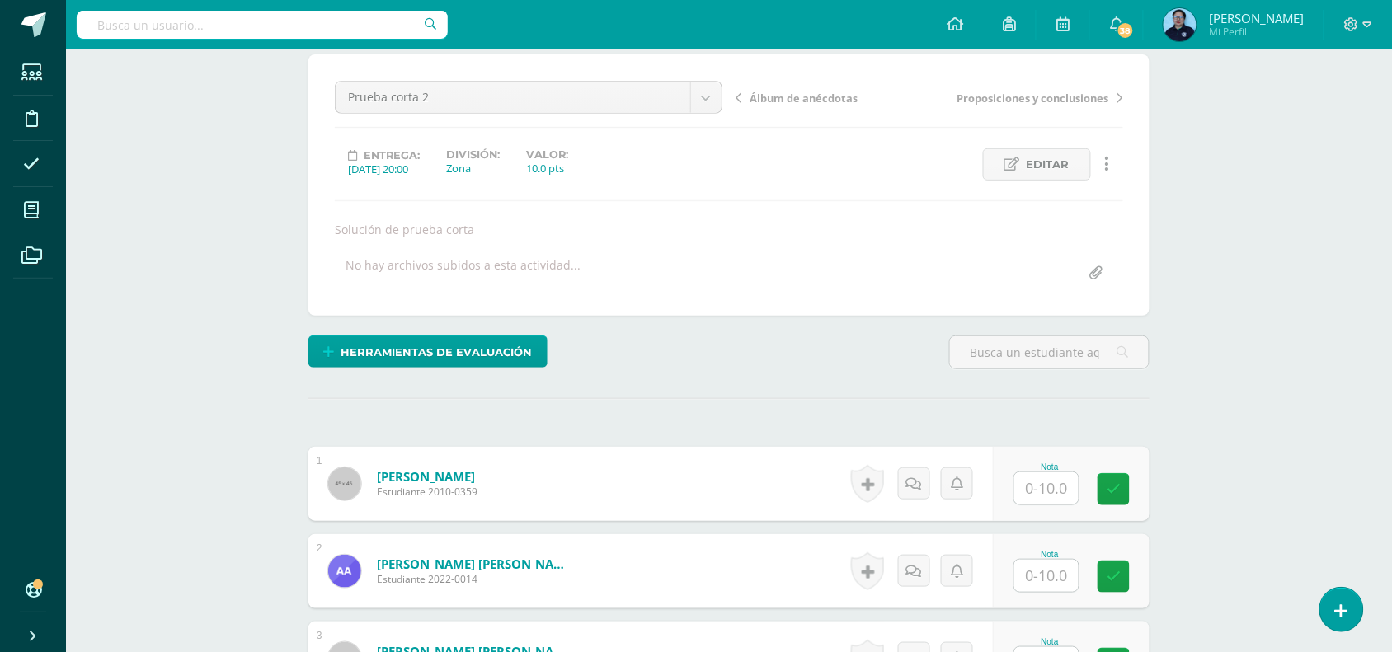
scroll to position [143, 0]
click at [1043, 489] on input "text" at bounding box center [1056, 488] width 66 height 33
type input "10"
click at [1040, 580] on input "text" at bounding box center [1056, 575] width 66 height 33
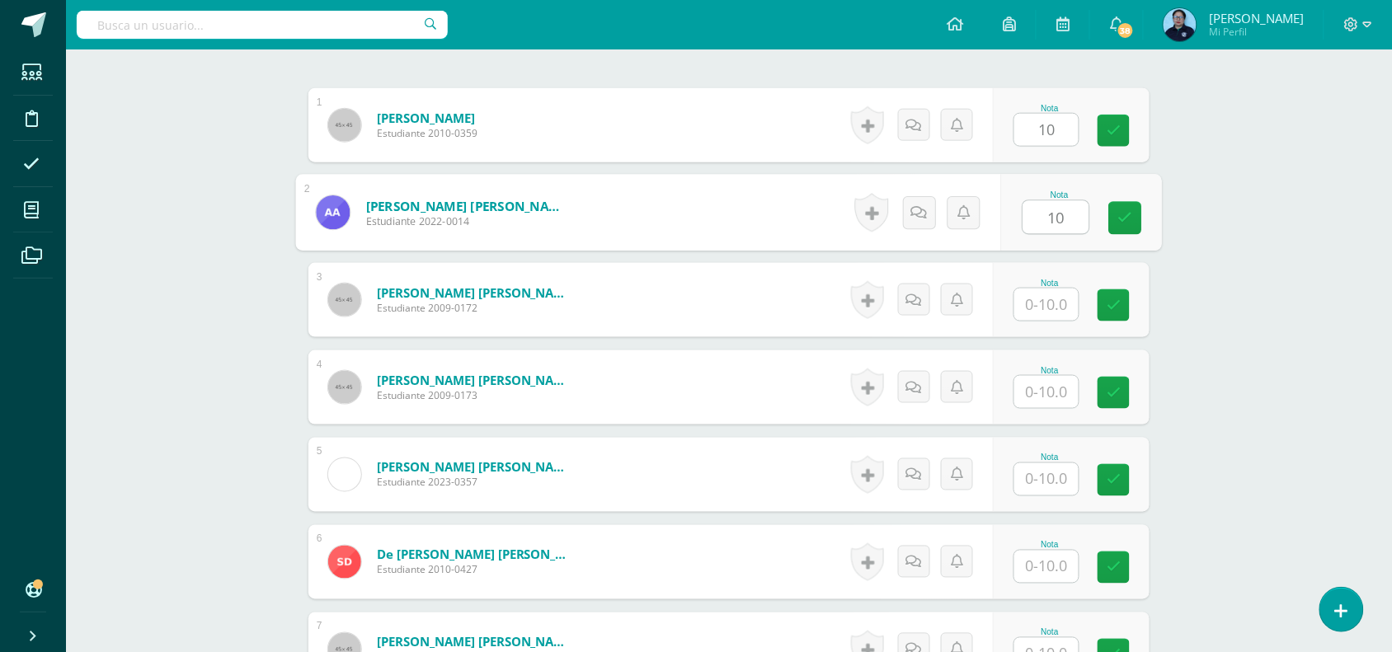
scroll to position [517, 0]
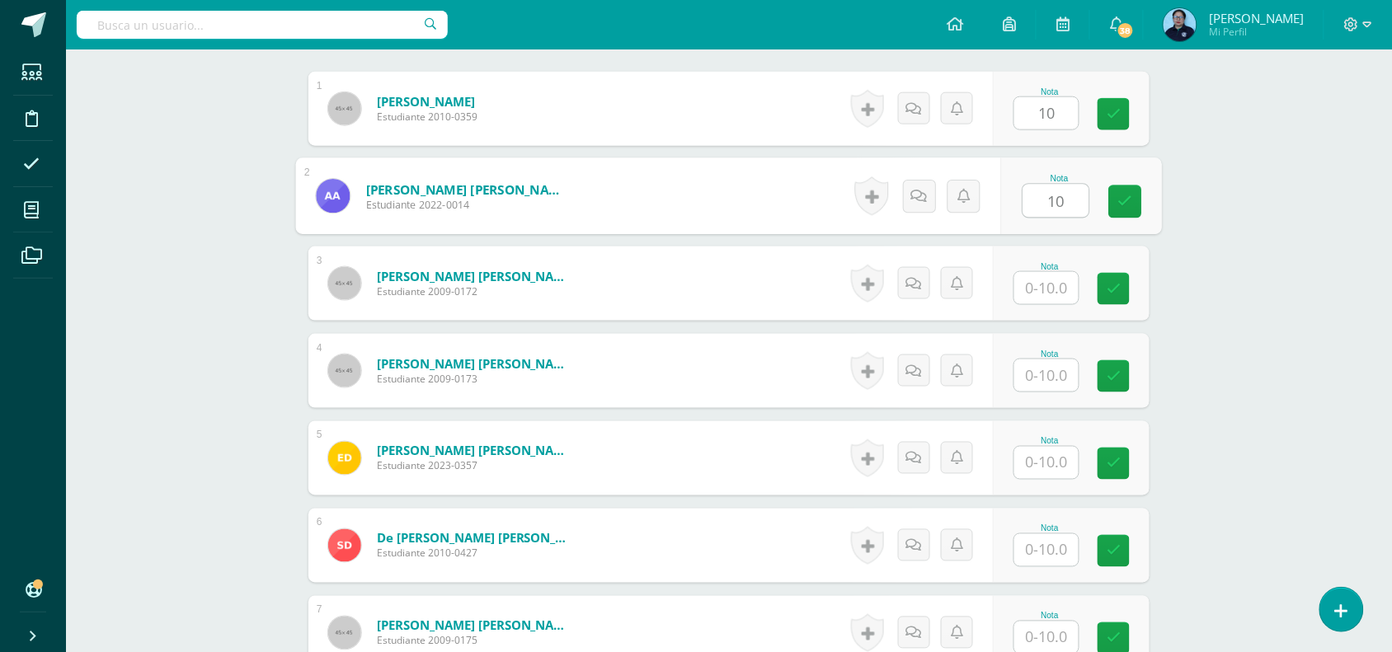
type input "10"
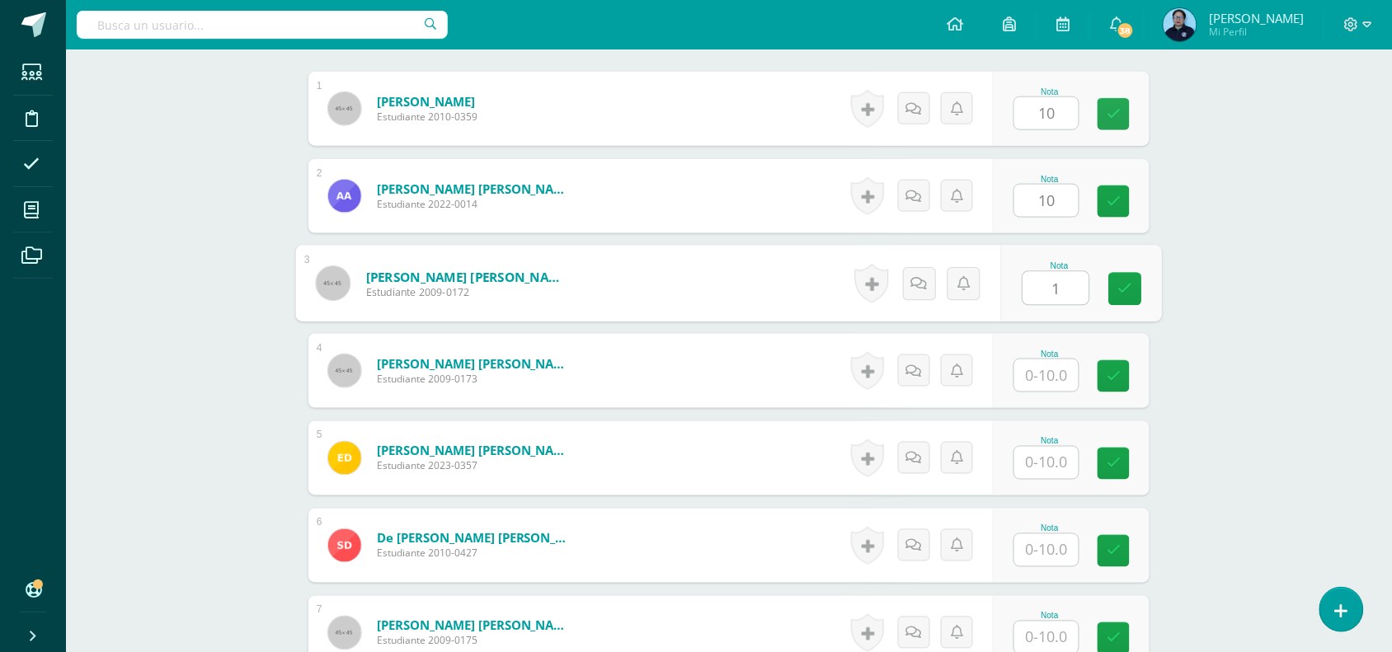
click at [1048, 287] on input "1" at bounding box center [1056, 288] width 66 height 33
type input "10"
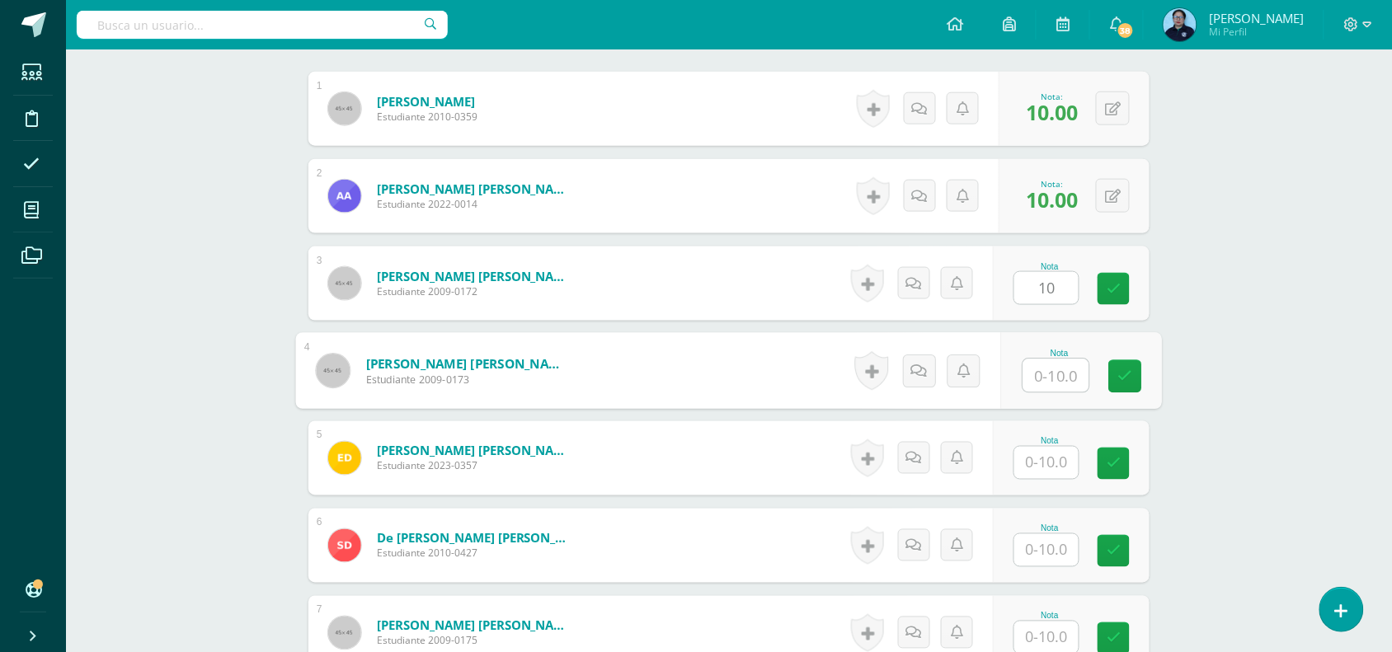
click at [1046, 361] on input "text" at bounding box center [1056, 376] width 66 height 33
type input "10"
click at [1043, 470] on input "text" at bounding box center [1046, 462] width 64 height 32
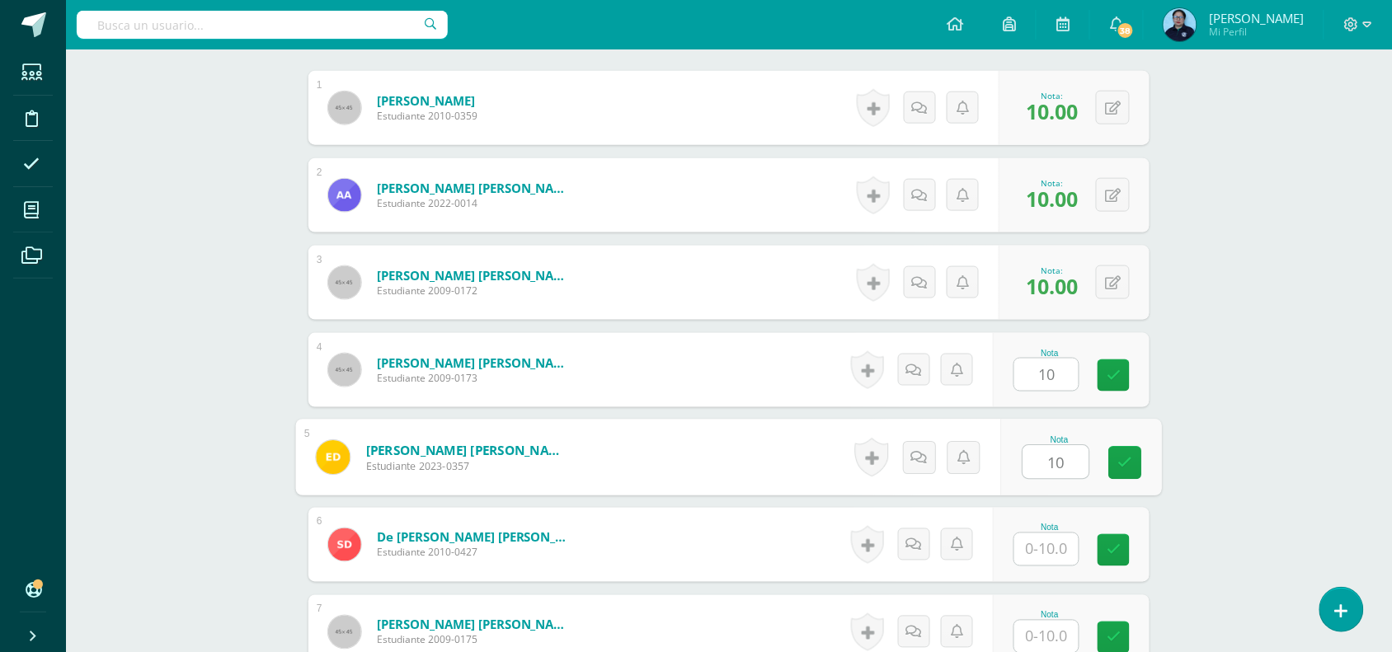
type input "10"
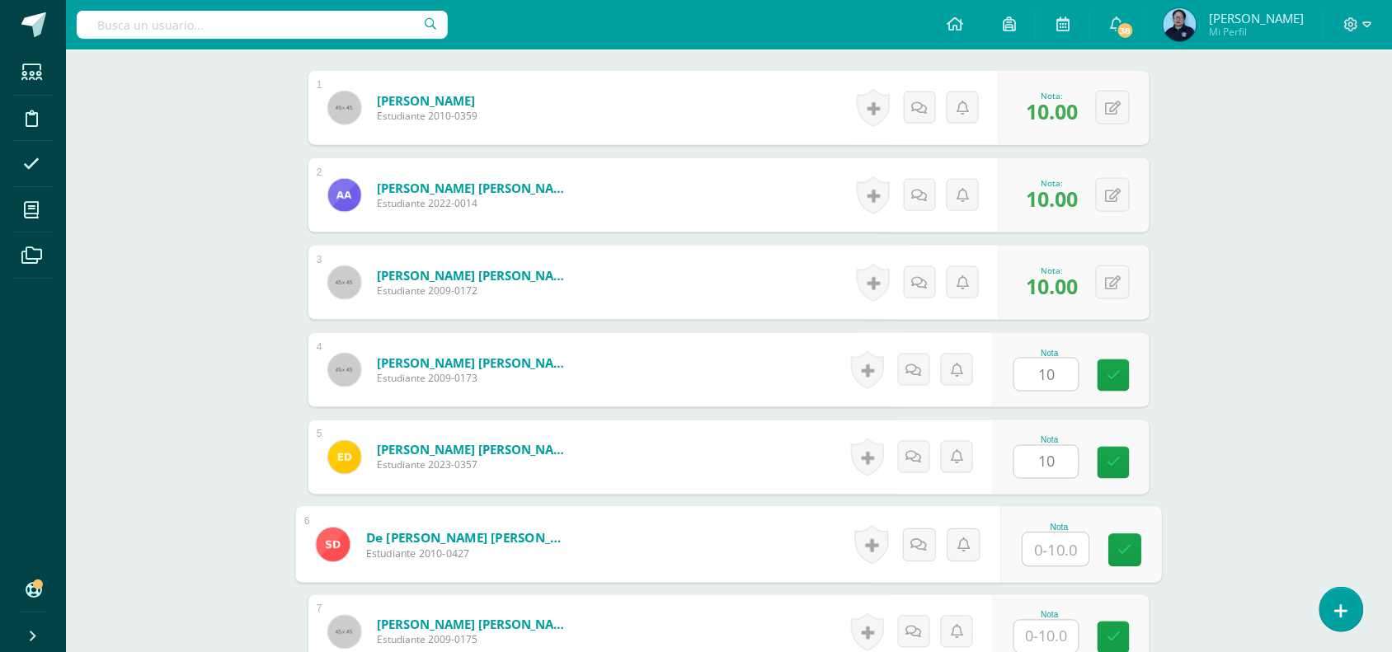
click at [1045, 549] on input "text" at bounding box center [1056, 550] width 66 height 33
type input "10"
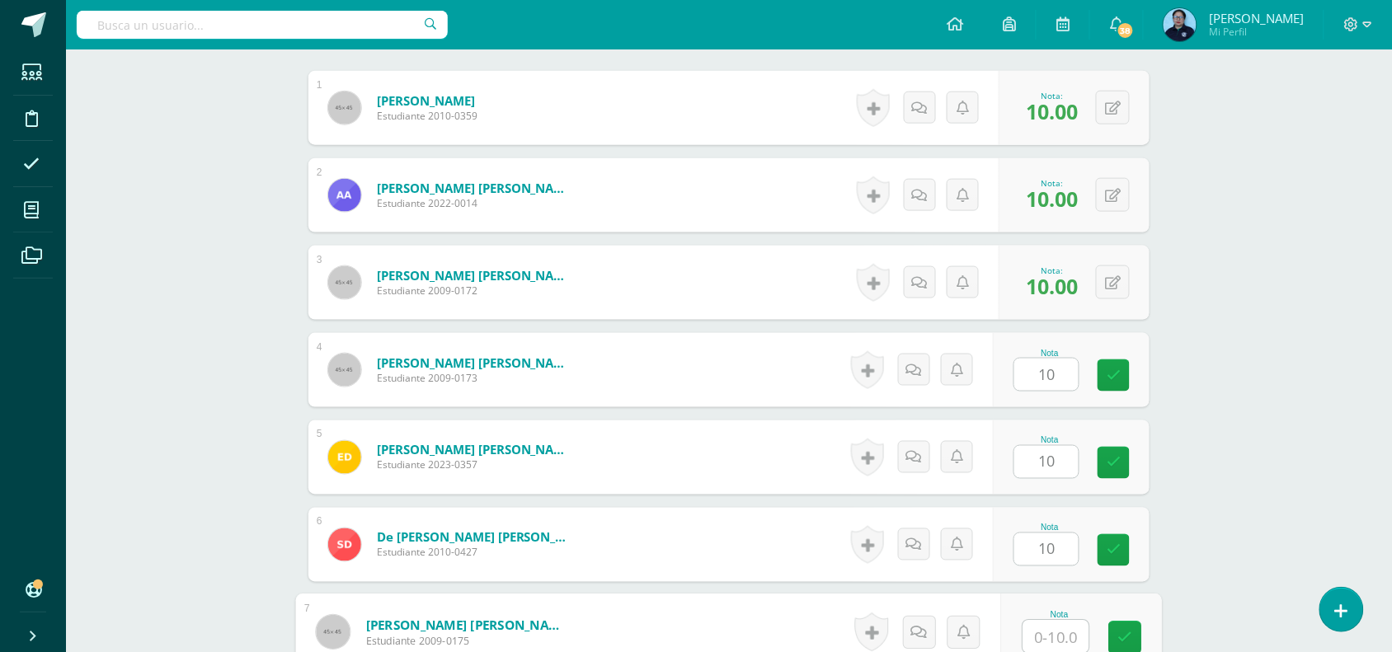
click at [1039, 642] on input "text" at bounding box center [1056, 637] width 66 height 33
type input "10"
click at [1122, 636] on icon at bounding box center [1125, 638] width 15 height 14
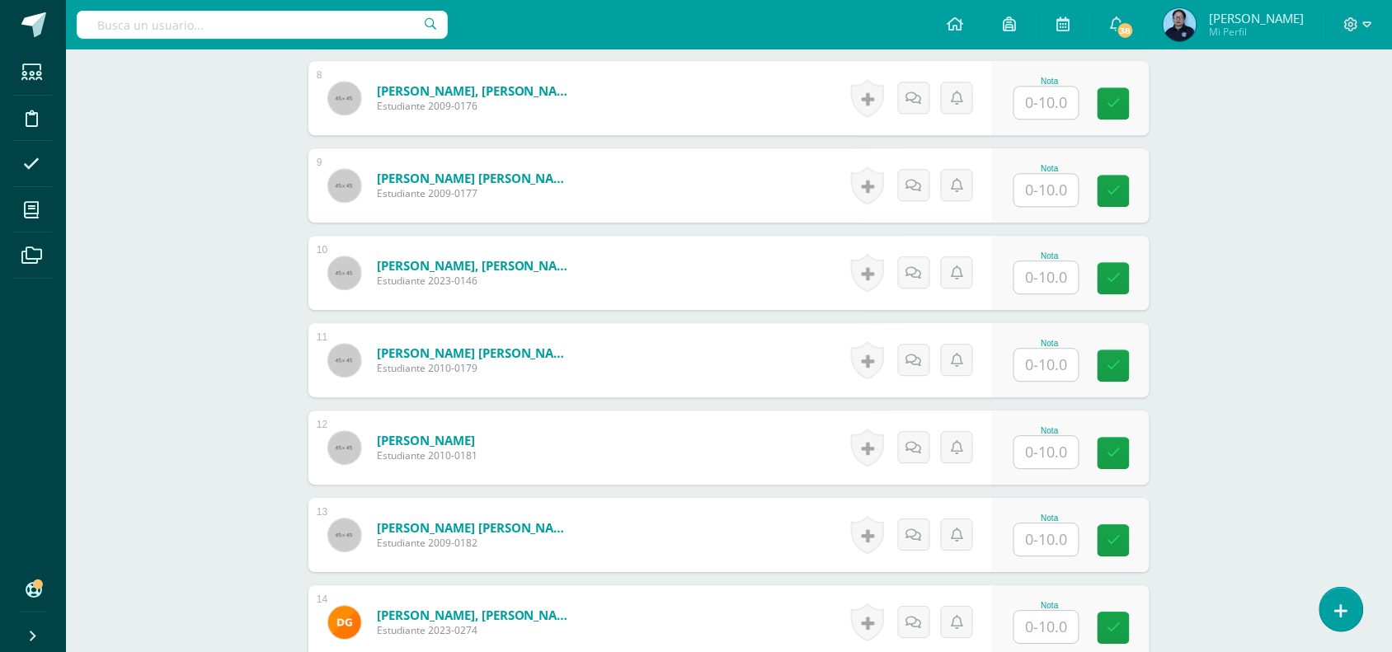
scroll to position [1150, 0]
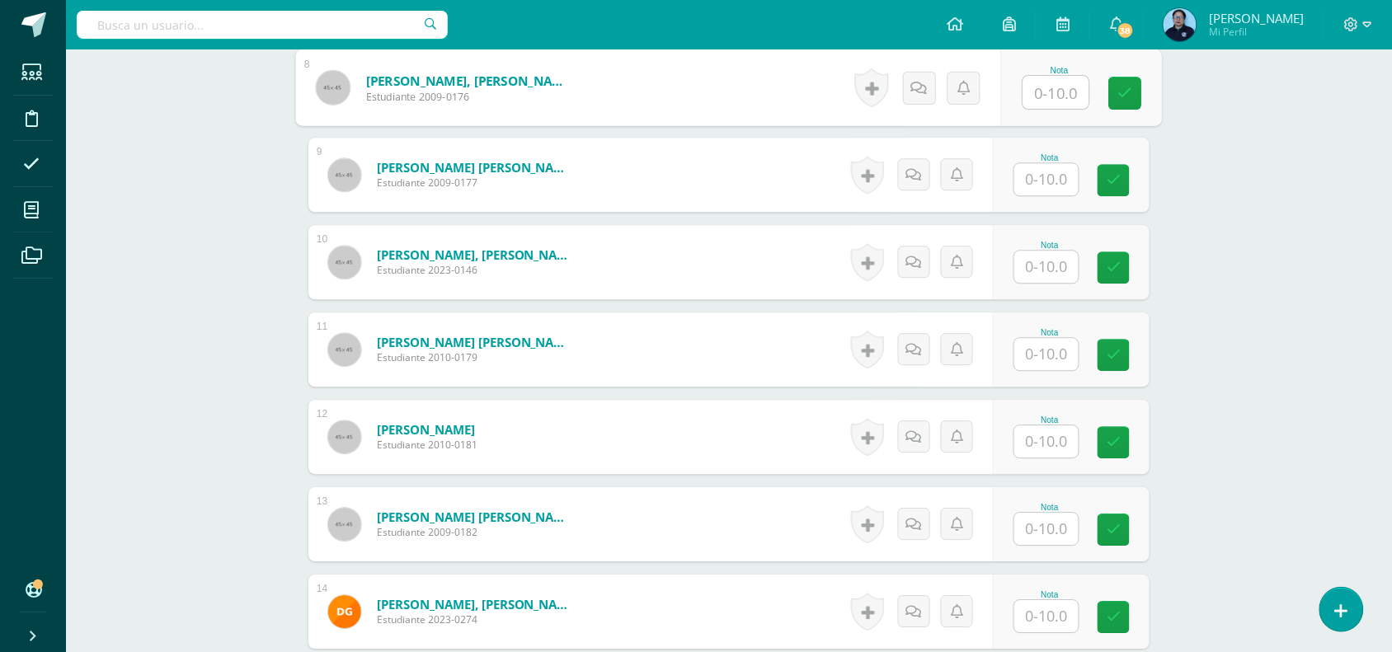
click at [1047, 92] on input "text" at bounding box center [1056, 92] width 66 height 33
type input "10"
click at [1049, 175] on input "text" at bounding box center [1056, 179] width 66 height 33
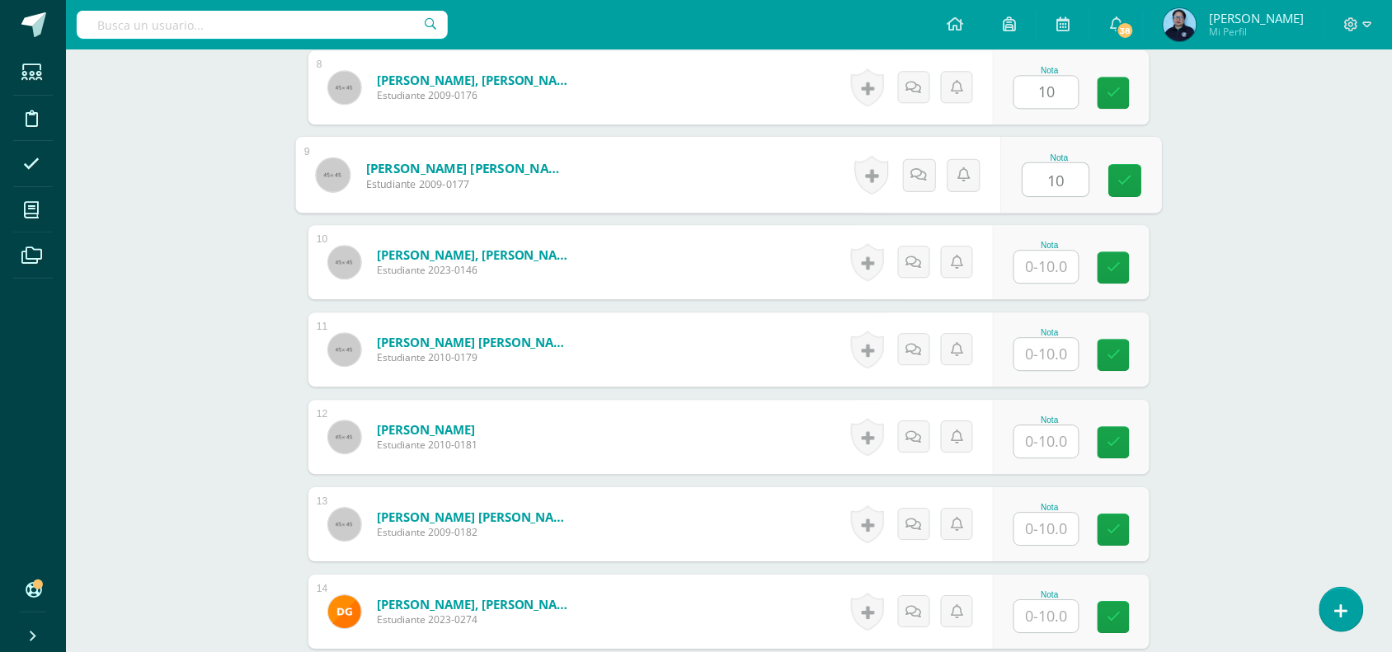
type input "10"
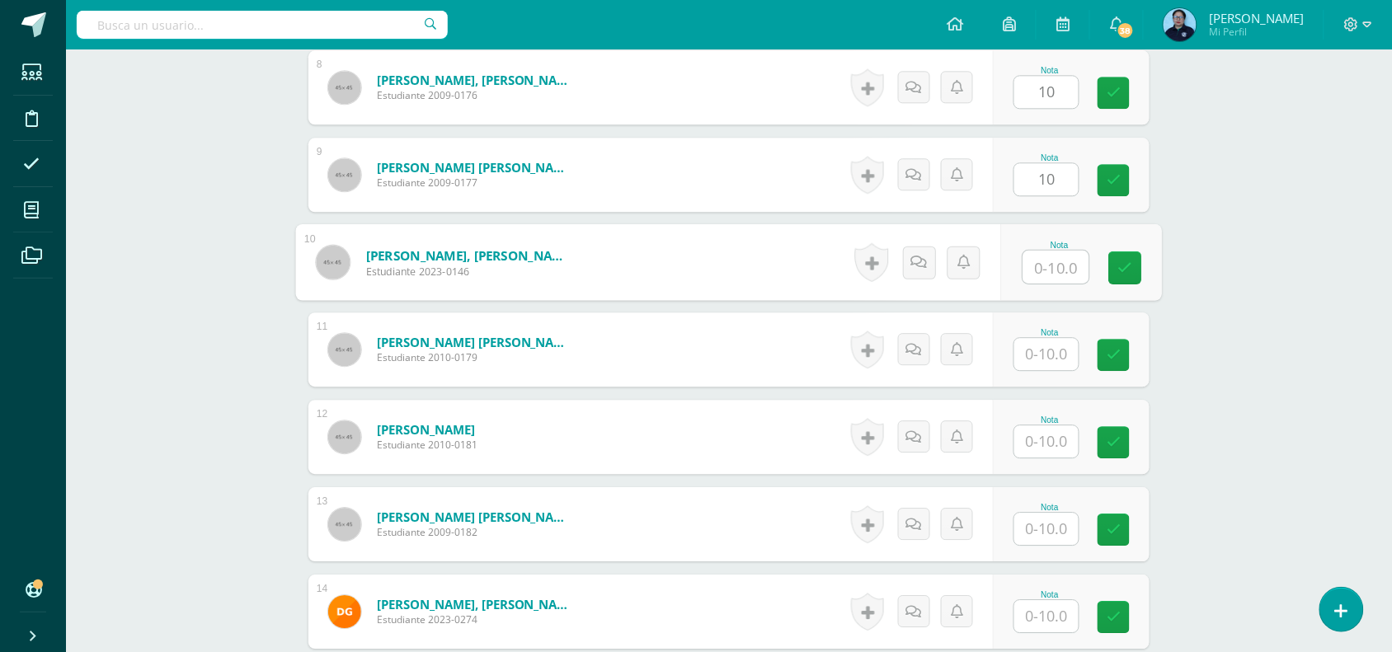
click at [1041, 261] on input "text" at bounding box center [1056, 267] width 66 height 33
type input "10"
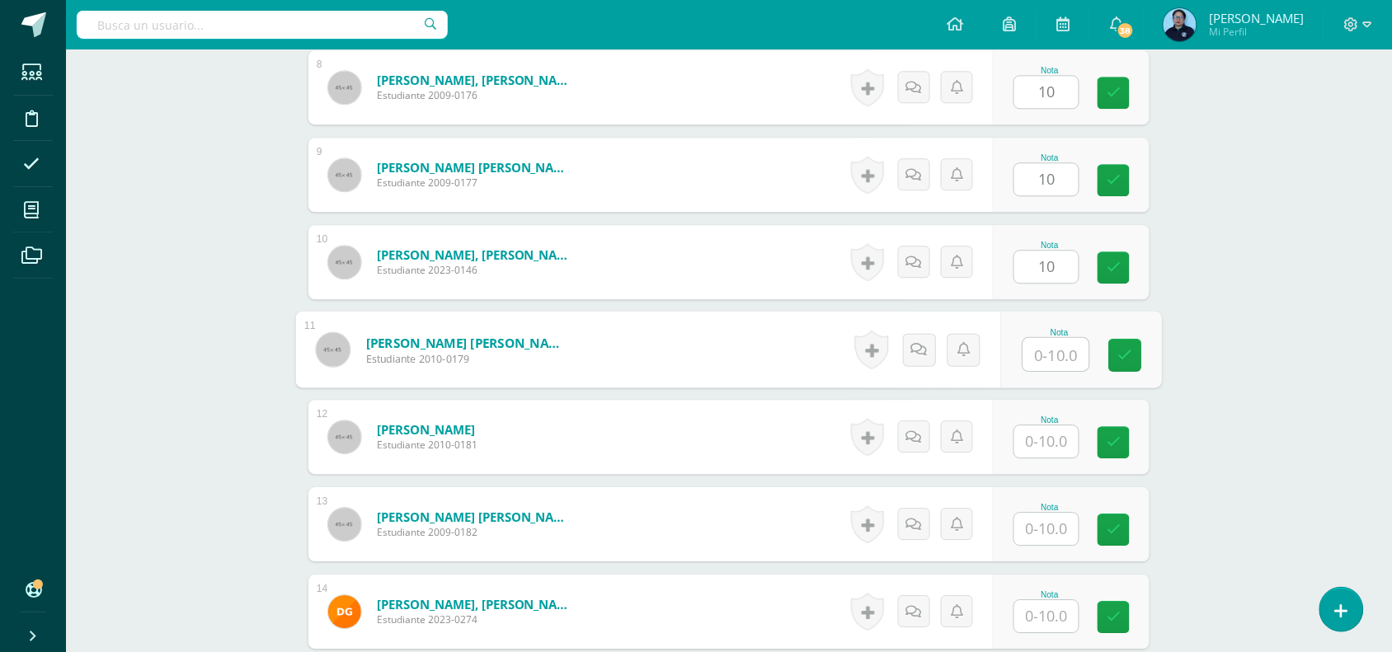
click at [1046, 359] on input "text" at bounding box center [1056, 354] width 66 height 33
type input "10"
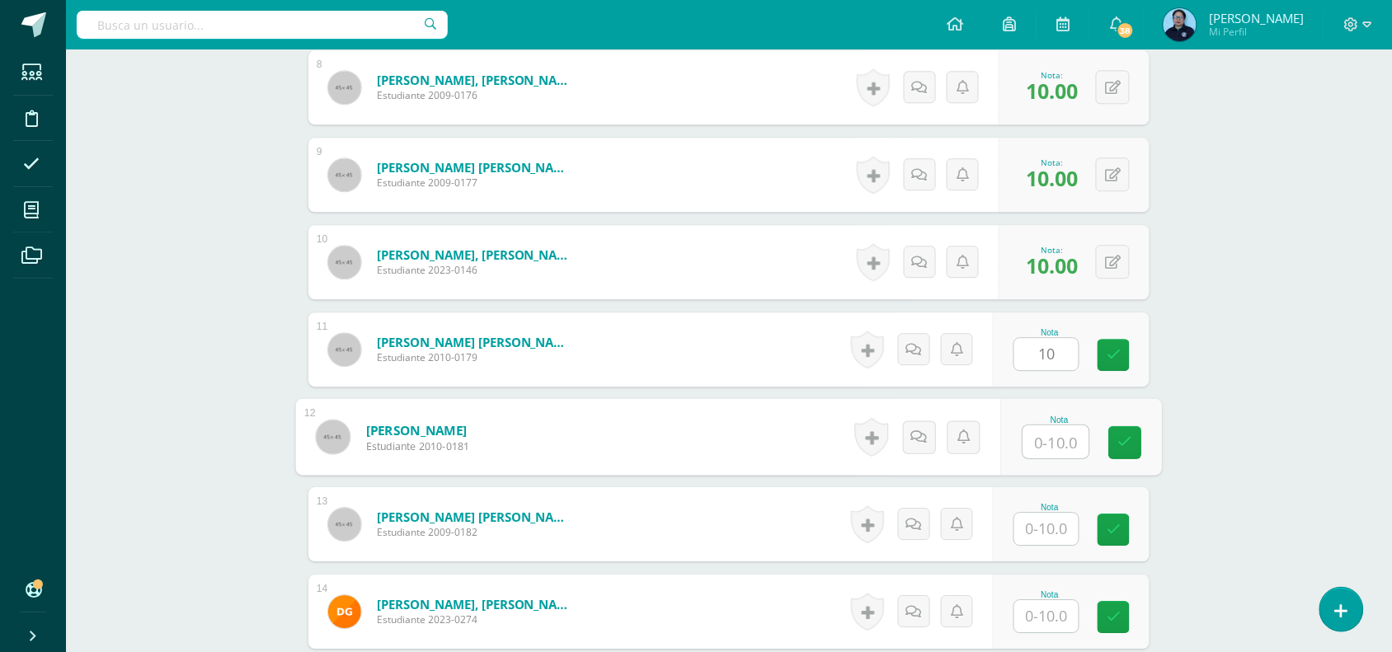
click at [1043, 449] on input "text" at bounding box center [1056, 441] width 66 height 33
type input "10"
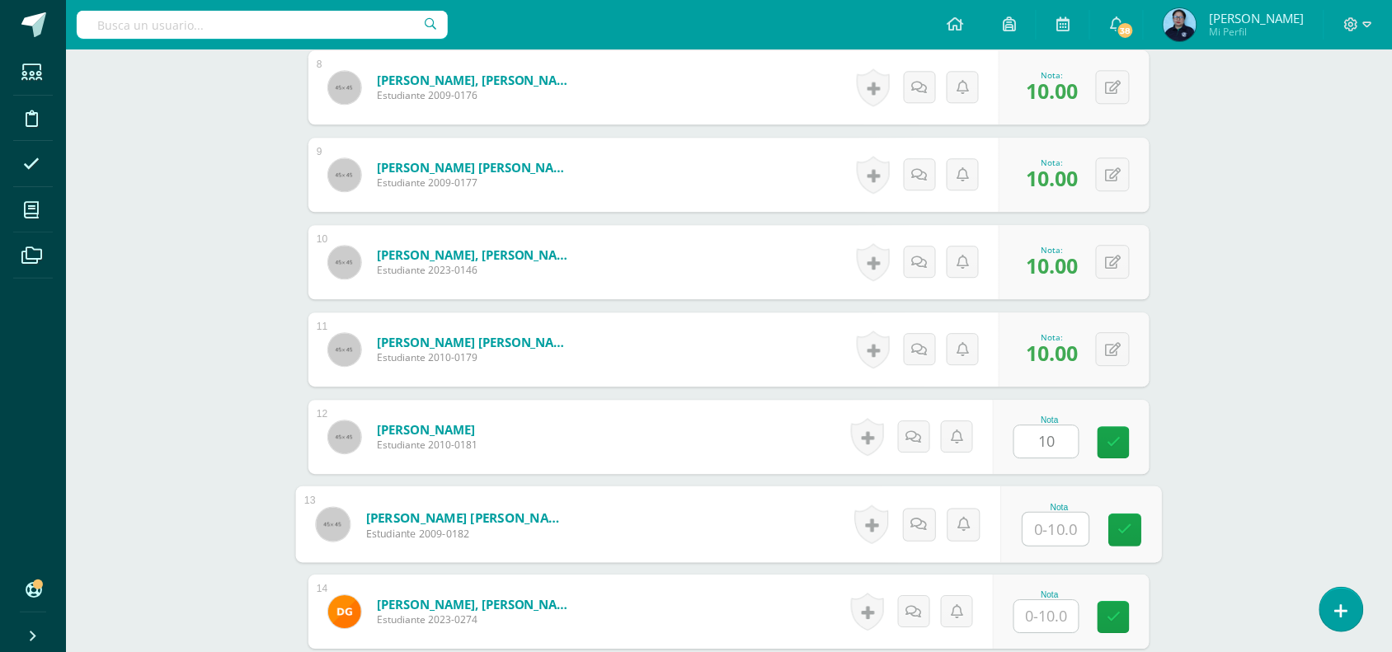
click at [1040, 529] on input "text" at bounding box center [1056, 529] width 66 height 33
type input "10"
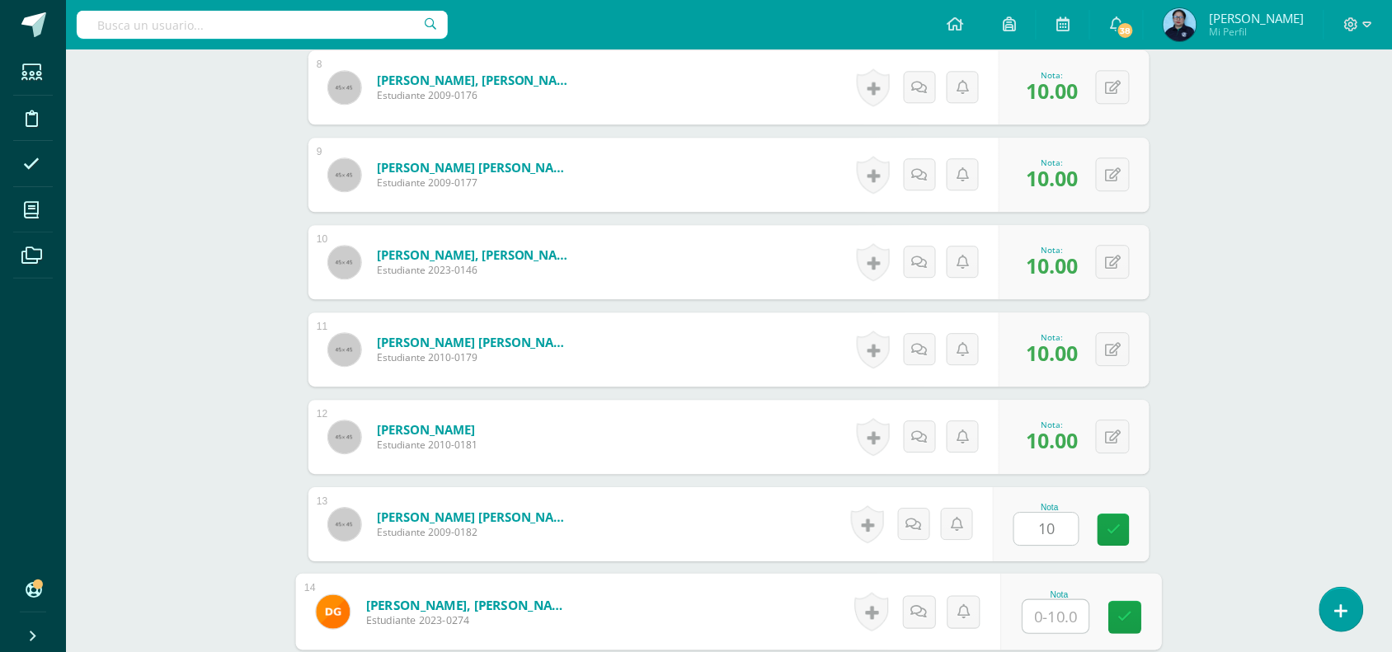
click at [1045, 615] on input "text" at bounding box center [1056, 616] width 66 height 33
type input "10"
click at [1124, 613] on icon at bounding box center [1125, 617] width 15 height 14
click at [1113, 529] on icon at bounding box center [1114, 530] width 14 height 14
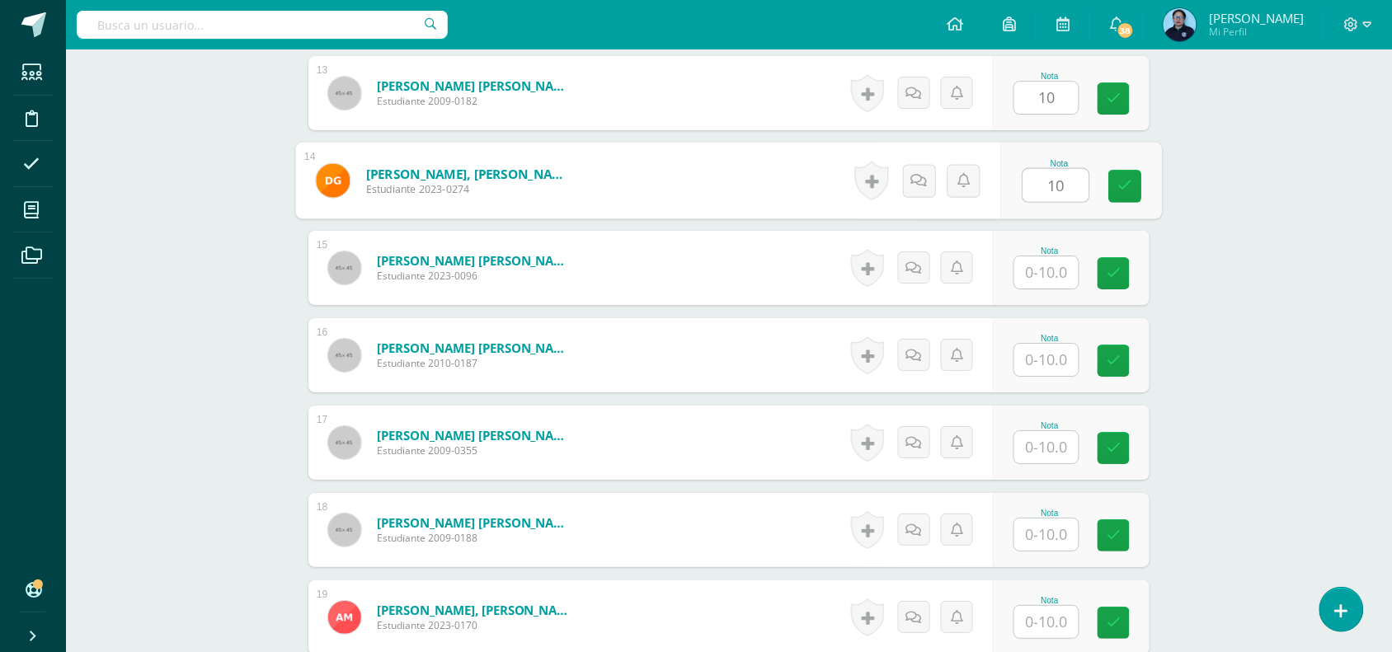
scroll to position [1587, 0]
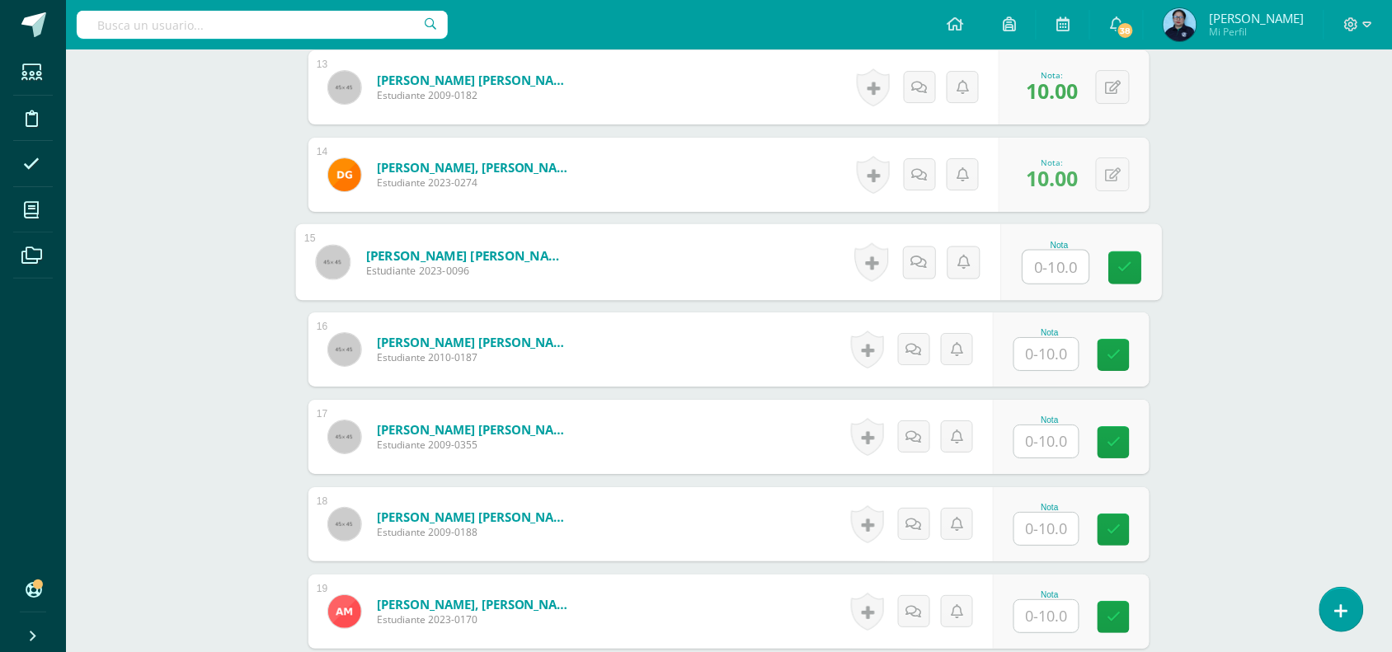
click at [1050, 264] on input "text" at bounding box center [1056, 267] width 66 height 33
type input "10"
click at [1045, 355] on input "text" at bounding box center [1046, 354] width 64 height 32
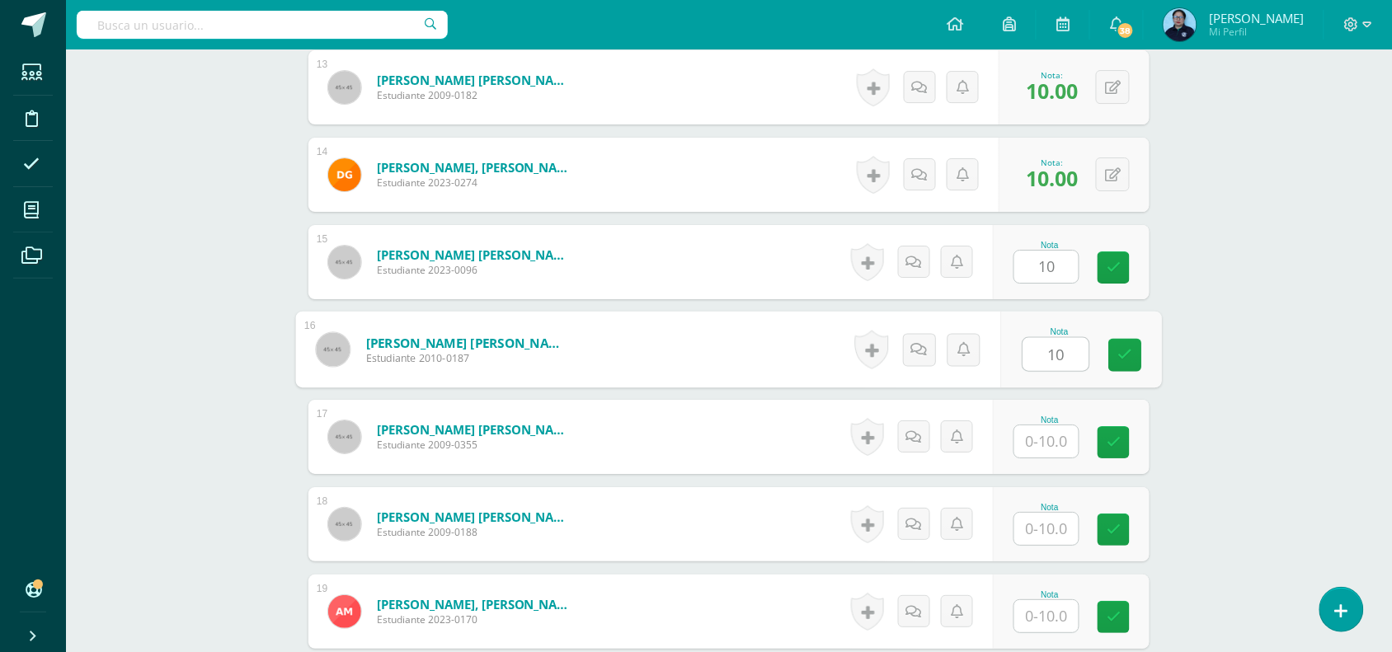
type input "10"
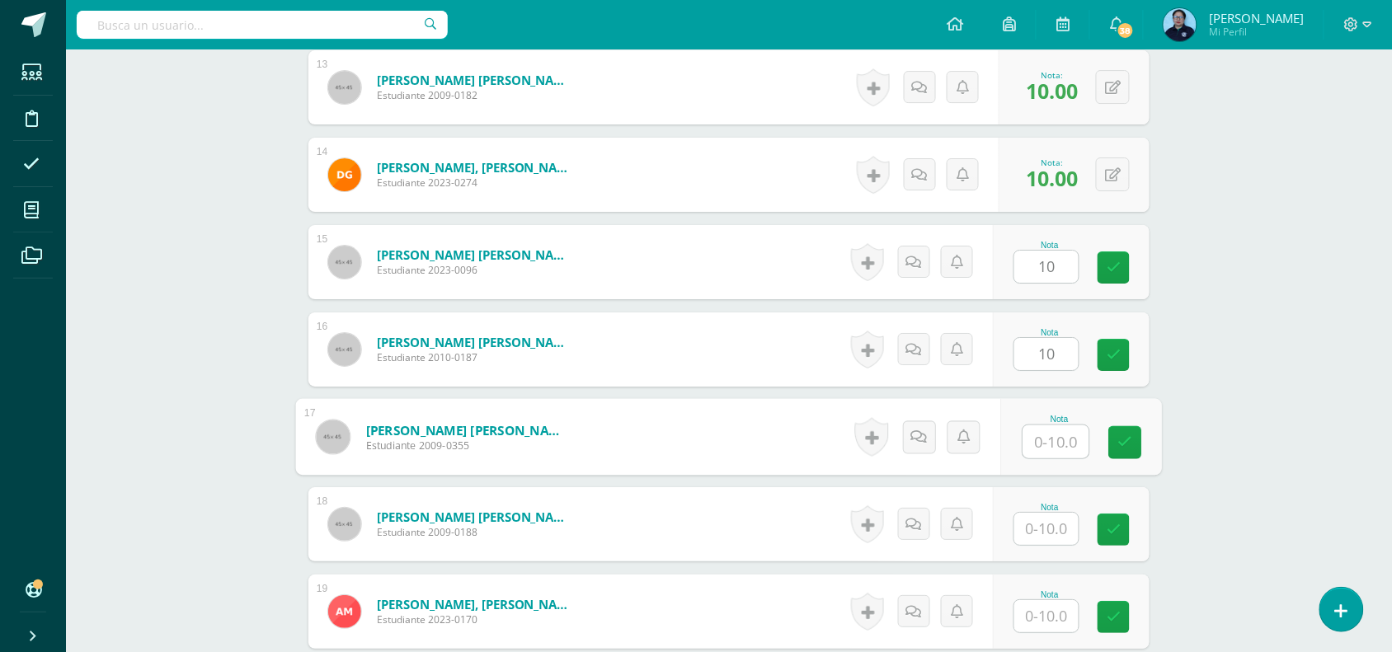
click at [1037, 441] on input "text" at bounding box center [1056, 441] width 66 height 33
type input "10"
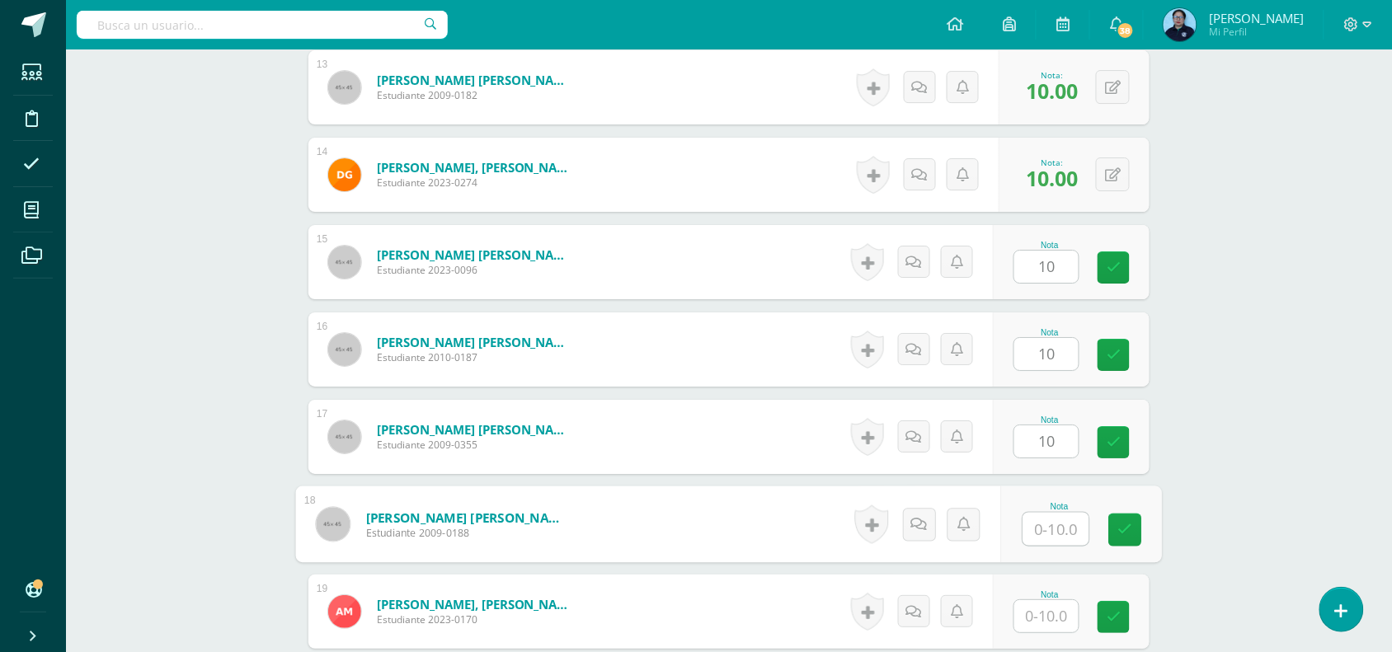
click at [1043, 528] on input "text" at bounding box center [1056, 529] width 66 height 33
type input "10"
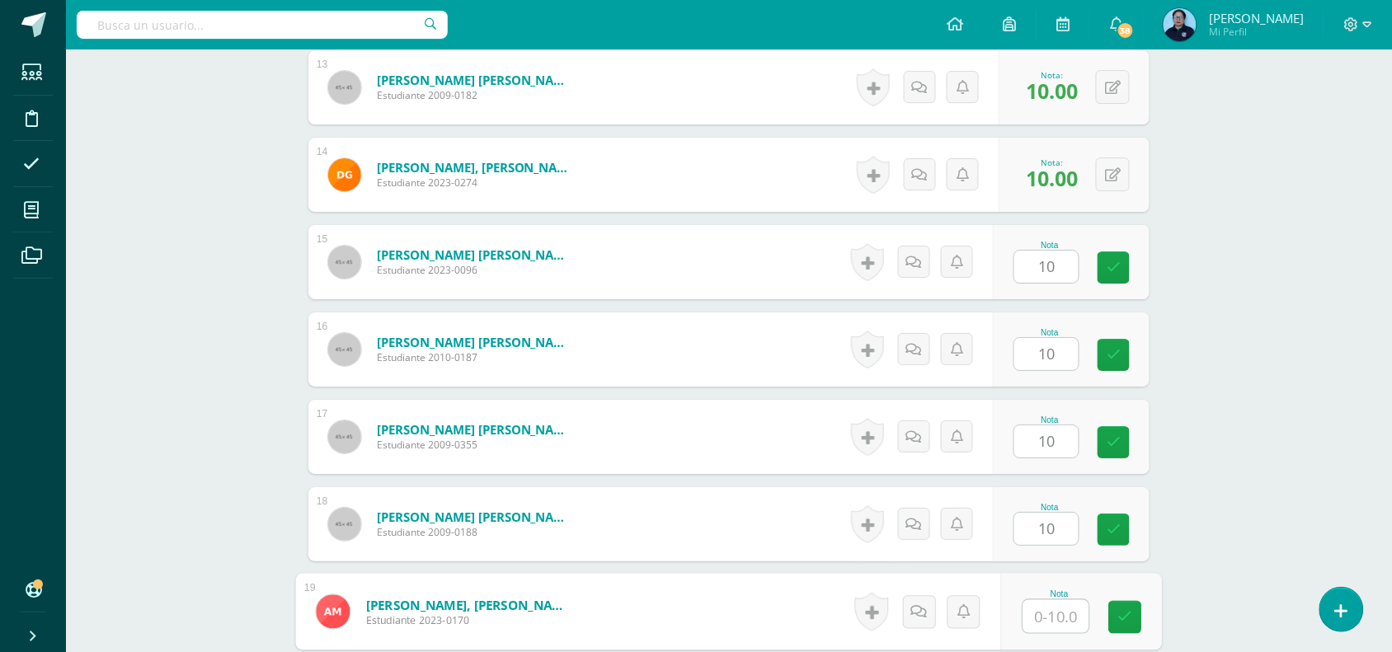
click at [1041, 613] on input "text" at bounding box center [1056, 616] width 66 height 33
type input "8"
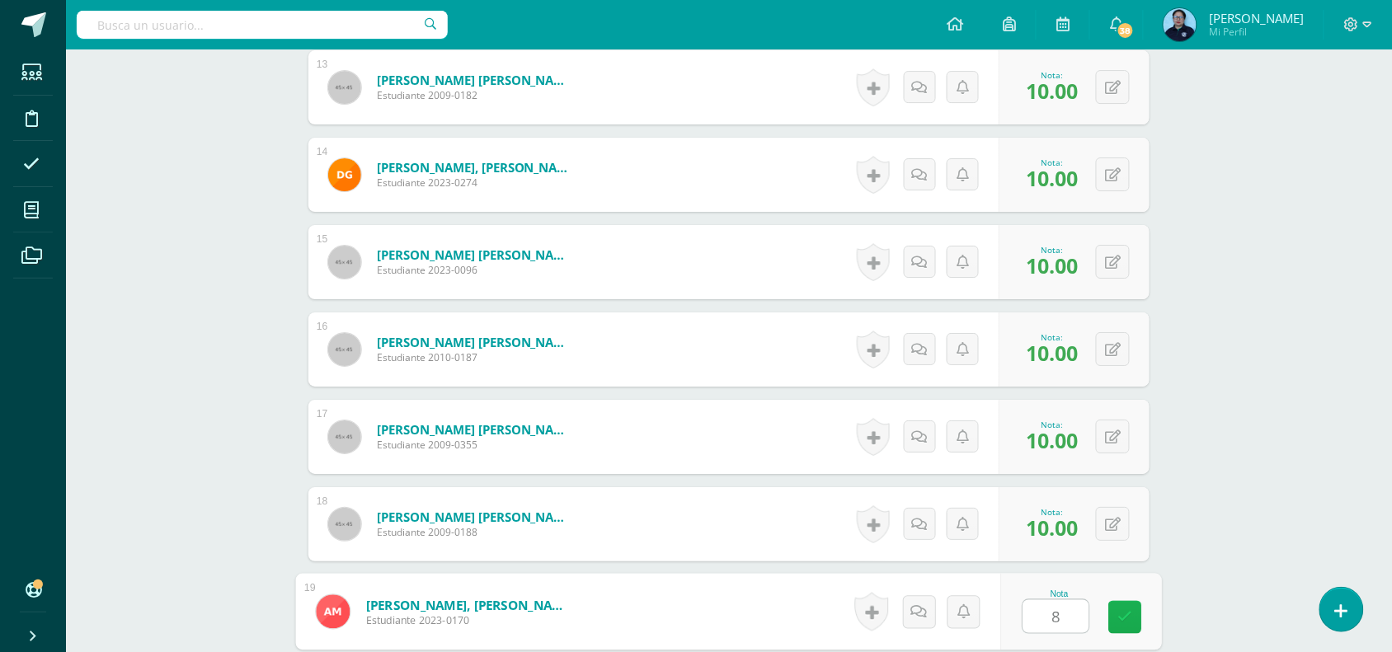
click at [1128, 610] on icon at bounding box center [1125, 617] width 15 height 14
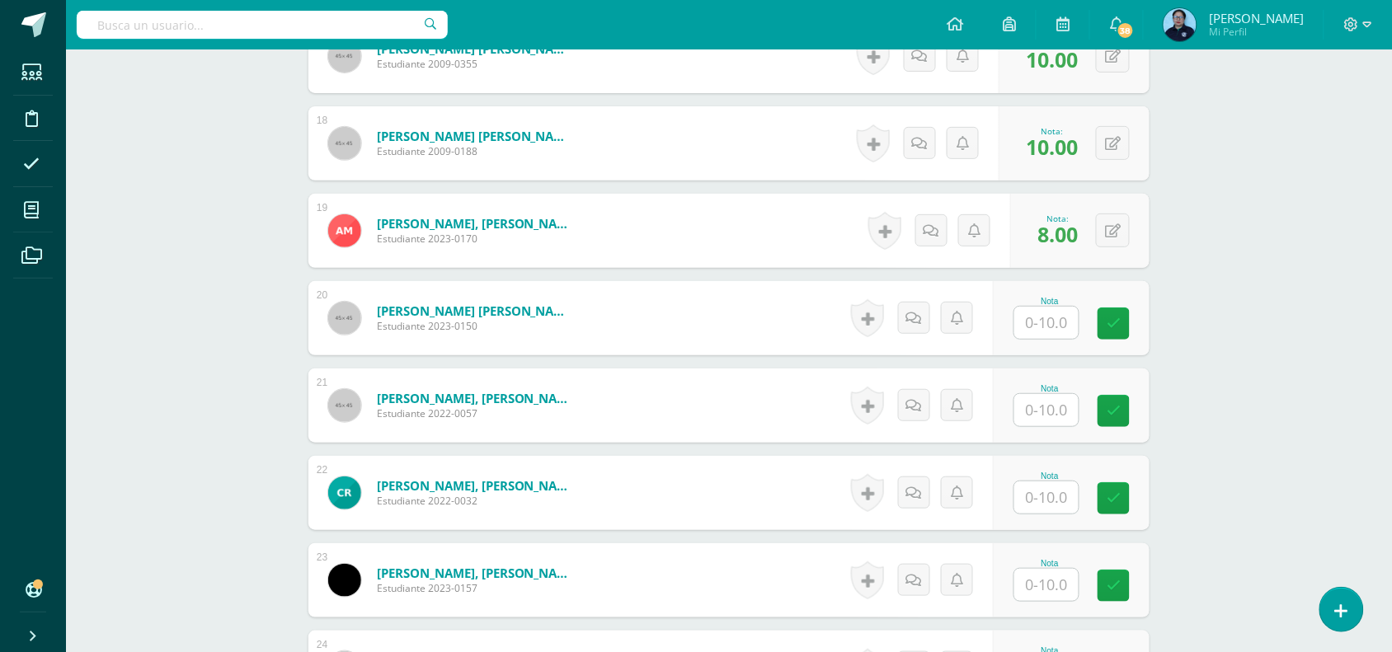
scroll to position [1984, 0]
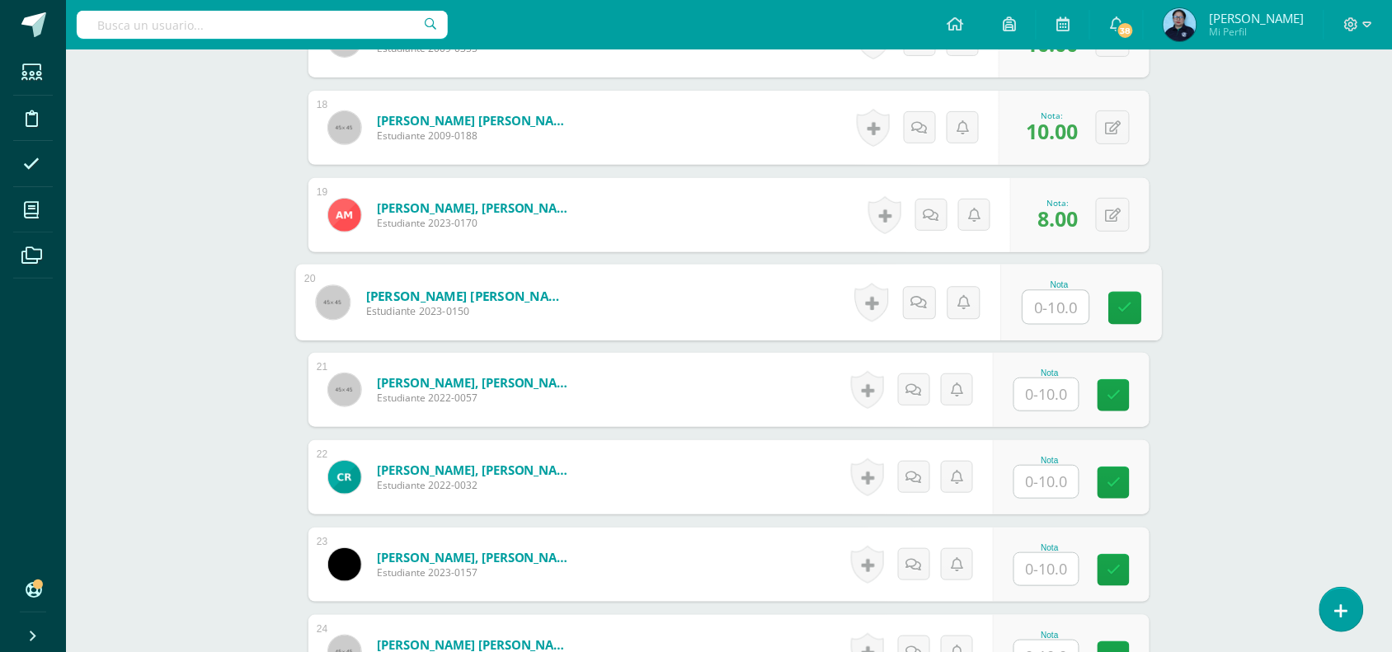
click at [1041, 306] on input "text" at bounding box center [1056, 307] width 66 height 33
type input "10"
click at [1041, 402] on input "text" at bounding box center [1046, 394] width 64 height 32
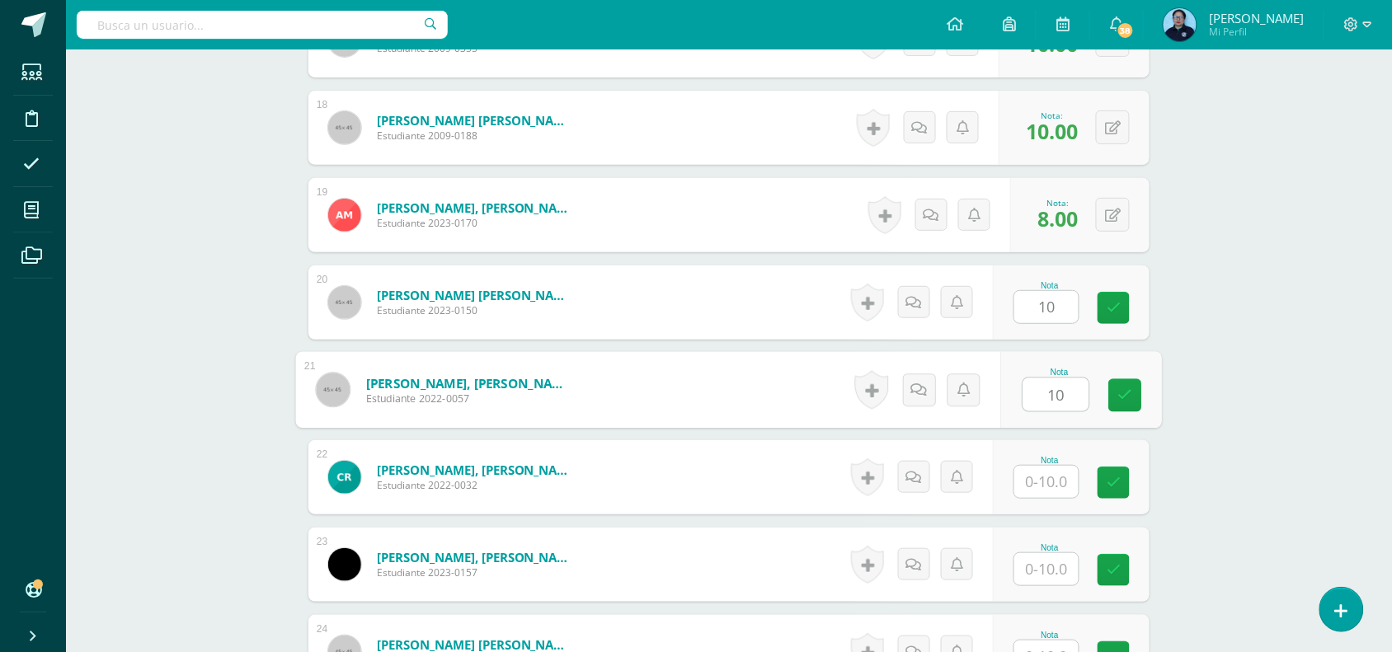
type input "10"
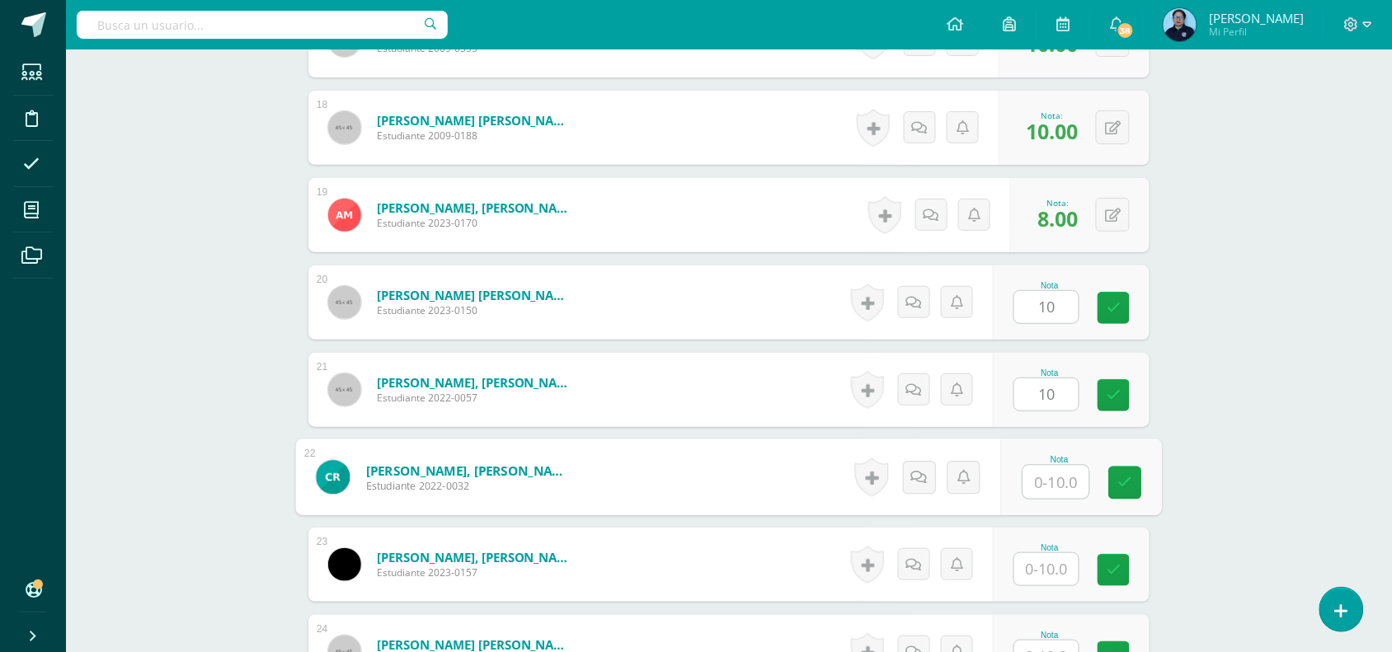
click at [1046, 492] on input "text" at bounding box center [1056, 482] width 66 height 33
type input "10"
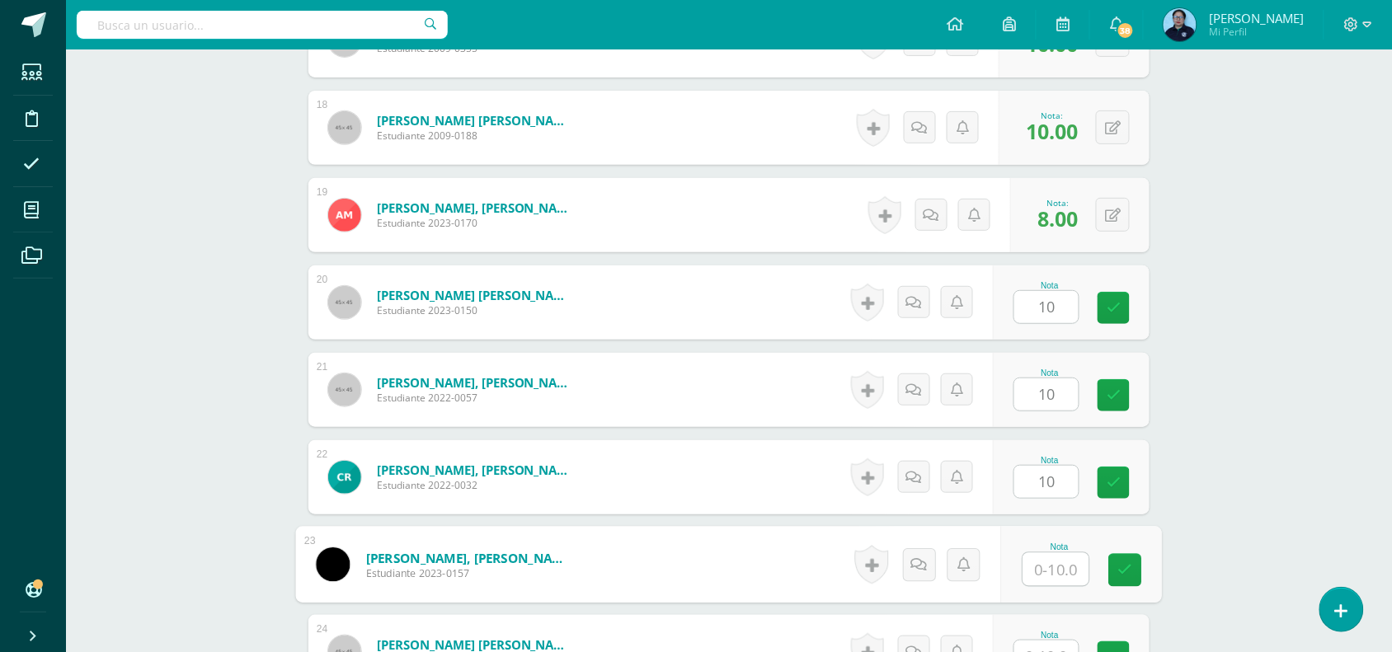
click at [1044, 576] on input "text" at bounding box center [1056, 569] width 66 height 33
type input "10"
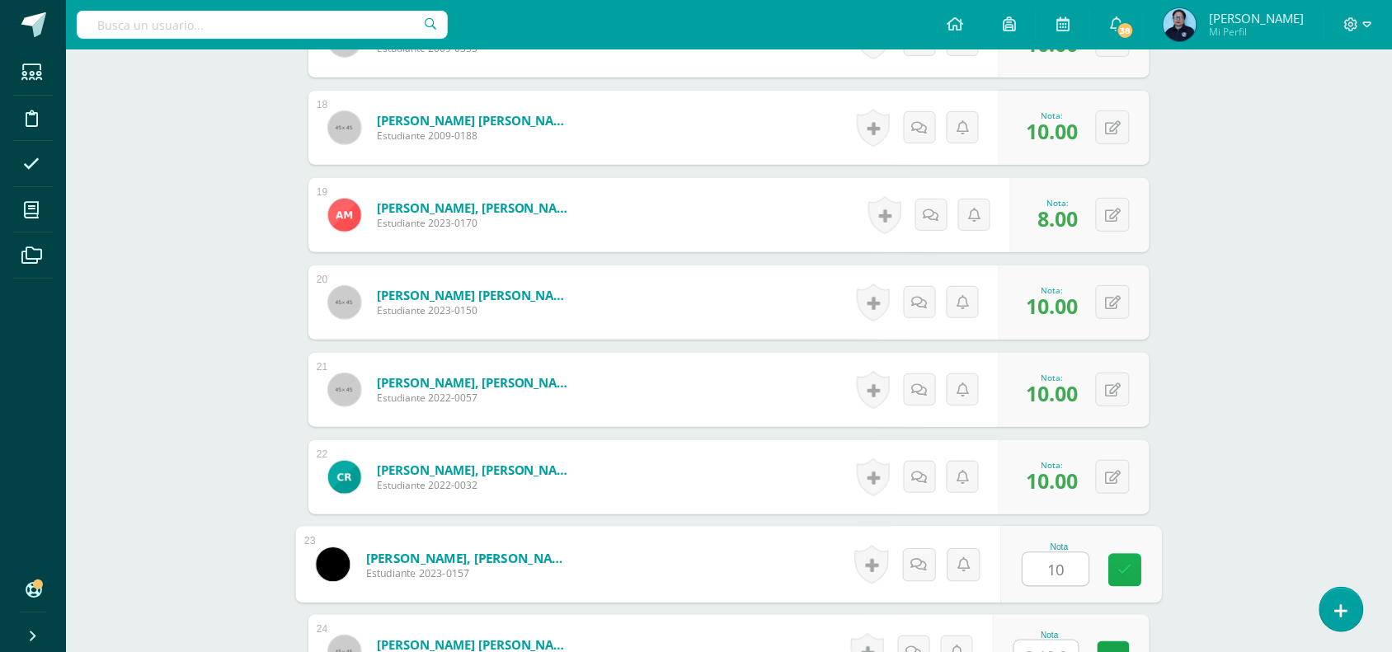
click at [1126, 571] on icon at bounding box center [1125, 570] width 15 height 14
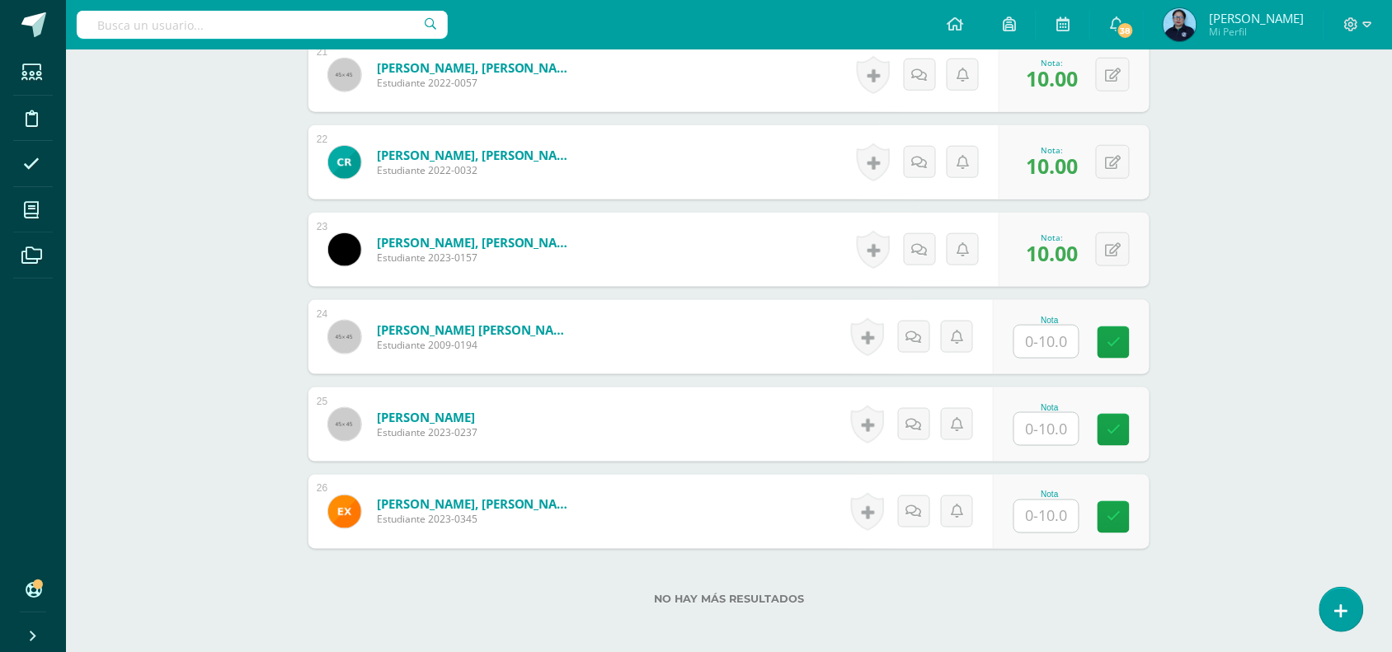
scroll to position [2324, 0]
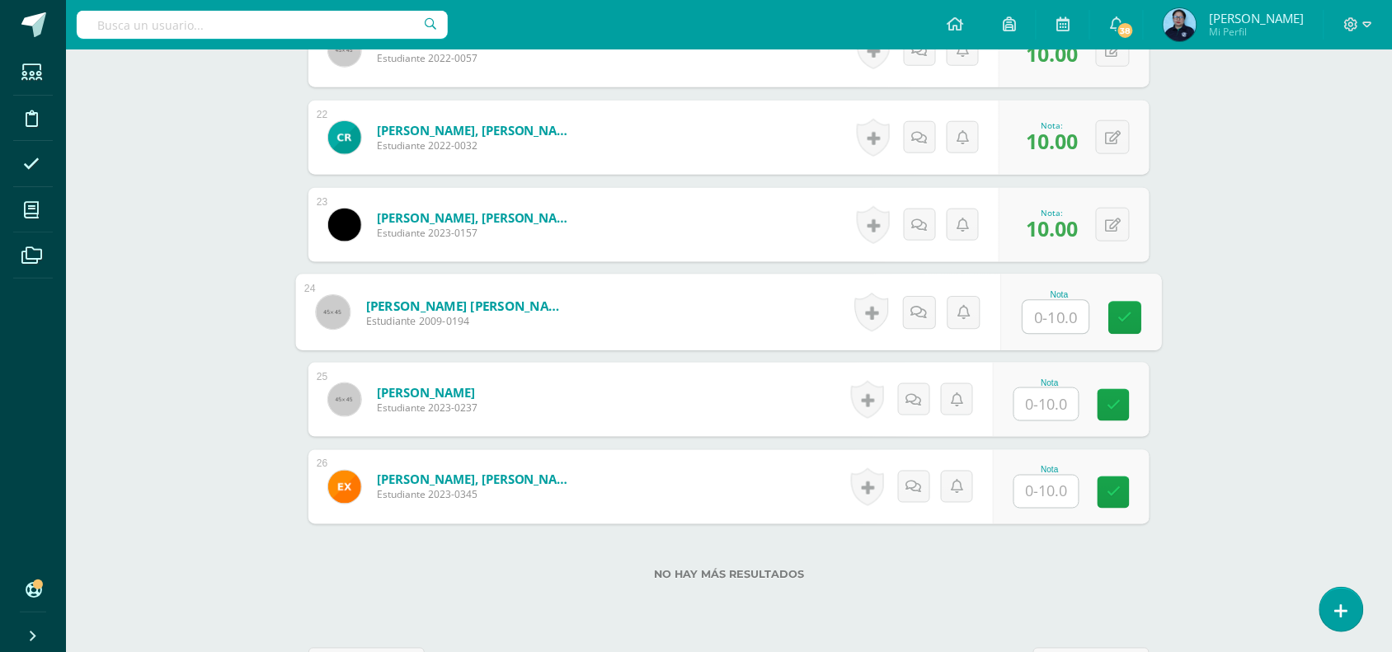
click at [1032, 311] on input "text" at bounding box center [1056, 317] width 66 height 33
type input "10"
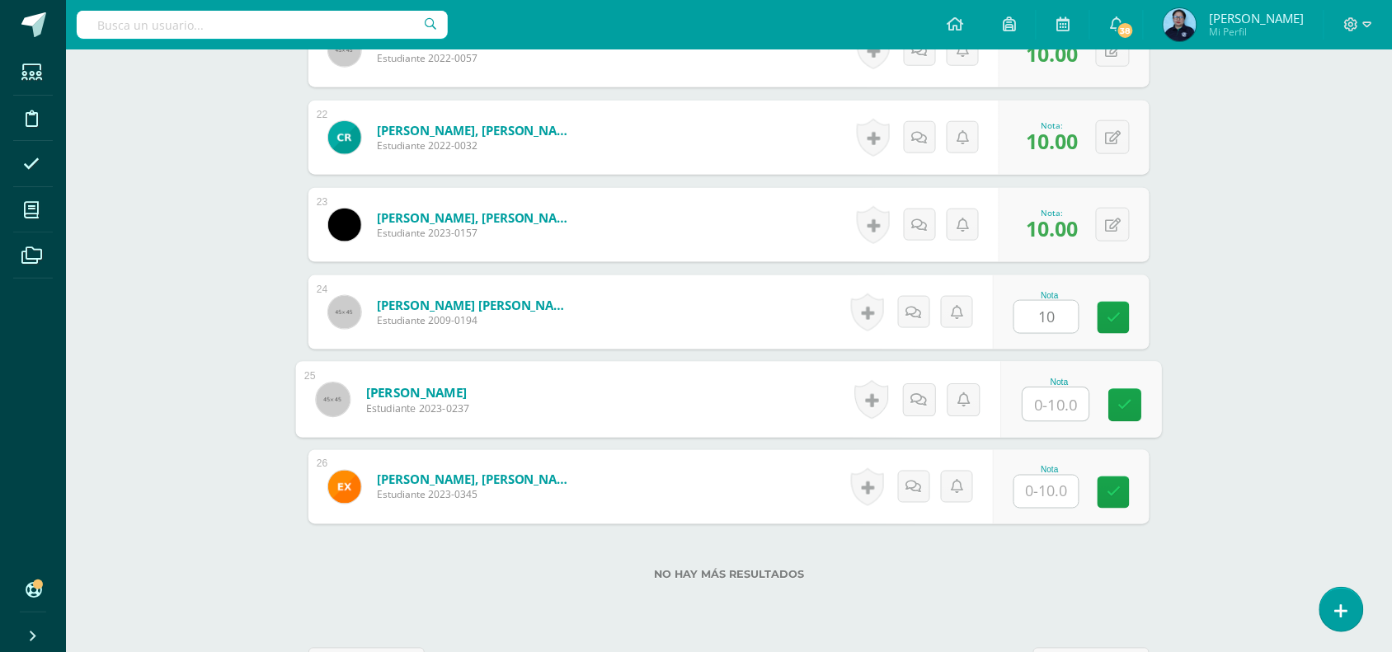
click at [1044, 406] on input "text" at bounding box center [1056, 404] width 66 height 33
type input "10"
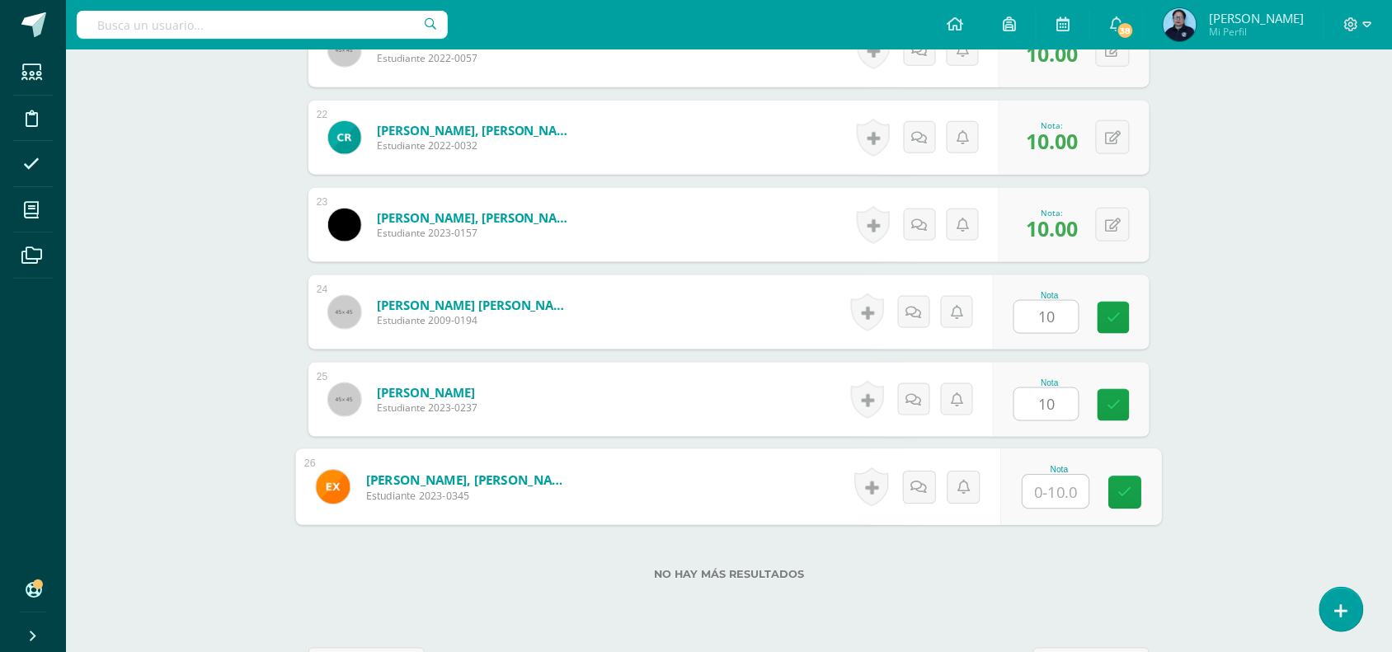
click at [1043, 495] on input "text" at bounding box center [1056, 492] width 66 height 33
type input "10"
click at [1120, 493] on icon at bounding box center [1125, 493] width 15 height 14
